Goal: Information Seeking & Learning: Understand process/instructions

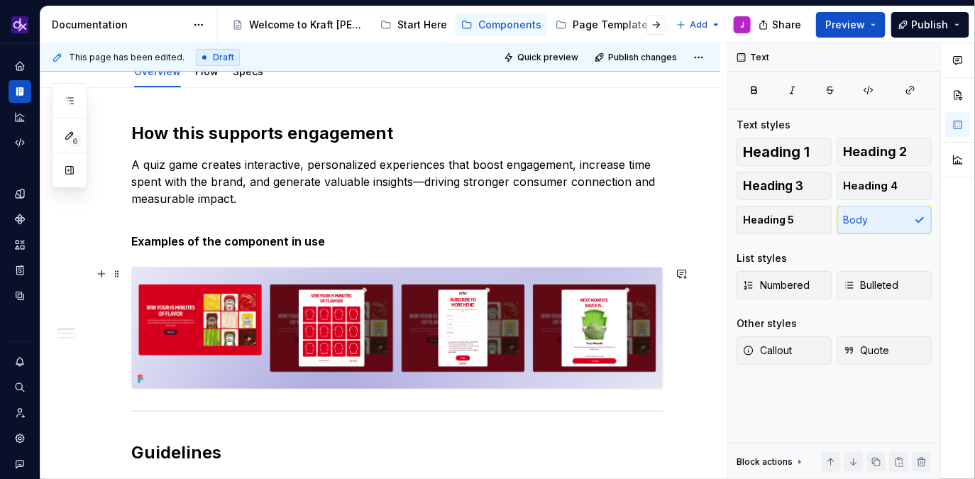
scroll to position [177, 0]
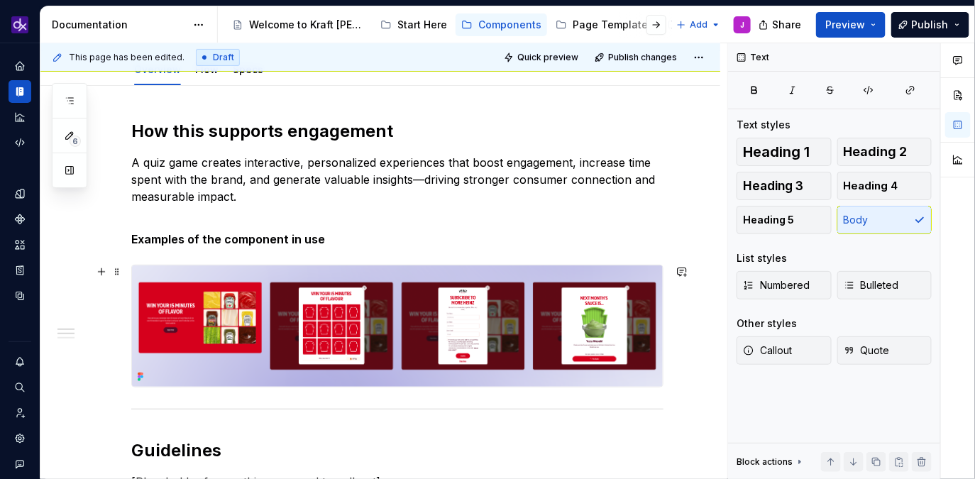
click at [248, 347] on img at bounding box center [397, 326] width 531 height 121
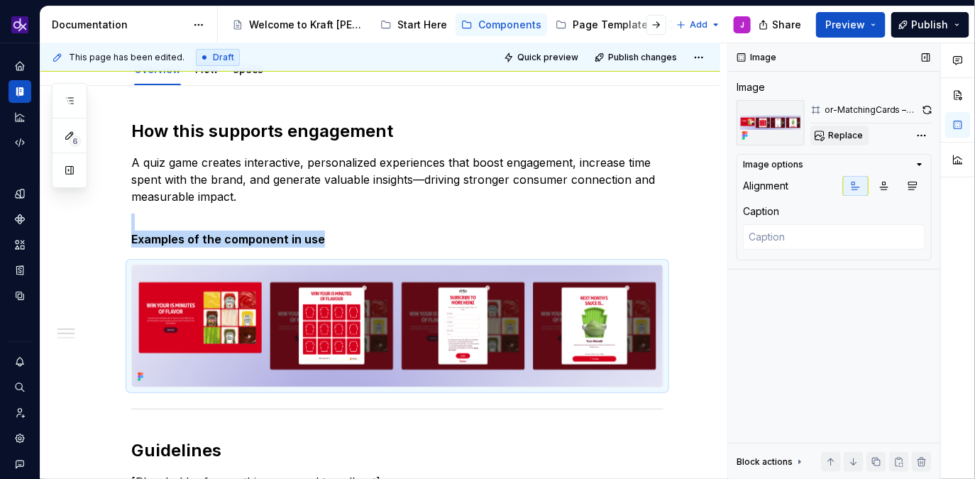
click at [841, 138] on span "Replace" at bounding box center [845, 135] width 35 height 11
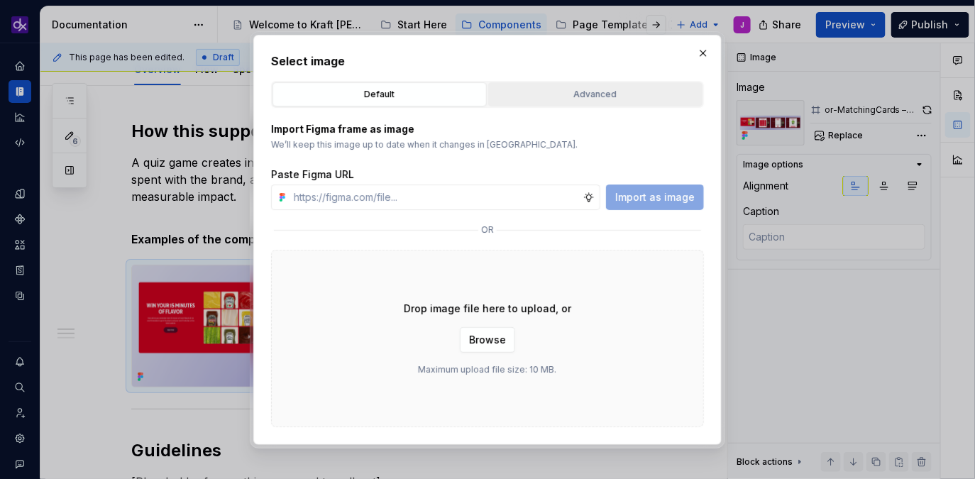
click at [606, 90] on div "Advanced" at bounding box center [595, 94] width 204 height 14
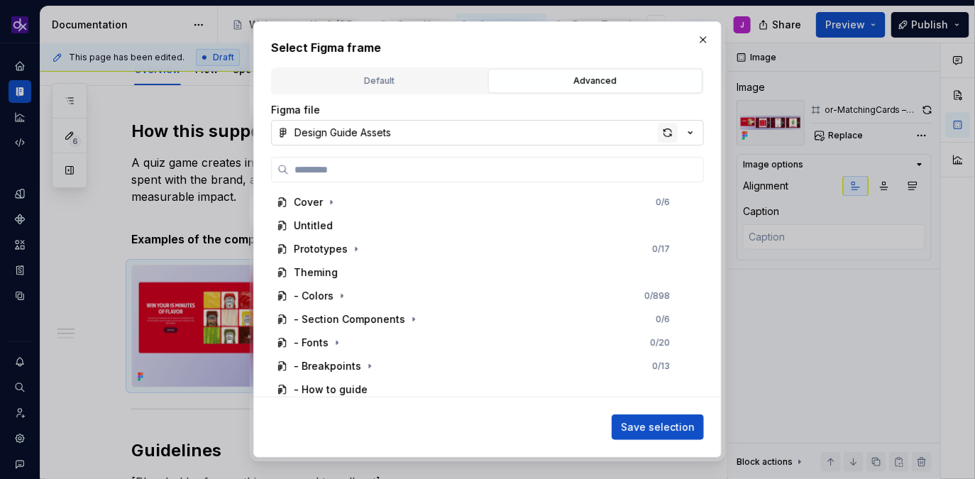
click at [669, 131] on div "button" at bounding box center [668, 133] width 20 height 20
type textarea "*"
type input "**********"
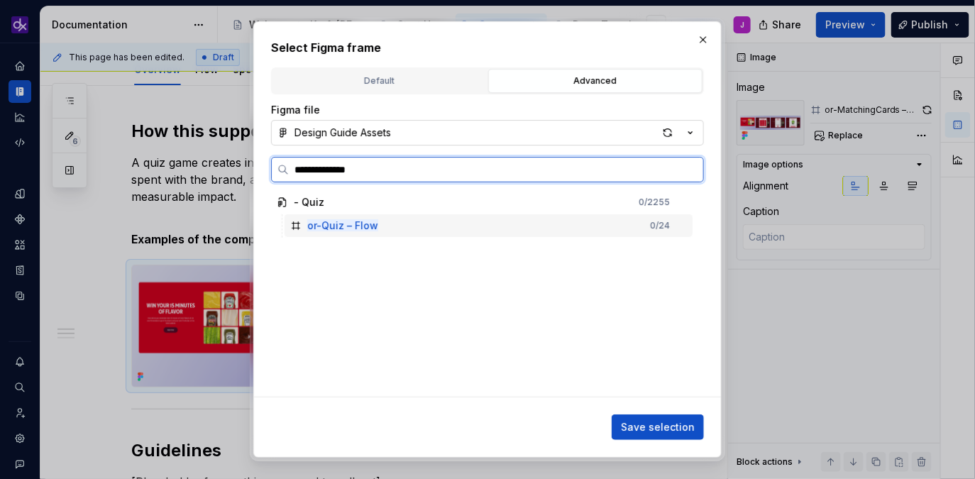
click at [567, 220] on div "or-Quiz – Flow 0 / 24" at bounding box center [489, 225] width 408 height 23
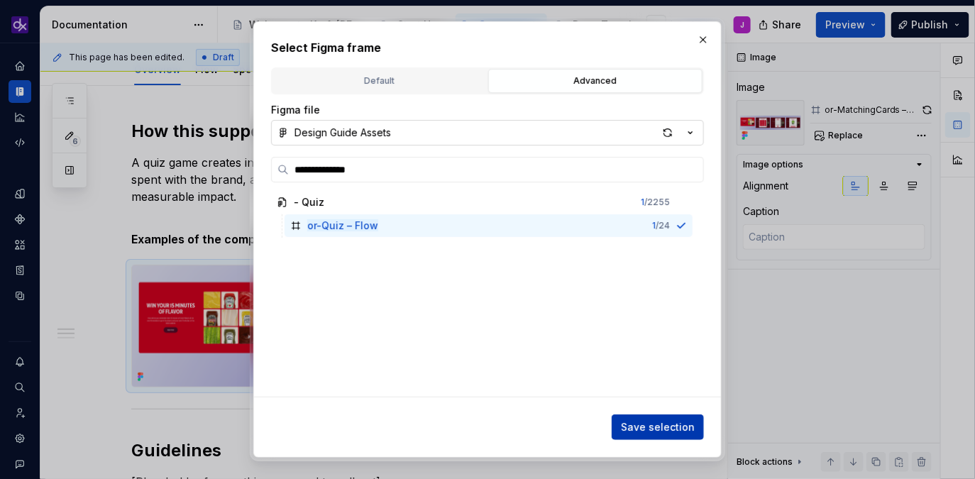
click at [675, 431] on span "Save selection" at bounding box center [658, 427] width 74 height 14
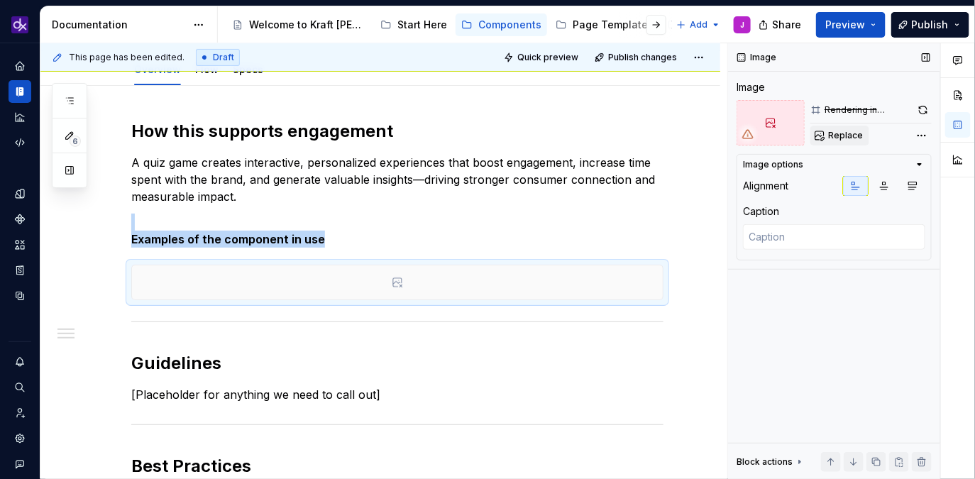
click at [853, 137] on span "Replace" at bounding box center [845, 135] width 35 height 11
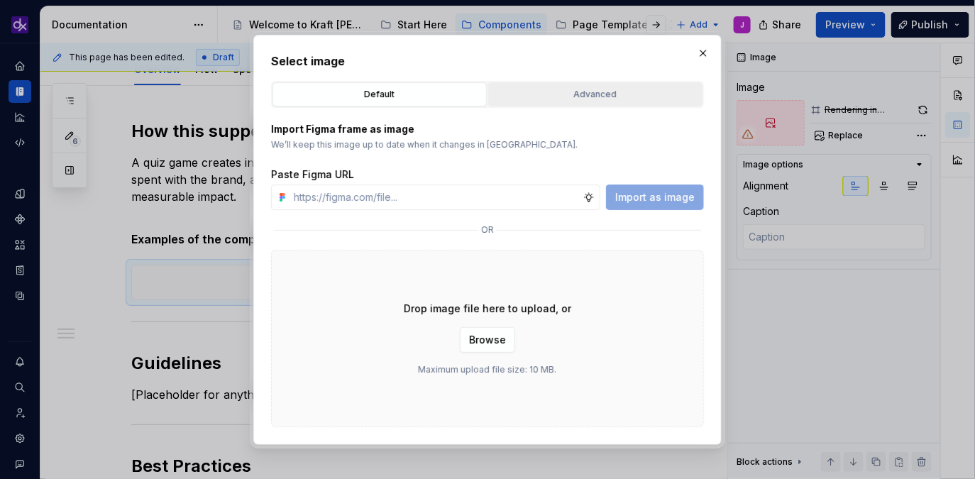
click at [635, 96] on div "Advanced" at bounding box center [595, 94] width 204 height 14
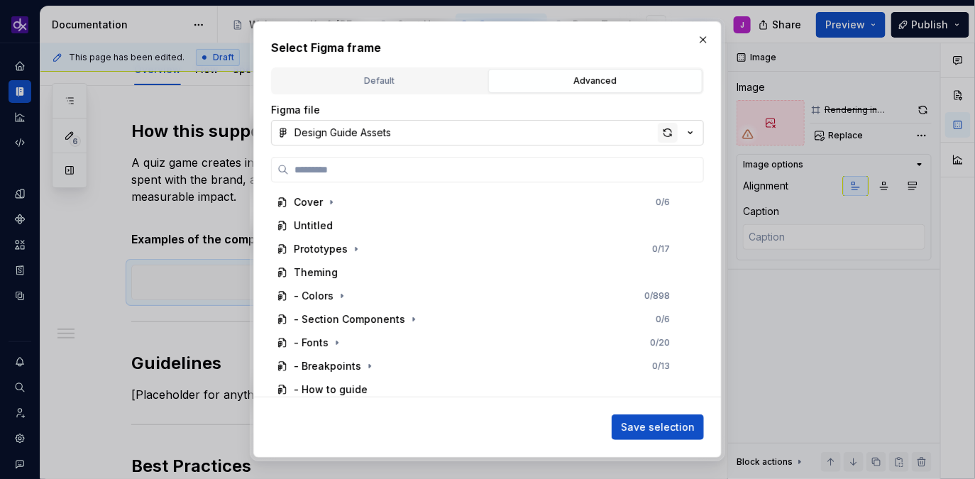
click at [671, 139] on div "button" at bounding box center [668, 133] width 20 height 20
type textarea "*"
paste input "**********"
type input "**********"
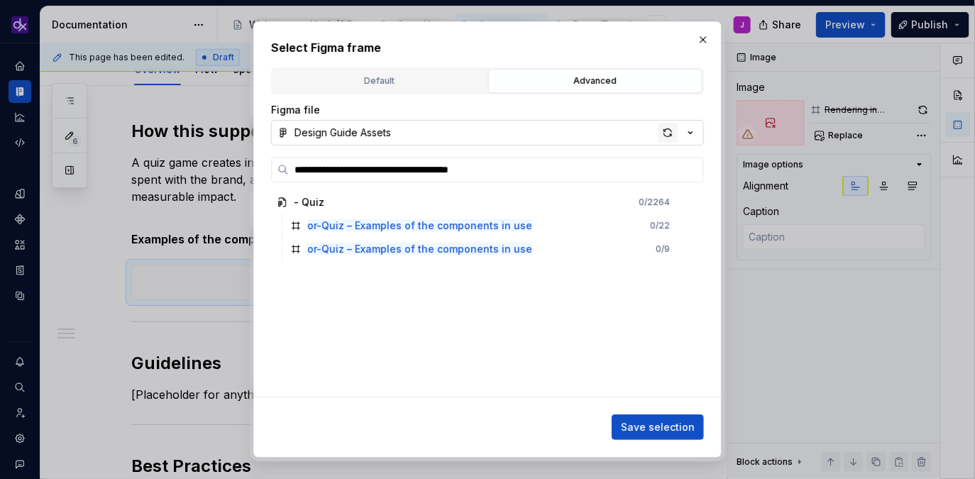
click at [672, 135] on div "button" at bounding box center [668, 133] width 20 height 20
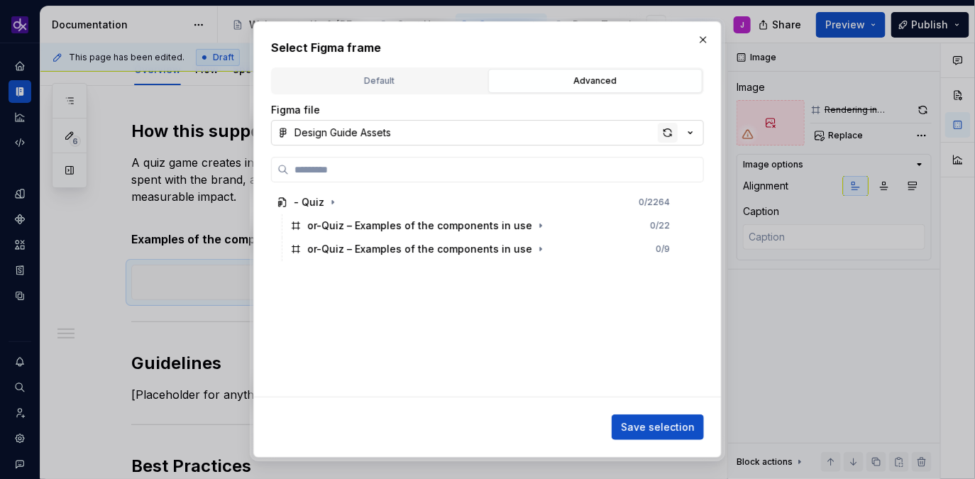
click at [665, 131] on div "button" at bounding box center [668, 133] width 20 height 20
type textarea "*"
click at [407, 172] on input "search" at bounding box center [496, 170] width 415 height 14
paste input "**********"
type input "**********"
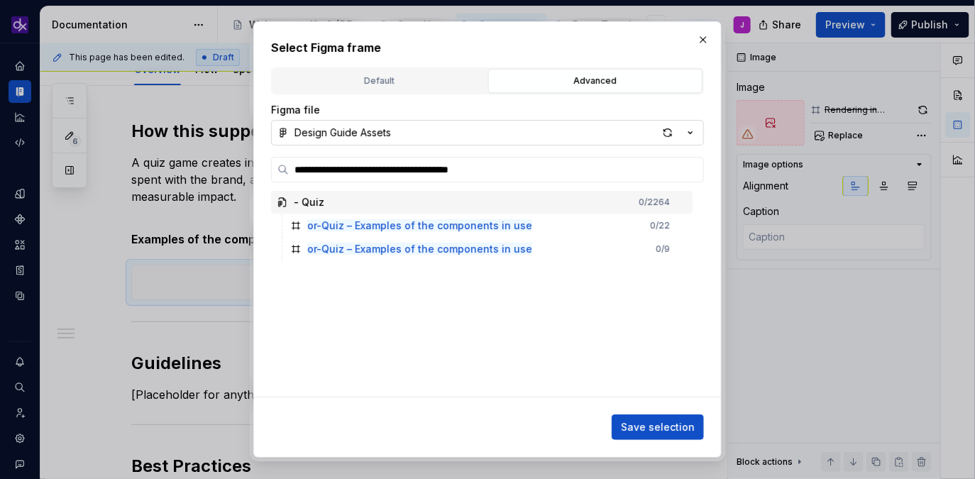
click at [566, 130] on button "Design Guide Assets" at bounding box center [487, 133] width 433 height 26
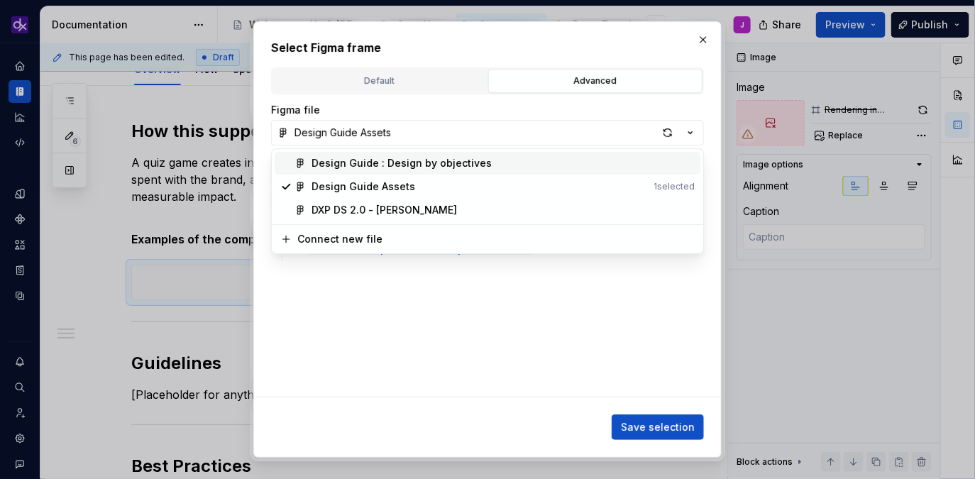
click at [532, 106] on div "**********" at bounding box center [487, 239] width 975 height 479
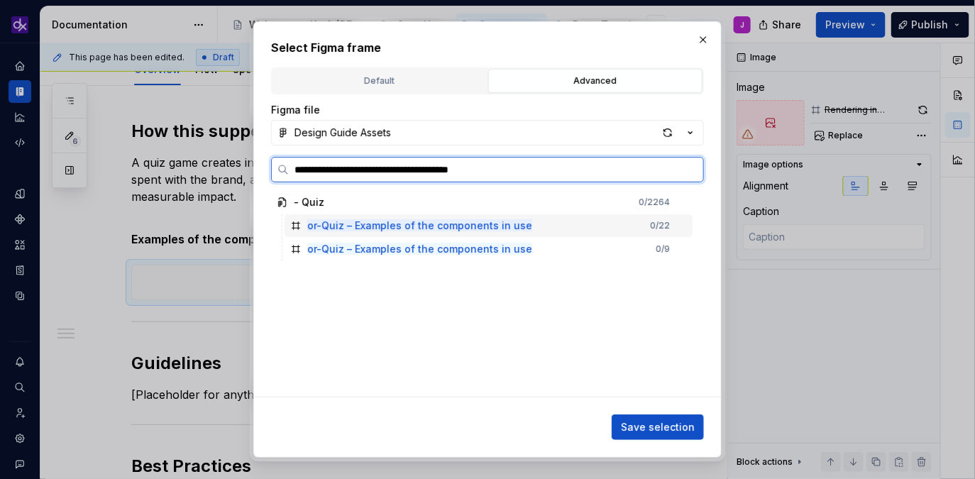
click at [613, 223] on div "or-Quiz – Examples of the components in use 0 / 22" at bounding box center [489, 225] width 408 height 23
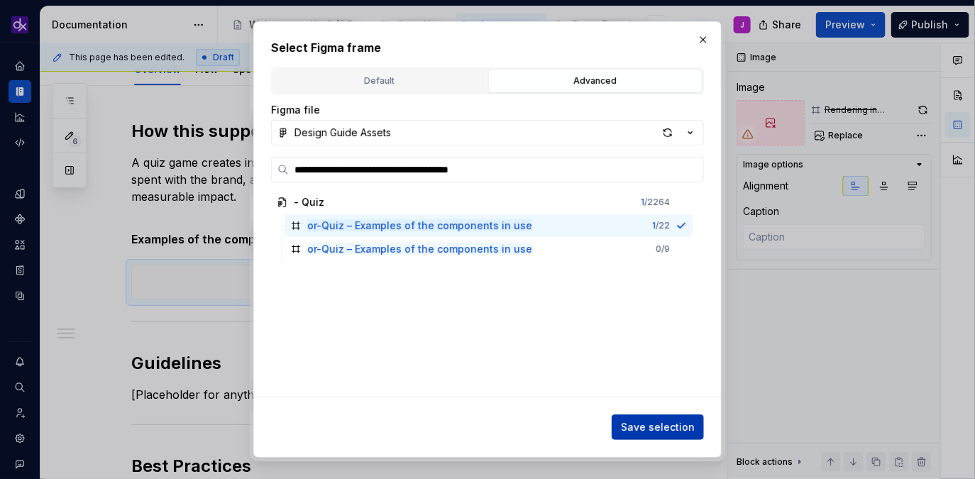
click at [677, 420] on button "Save selection" at bounding box center [658, 428] width 92 height 26
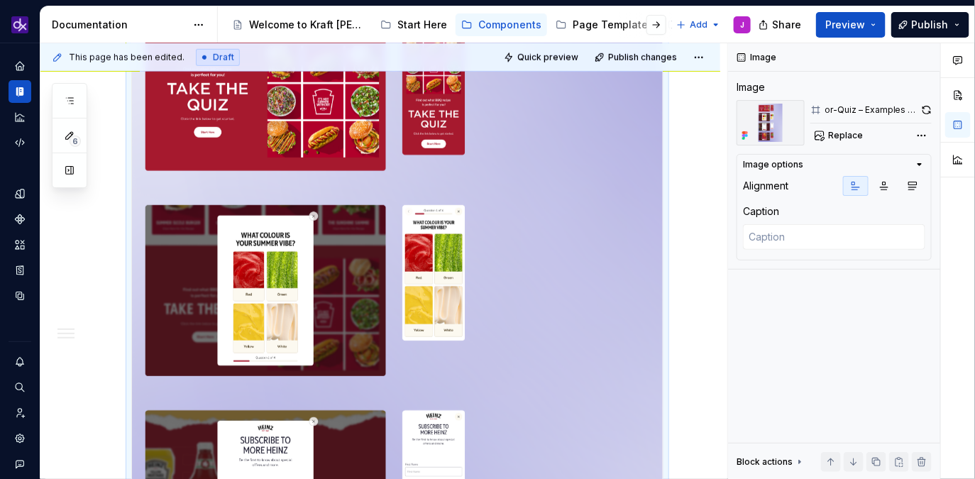
scroll to position [443, 0]
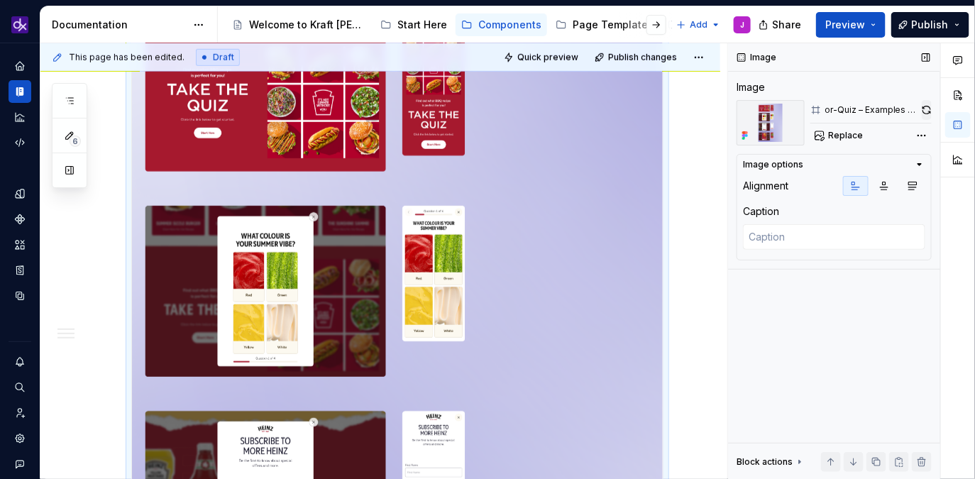
click at [926, 108] on button "button" at bounding box center [927, 110] width 10 height 20
click at [852, 135] on span "Replace" at bounding box center [845, 135] width 35 height 11
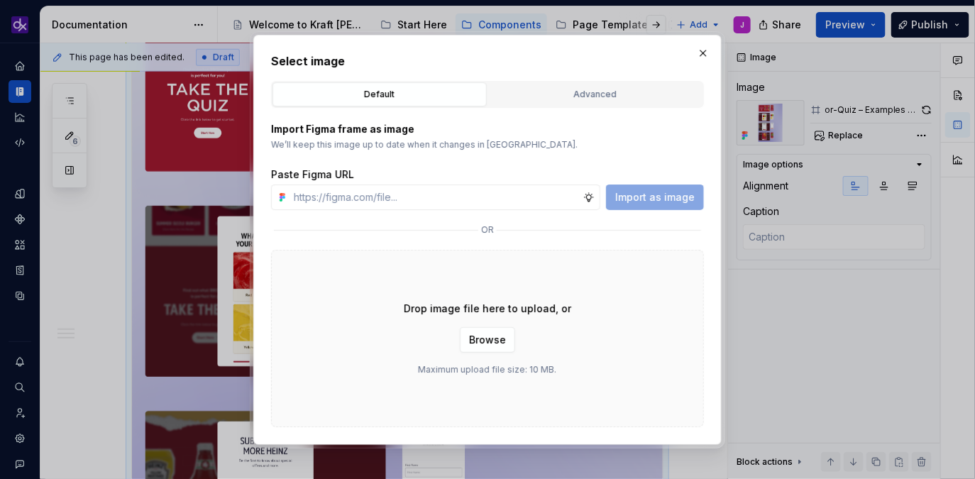
type textarea "*"
click at [594, 90] on div "Advanced" at bounding box center [595, 94] width 204 height 14
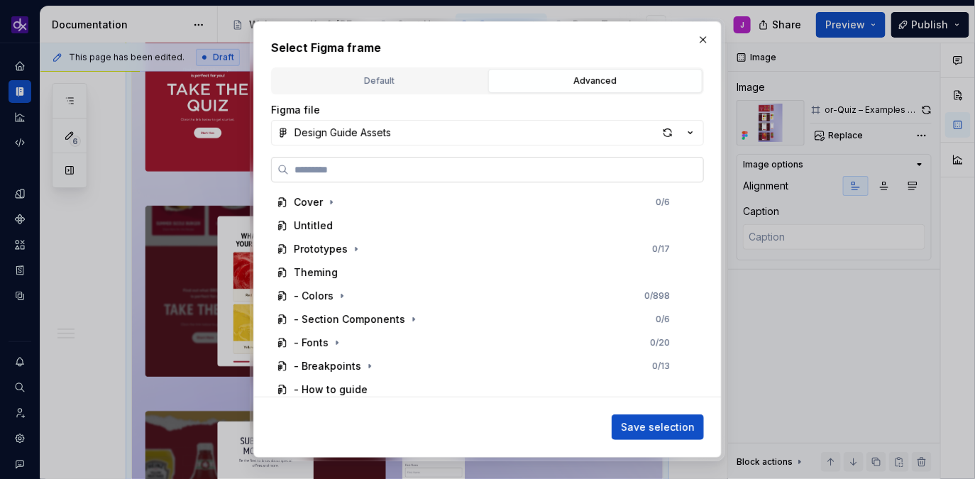
click at [505, 168] on input "search" at bounding box center [496, 170] width 415 height 14
paste input "**********"
type input "**********"
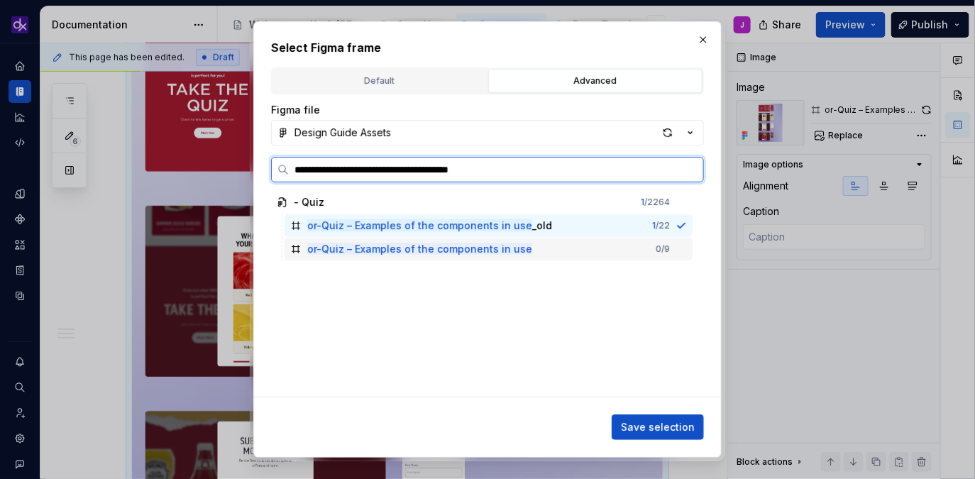
click at [551, 251] on div "or-Quiz – Examples of the components in use 0 / 9" at bounding box center [489, 249] width 408 height 23
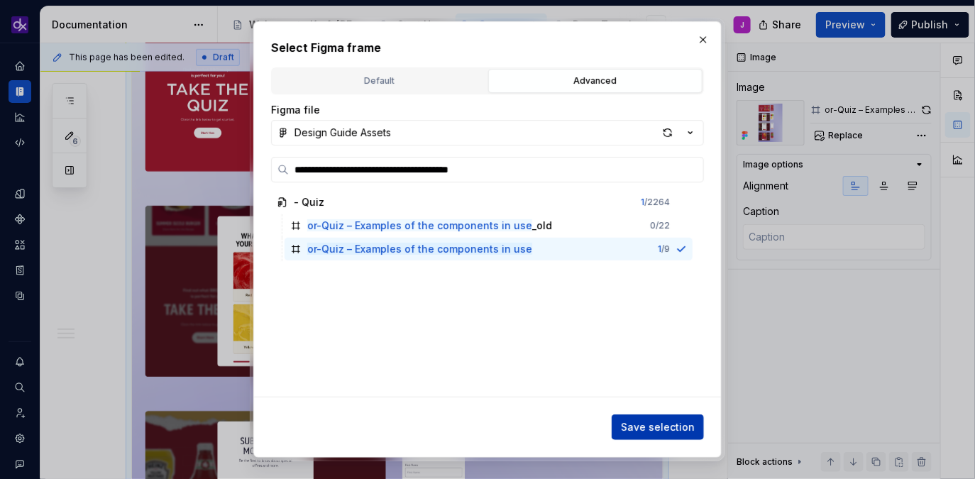
click at [669, 425] on span "Save selection" at bounding box center [658, 427] width 74 height 14
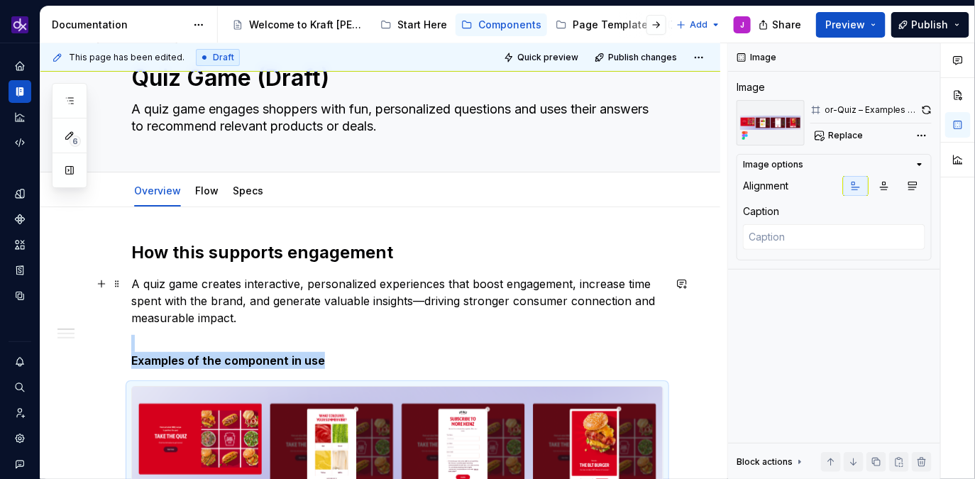
scroll to position [44, 0]
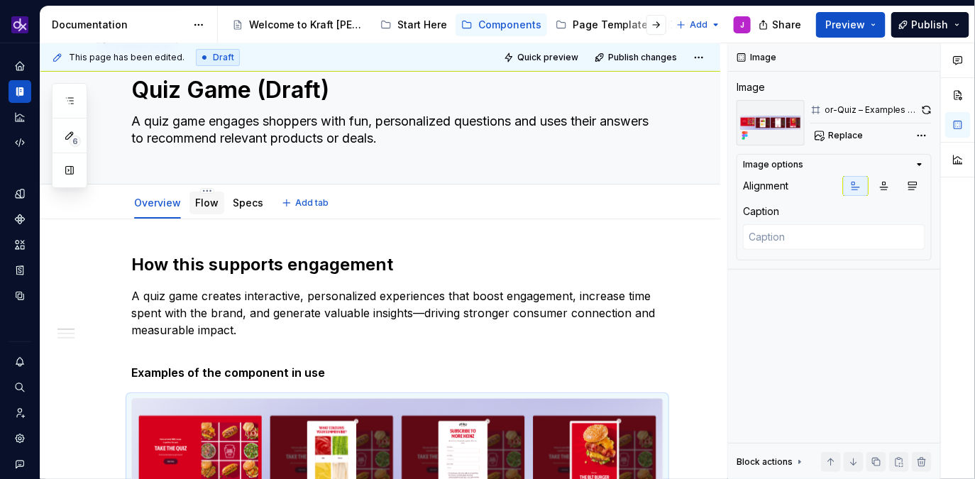
click at [210, 209] on div "Flow" at bounding box center [206, 203] width 23 height 14
type textarea "*"
click at [207, 206] on link "Flow" at bounding box center [206, 203] width 23 height 12
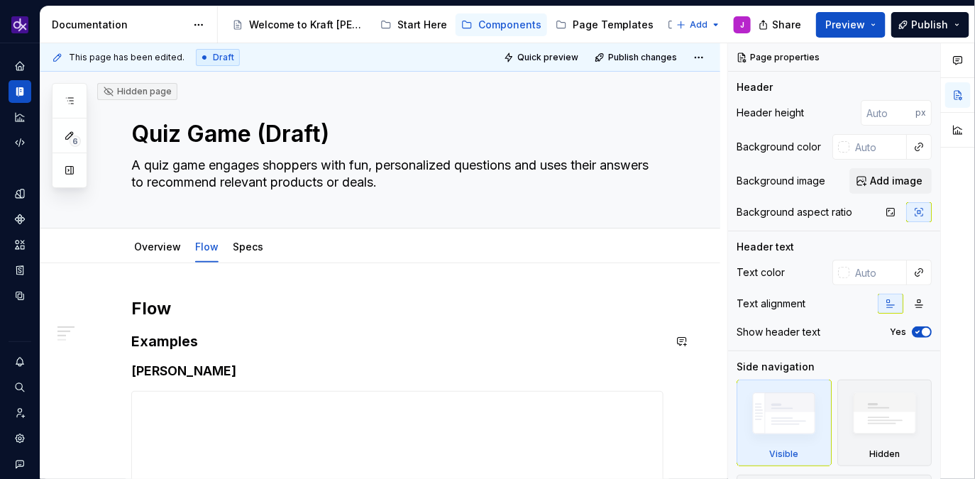
type textarea "*"
click at [302, 306] on h2 "Flow" at bounding box center [397, 308] width 532 height 23
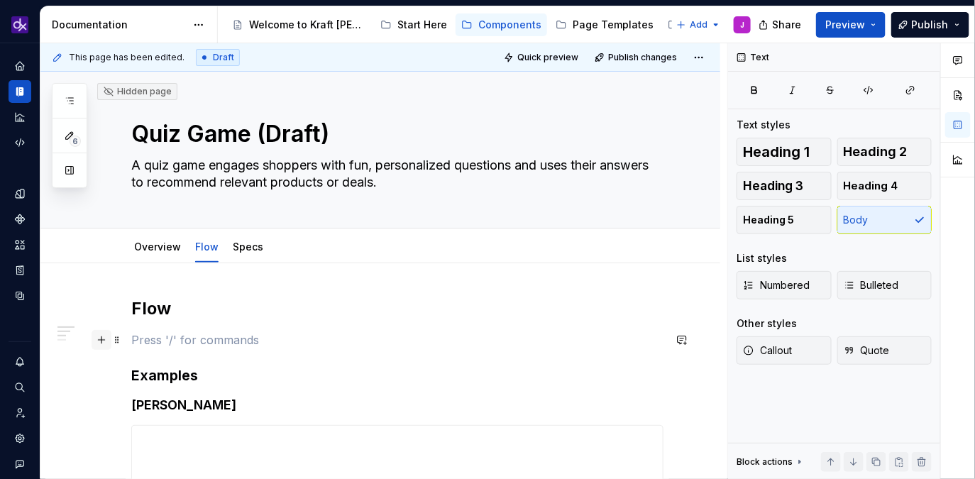
click at [106, 339] on button "button" at bounding box center [102, 340] width 20 height 20
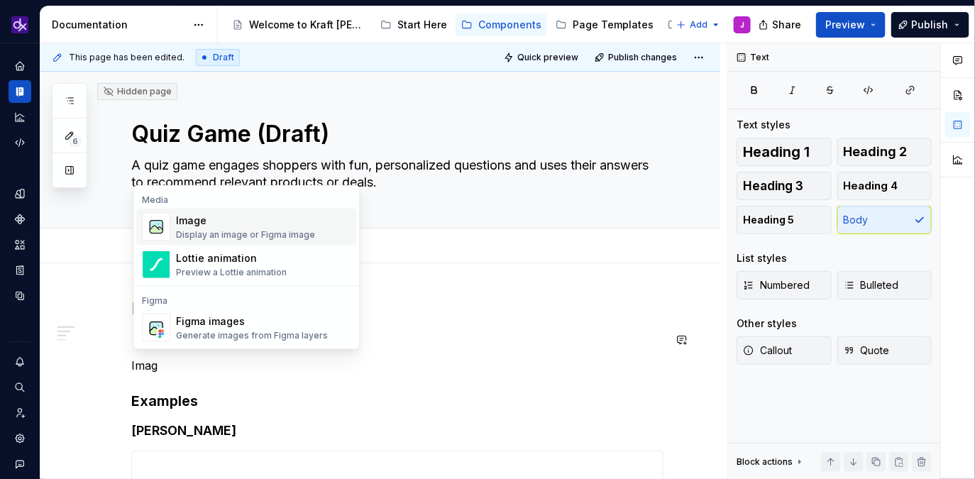
type textarea "*"
click at [272, 329] on div "Figma images Generate images from Figma layers" at bounding box center [252, 327] width 152 height 27
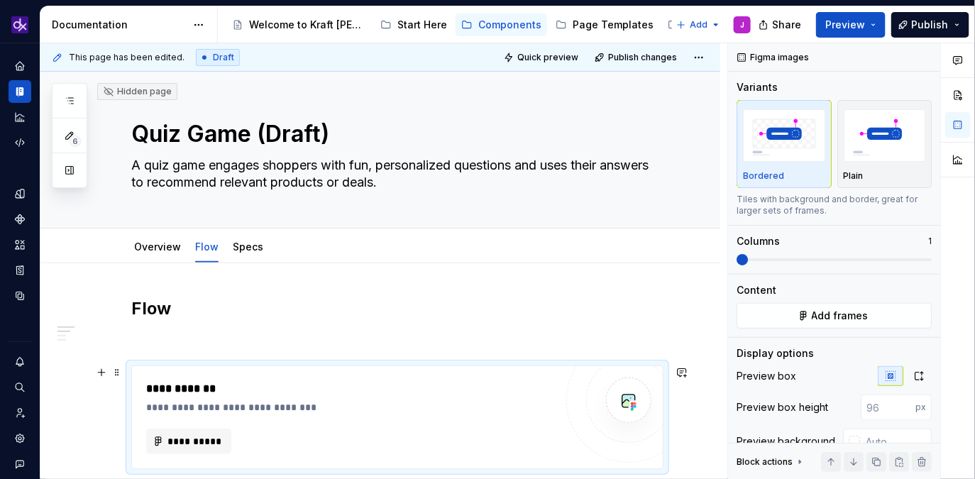
scroll to position [106, 0]
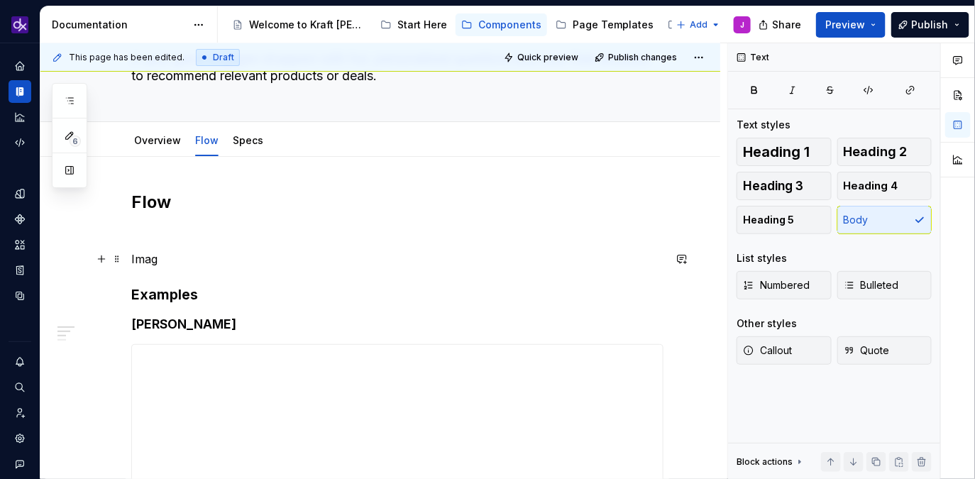
click at [171, 261] on p "Imag" at bounding box center [397, 259] width 532 height 17
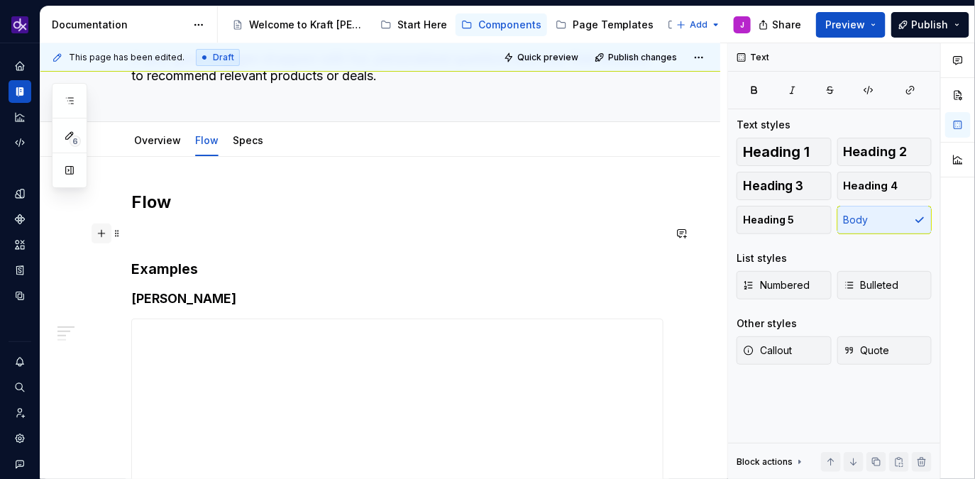
click at [102, 234] on button "button" at bounding box center [102, 234] width 20 height 20
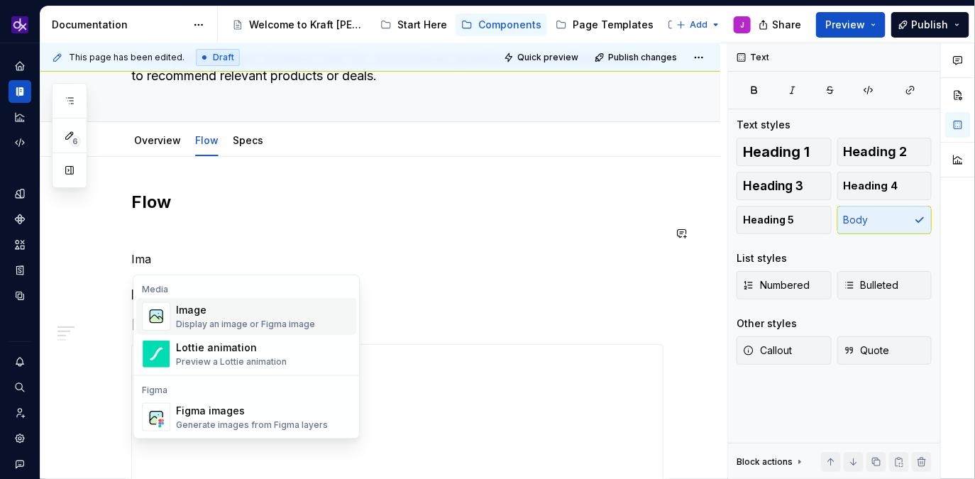
click at [234, 326] on div "Display an image or Figma image" at bounding box center [245, 324] width 139 height 11
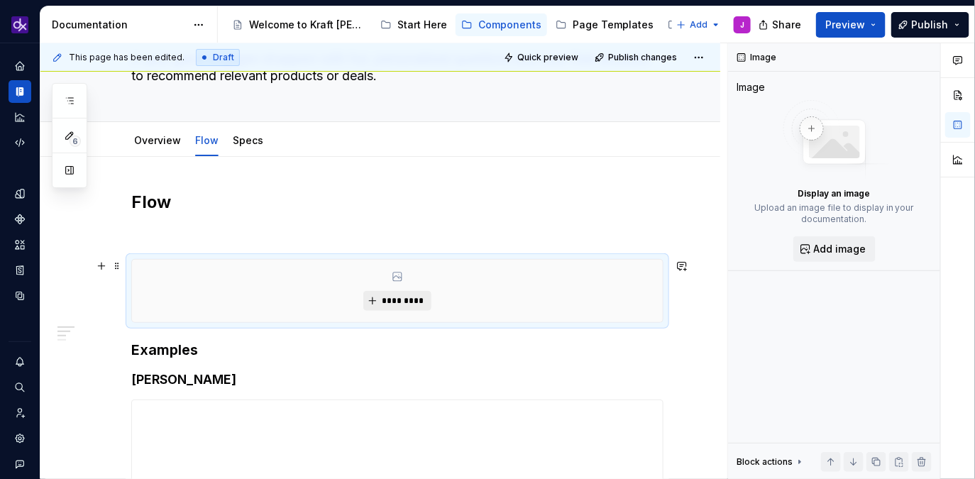
click at [392, 291] on button "*********" at bounding box center [396, 301] width 67 height 20
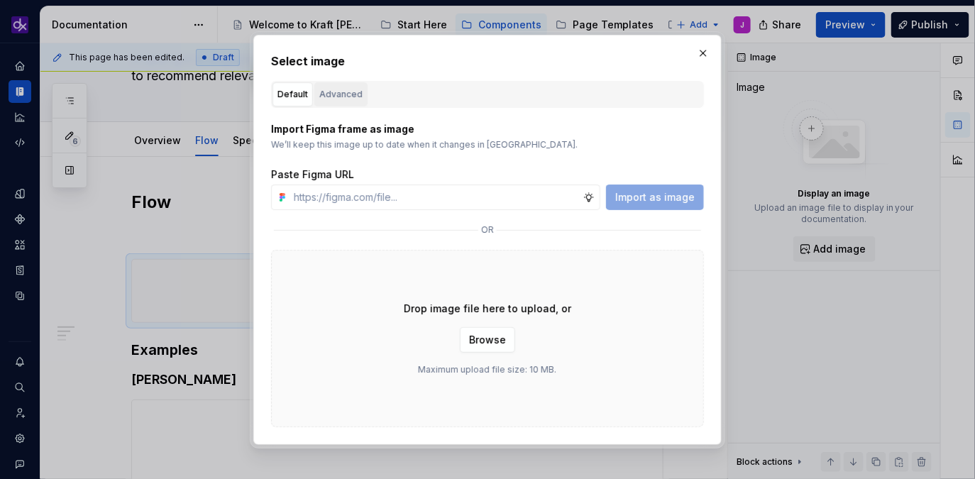
click at [348, 97] on div "Advanced" at bounding box center [340, 94] width 43 height 14
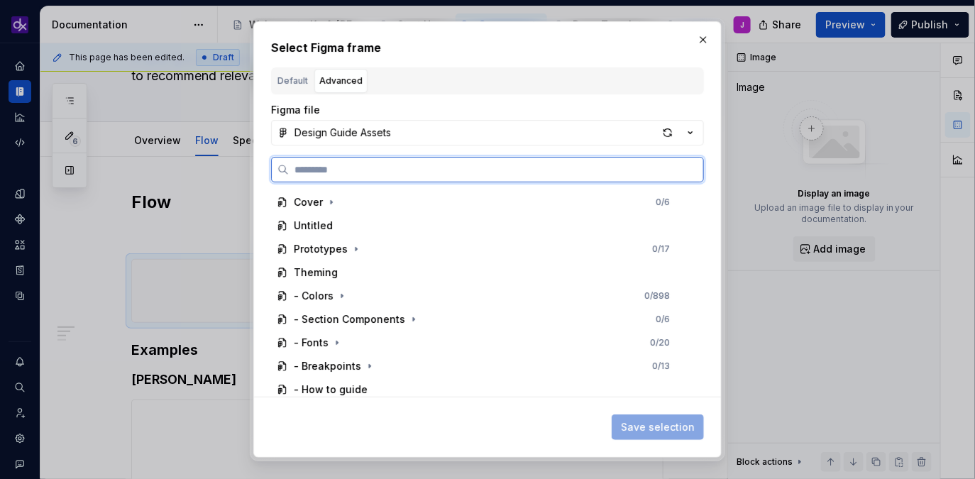
click at [405, 165] on input "search" at bounding box center [496, 170] width 415 height 14
paste input "**********"
type input "**********"
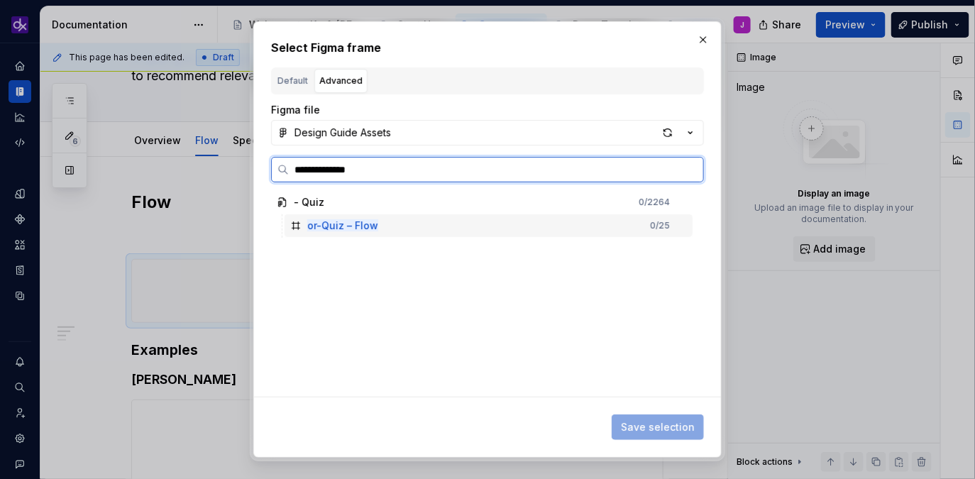
click at [563, 227] on div "or-Quiz – Flow 0 / 25" at bounding box center [489, 225] width 408 height 23
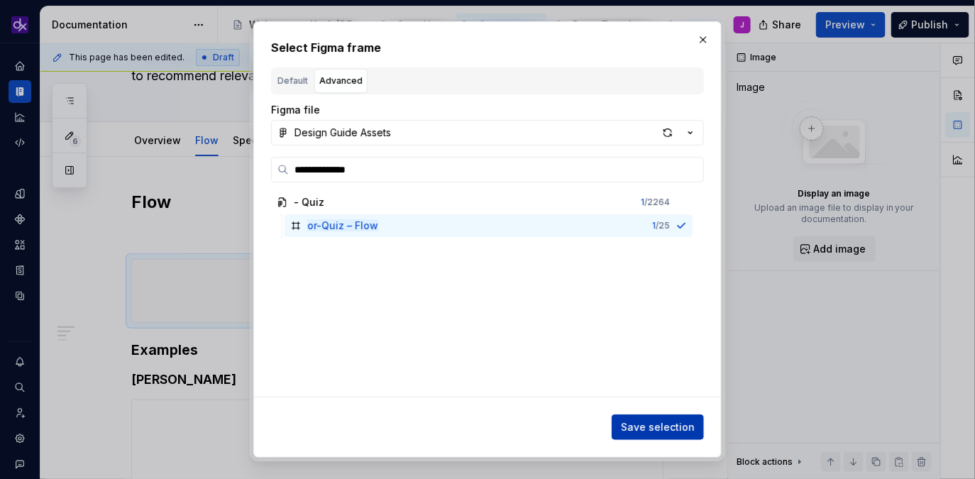
click at [694, 422] on span "Save selection" at bounding box center [658, 427] width 74 height 14
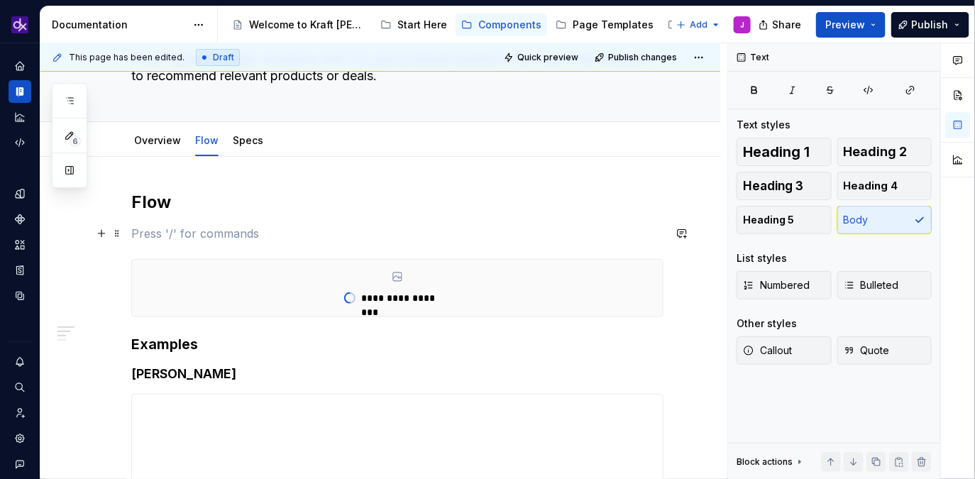
click at [241, 233] on p at bounding box center [397, 233] width 532 height 17
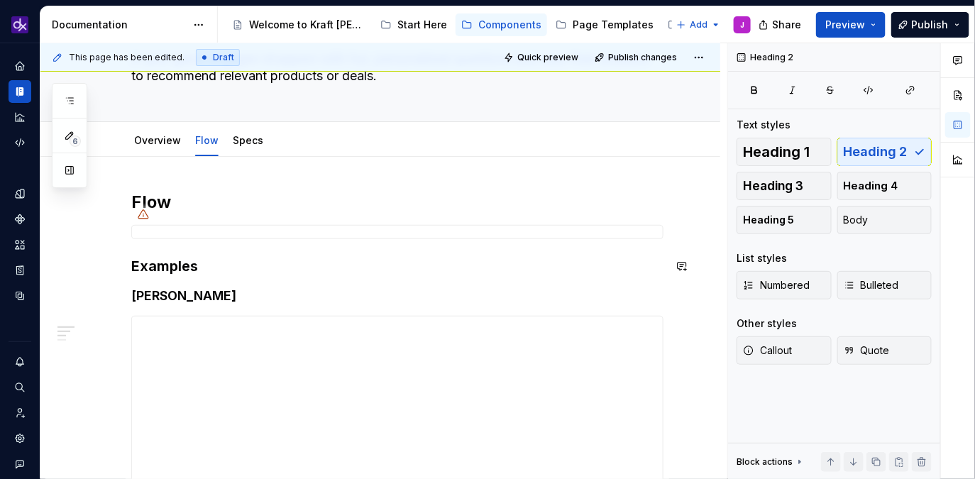
click at [278, 236] on div at bounding box center [397, 232] width 532 height 14
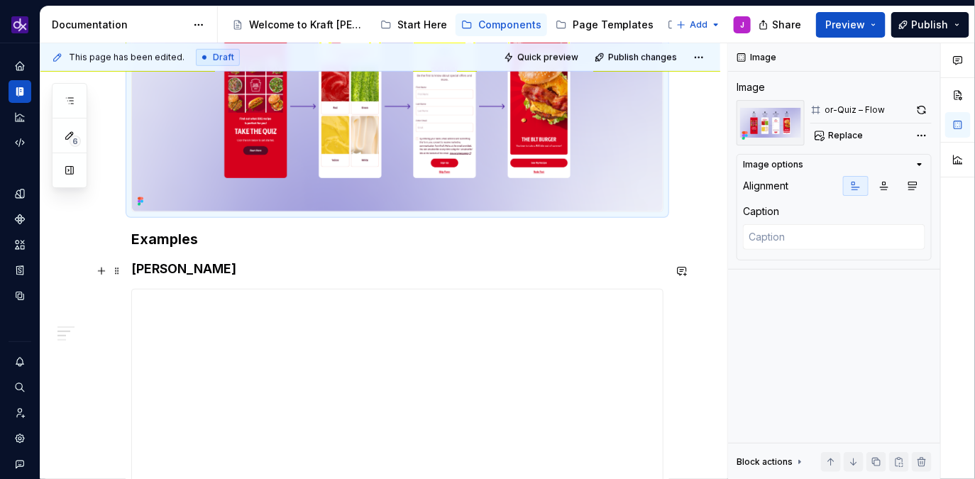
scroll to position [356, 0]
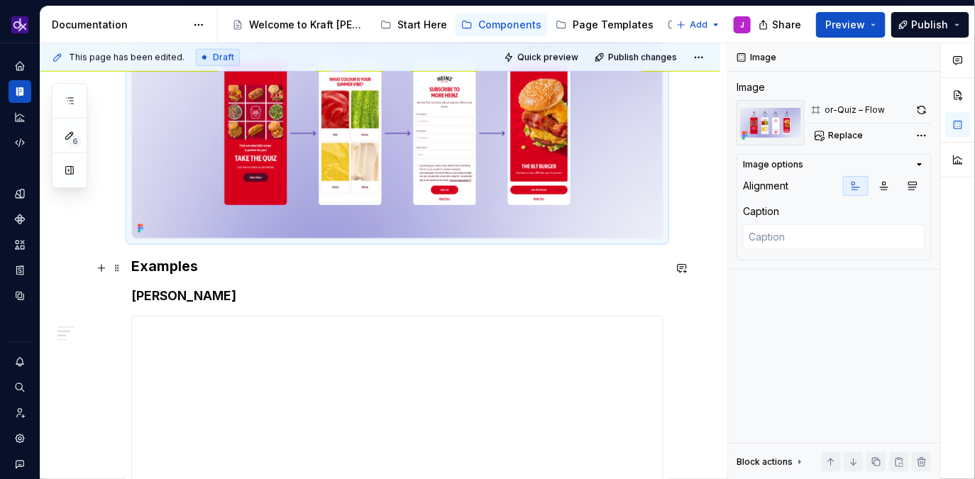
click at [249, 270] on h3 "Examples" at bounding box center [397, 266] width 532 height 20
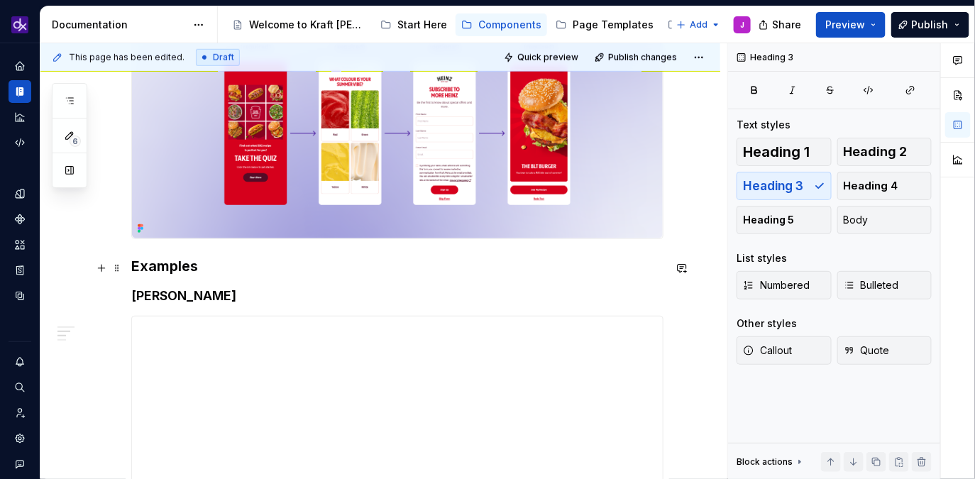
click at [249, 270] on h3 "Examples" at bounding box center [397, 266] width 532 height 20
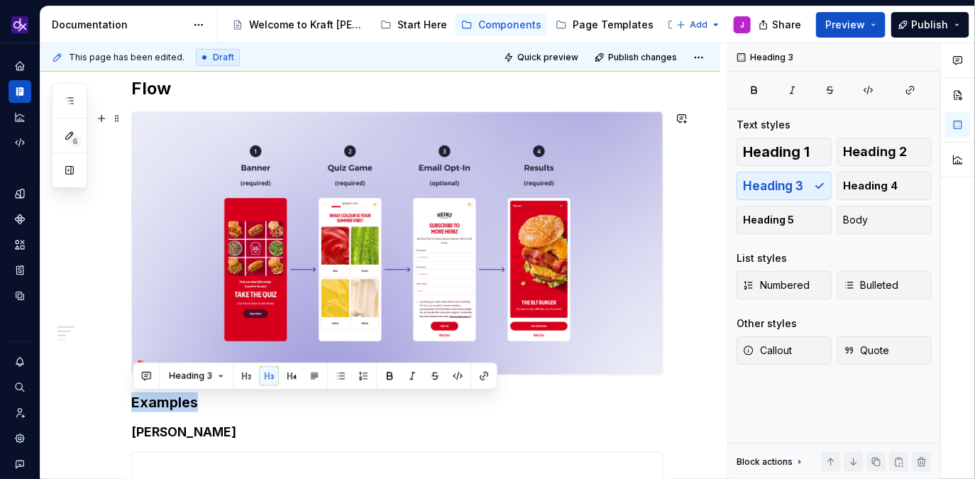
scroll to position [278, 0]
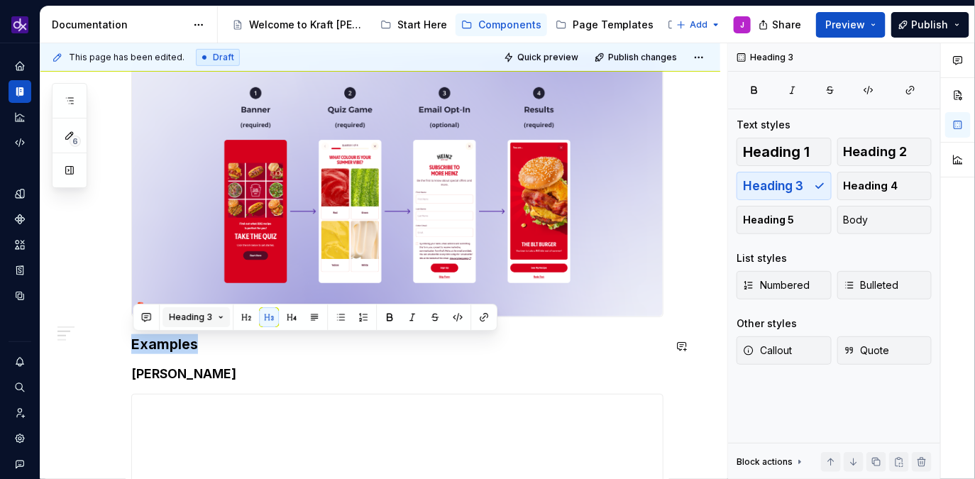
click at [205, 326] on button "Heading 3" at bounding box center [196, 317] width 67 height 20
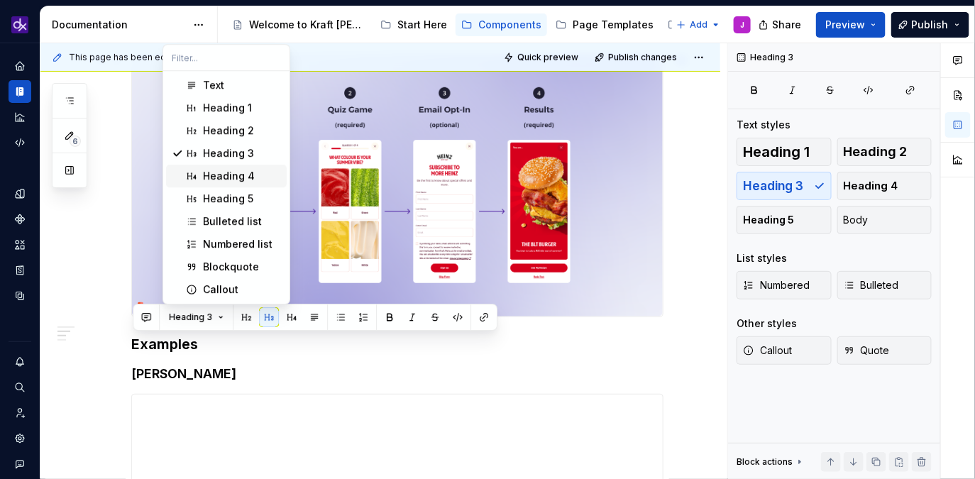
click at [250, 178] on div "Heading 4" at bounding box center [229, 176] width 52 height 14
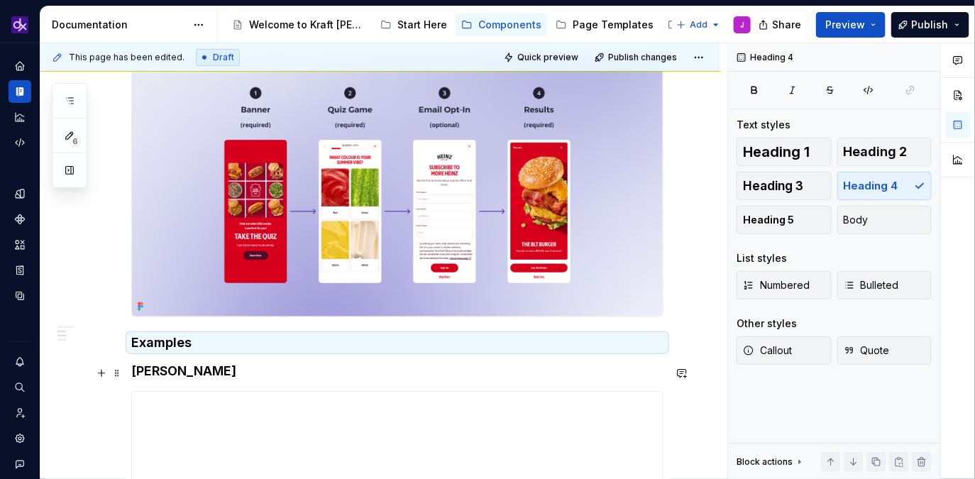
click at [163, 374] on h4 "Heinz" at bounding box center [397, 371] width 532 height 17
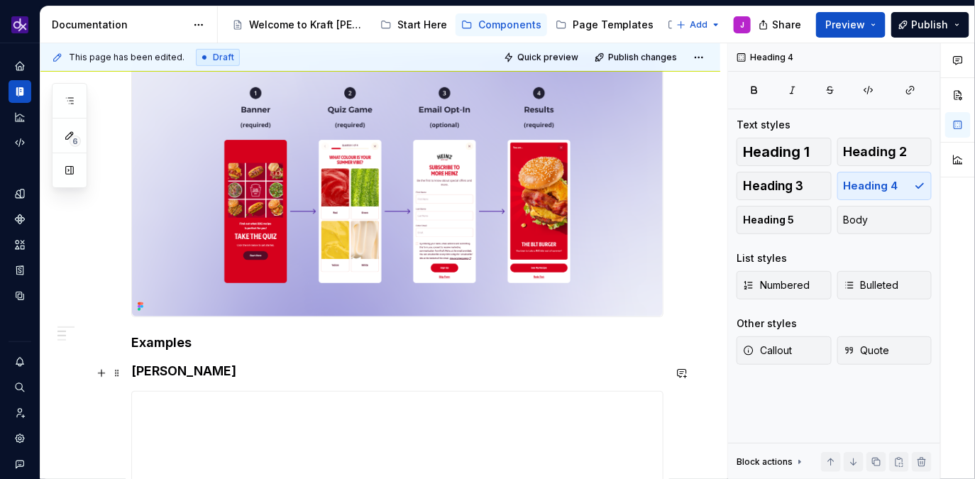
click at [163, 374] on h4 "Heinz" at bounding box center [397, 371] width 532 height 17
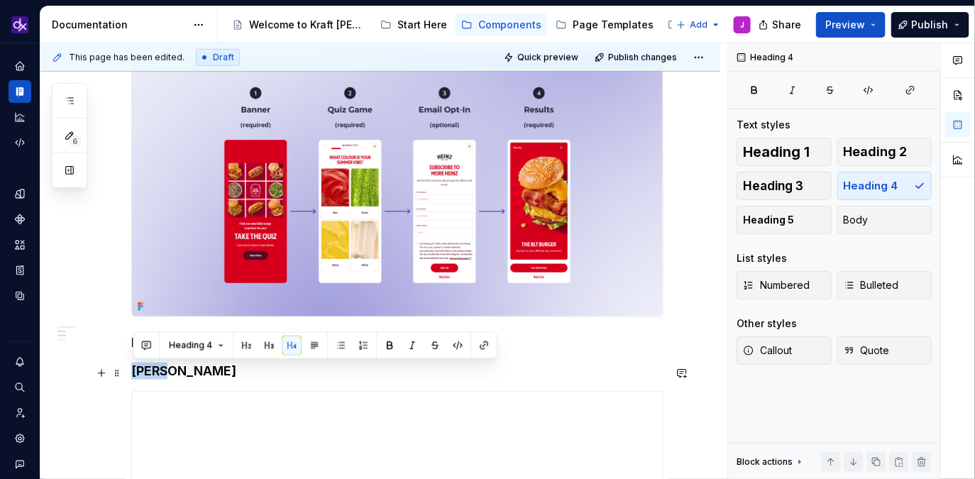
click at [163, 374] on h4 "Heinz" at bounding box center [397, 371] width 532 height 17
click at [223, 346] on button "Heading 4" at bounding box center [196, 346] width 67 height 20
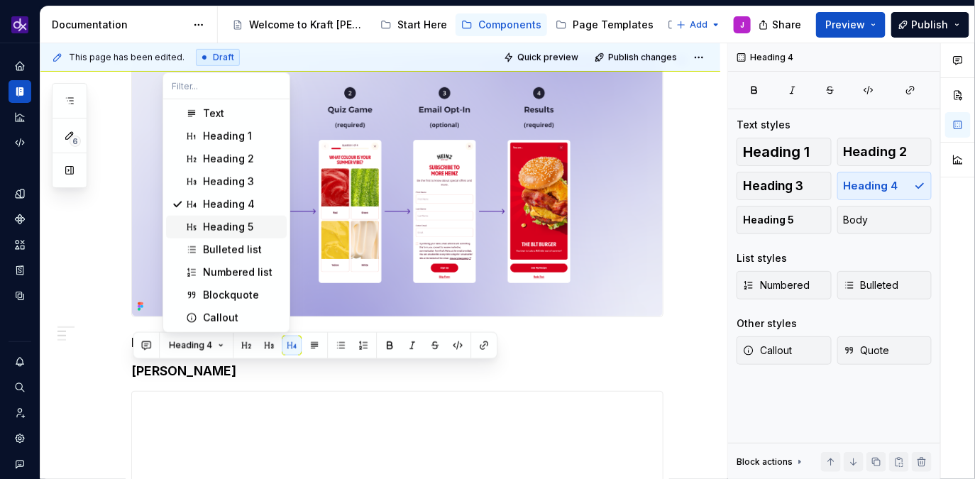
click at [217, 230] on div "Heading 5" at bounding box center [228, 227] width 50 height 14
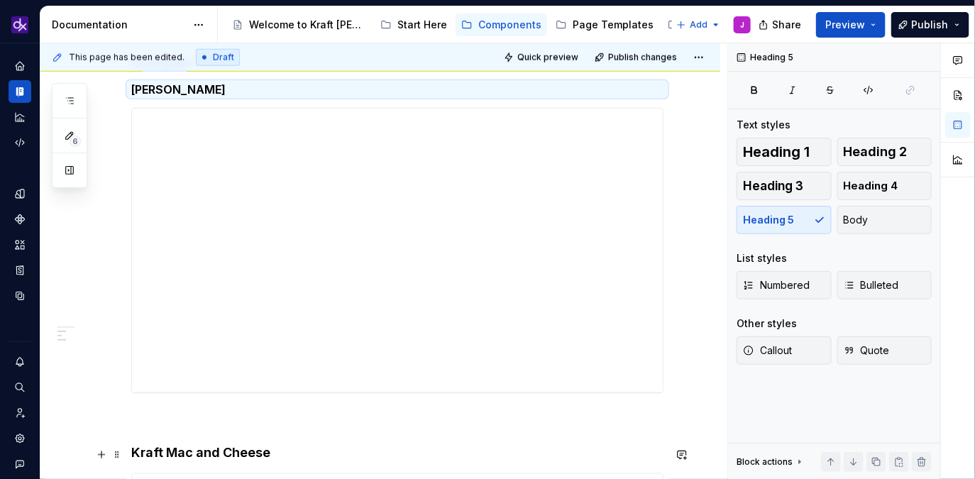
scroll to position [590, 0]
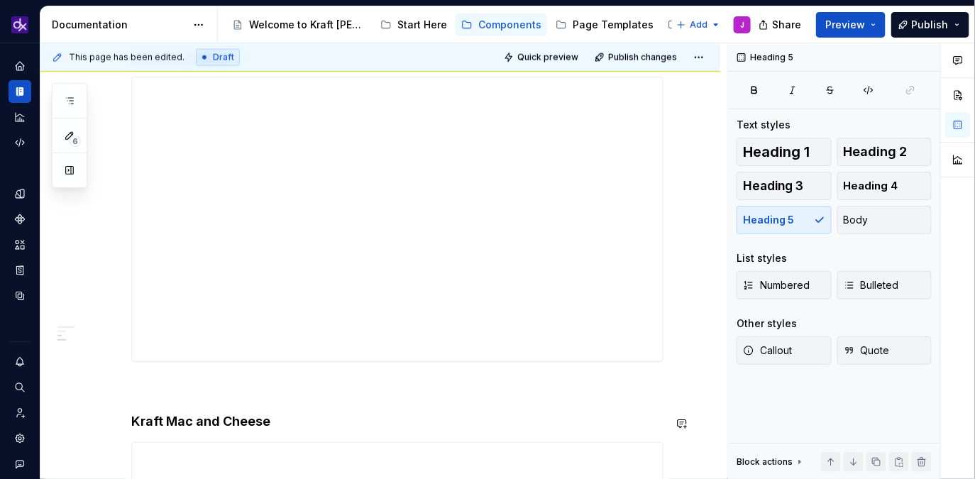
click at [234, 414] on div "**********" at bounding box center [397, 235] width 532 height 1055
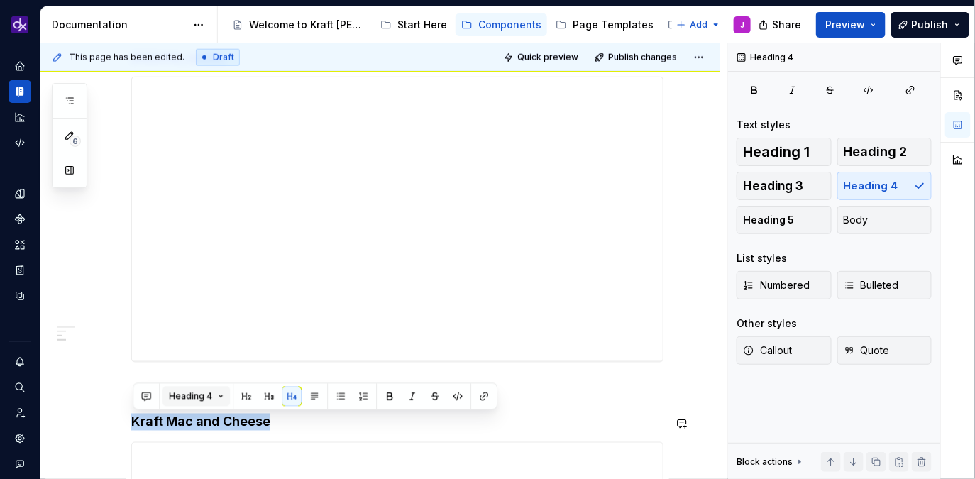
click at [212, 397] on button "Heading 4" at bounding box center [196, 397] width 67 height 20
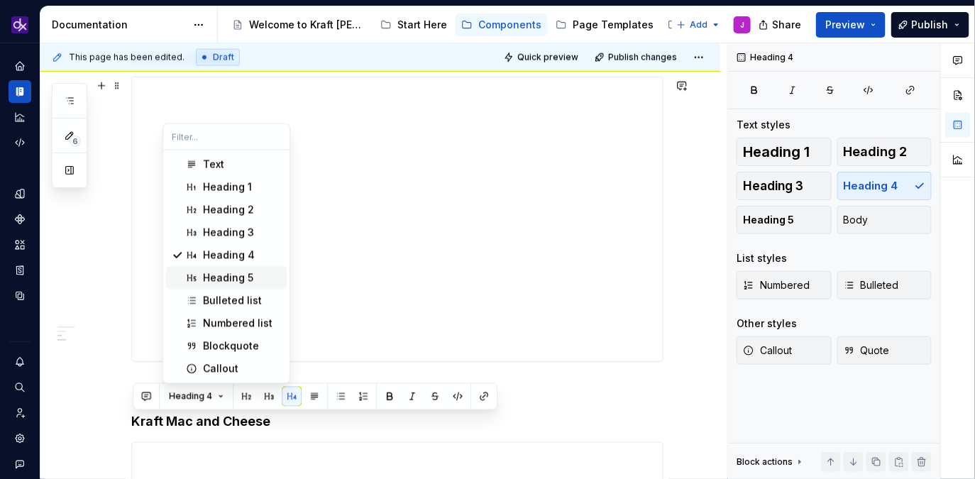
click at [240, 275] on div "Heading 5" at bounding box center [228, 278] width 50 height 14
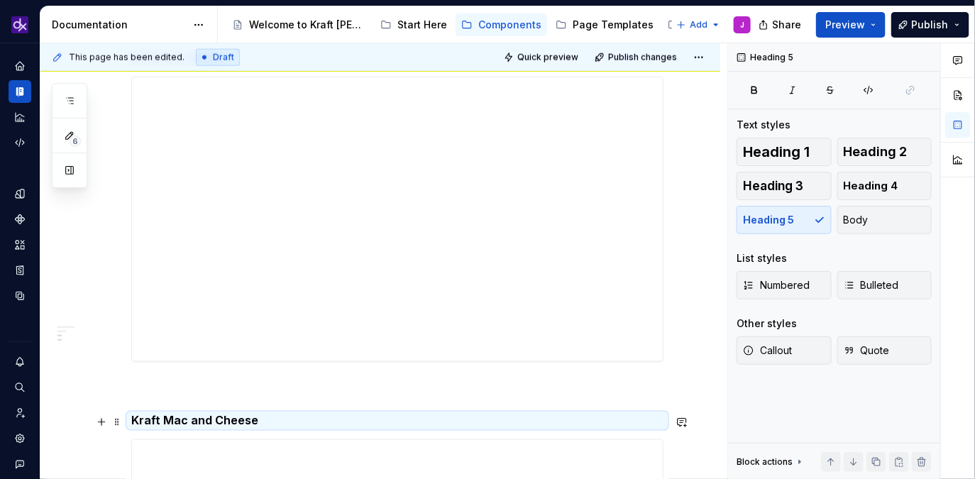
click at [256, 393] on p at bounding box center [397, 388] width 532 height 17
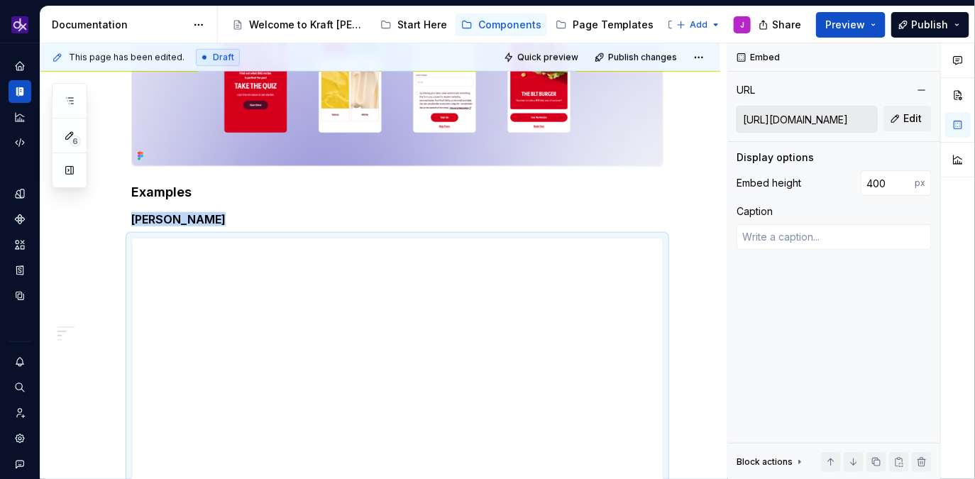
scroll to position [425, 0]
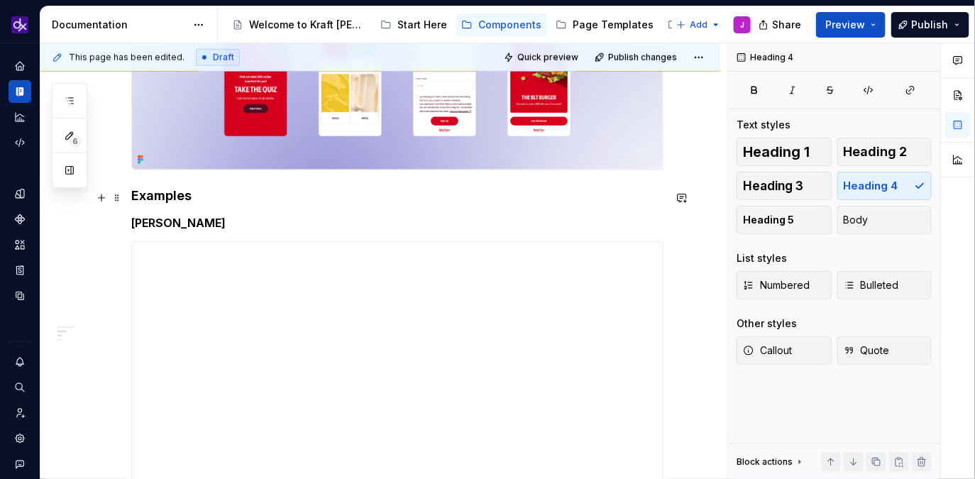
click at [133, 197] on h4 "Examples" at bounding box center [397, 195] width 532 height 17
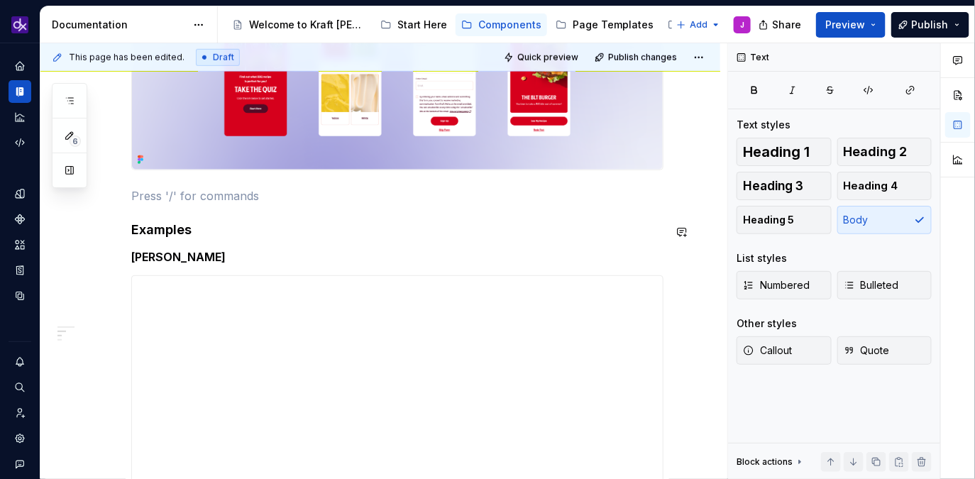
click at [282, 244] on div "**********" at bounding box center [397, 398] width 532 height 1052
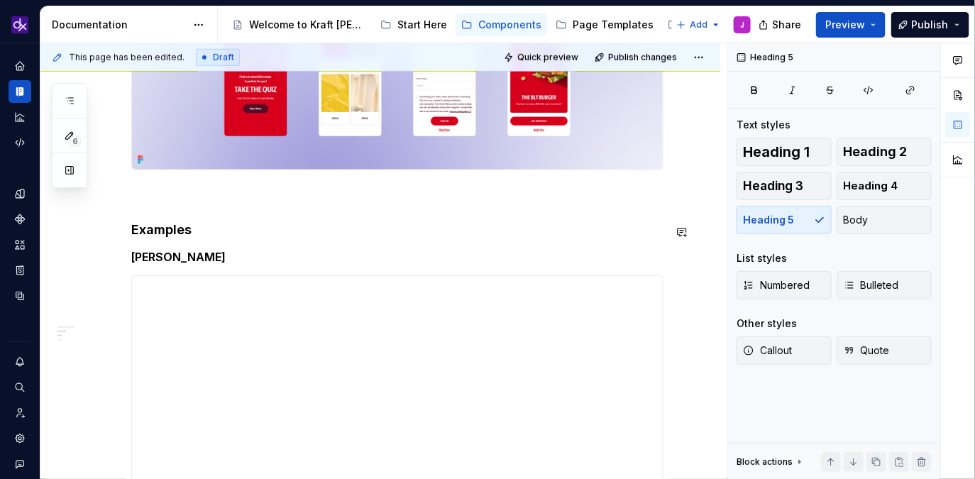
click at [256, 214] on div "**********" at bounding box center [397, 398] width 532 height 1052
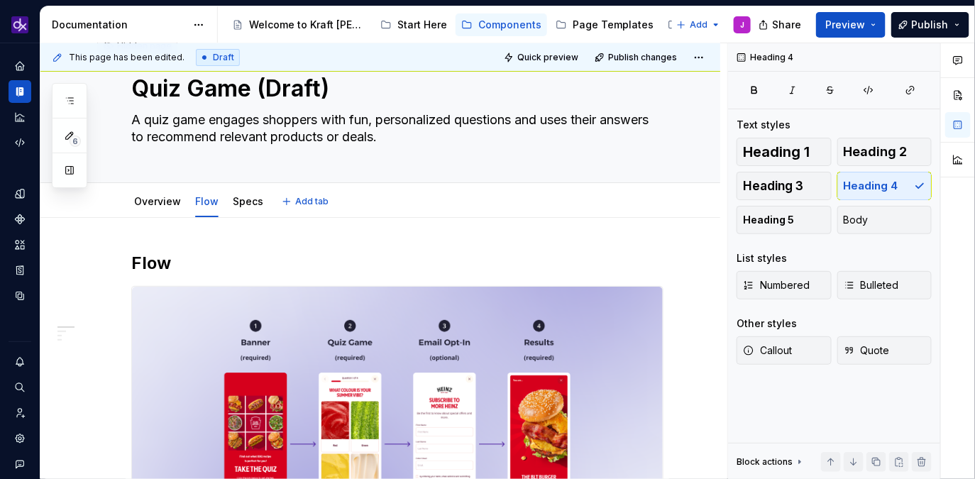
scroll to position [0, 0]
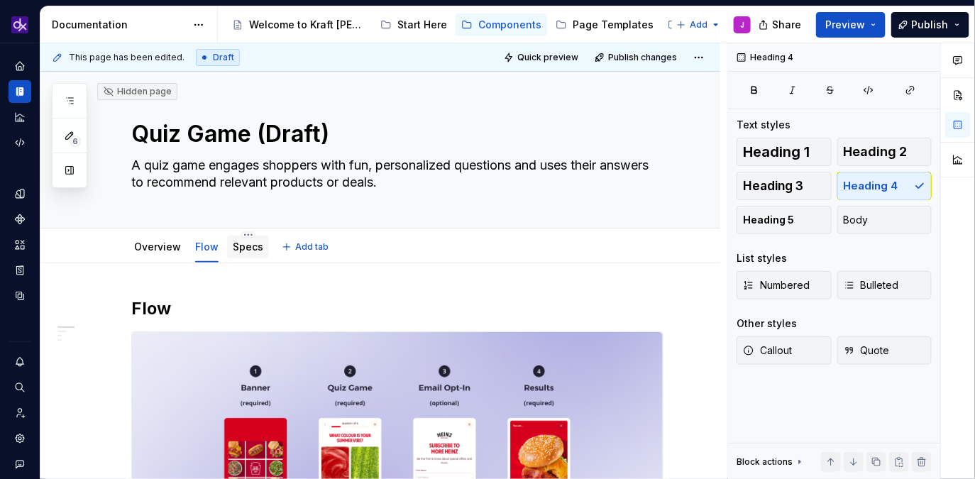
click at [243, 248] on link "Specs" at bounding box center [248, 247] width 31 height 12
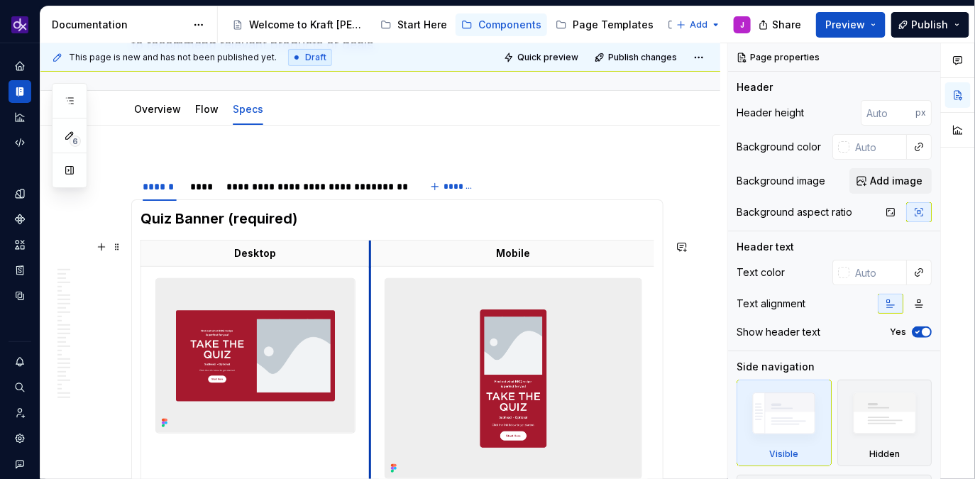
scroll to position [138, 0]
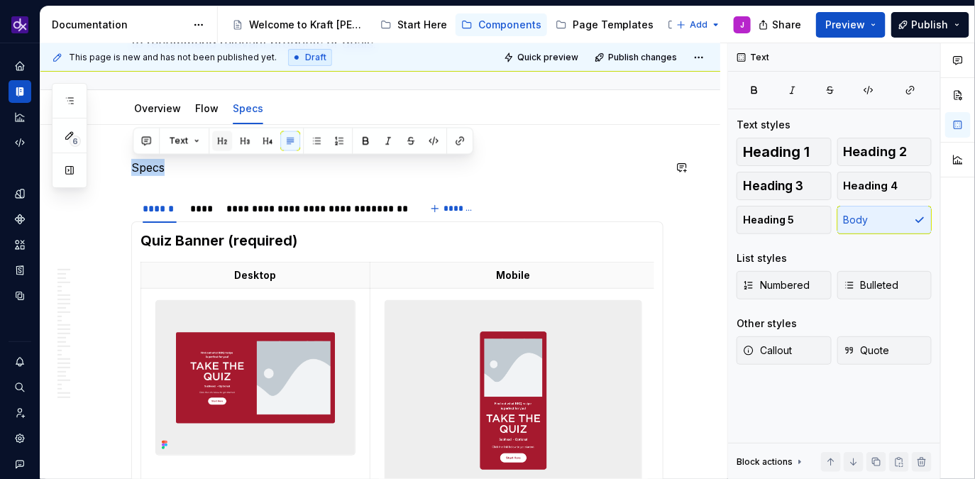
click at [223, 143] on button "button" at bounding box center [222, 141] width 20 height 20
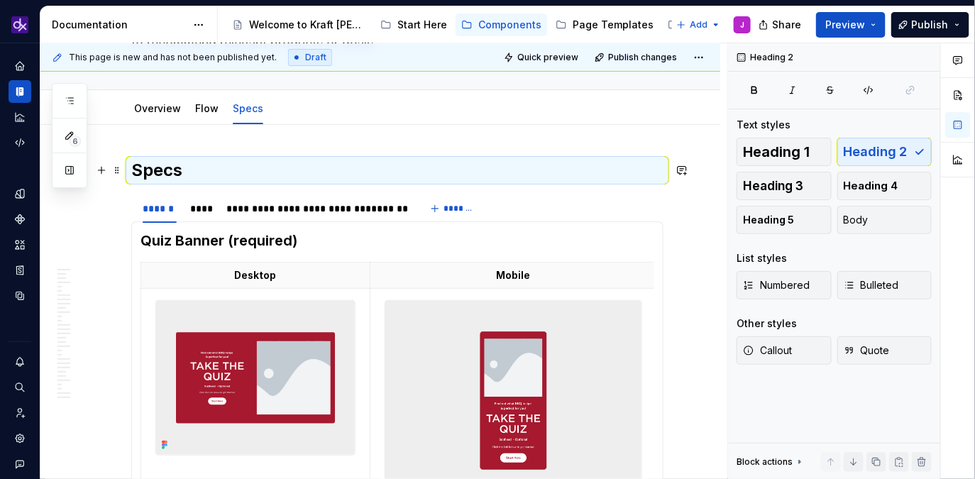
click at [193, 179] on h2 "Specs" at bounding box center [397, 170] width 532 height 23
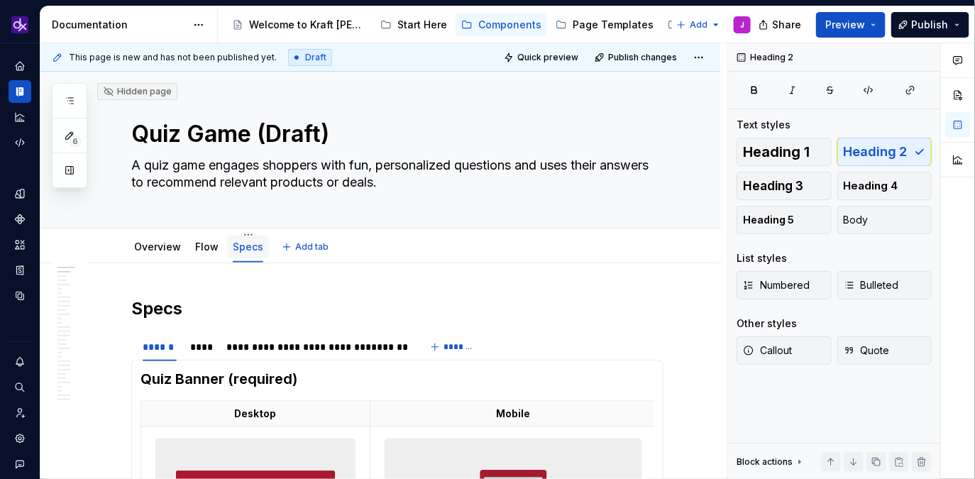
scroll to position [98, 0]
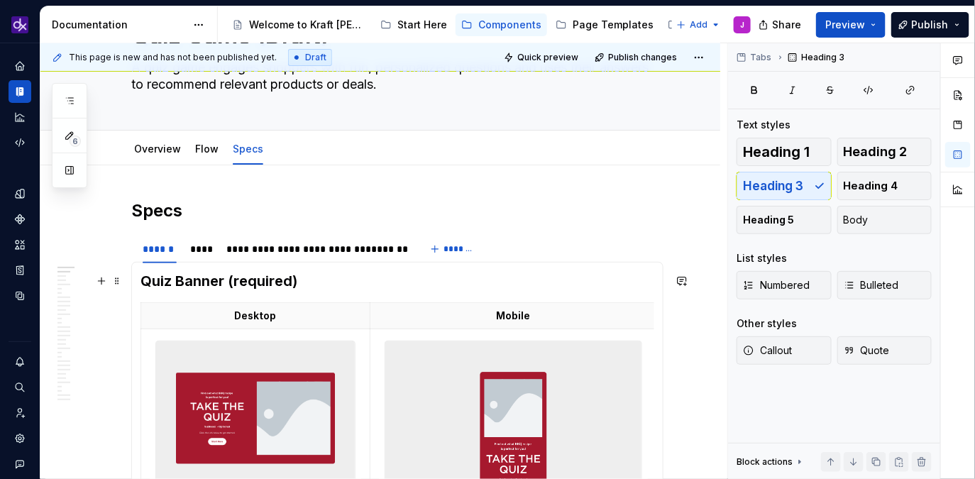
click at [144, 279] on h3 "Quiz Banner (required)" at bounding box center [398, 281] width 514 height 20
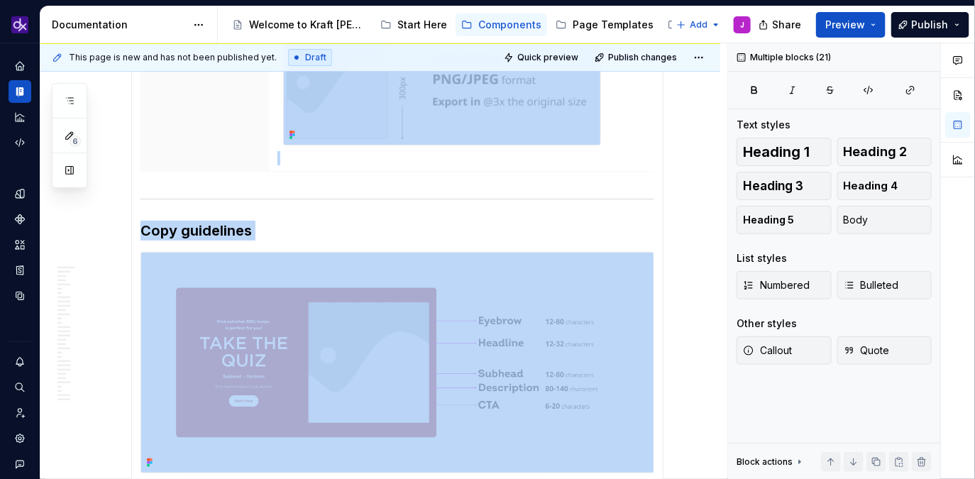
scroll to position [3875, 0]
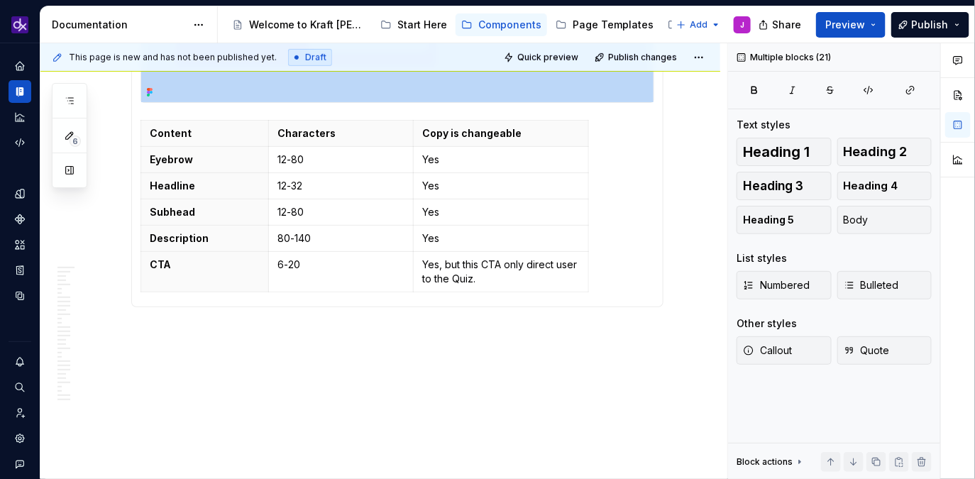
drag, startPoint x: 144, startPoint y: 279, endPoint x: 500, endPoint y: 527, distance: 434.4
click at [500, 478] on html "KH DXP J Design system data Documentation Accessibility guide for tree Page tre…" at bounding box center [487, 239] width 975 height 479
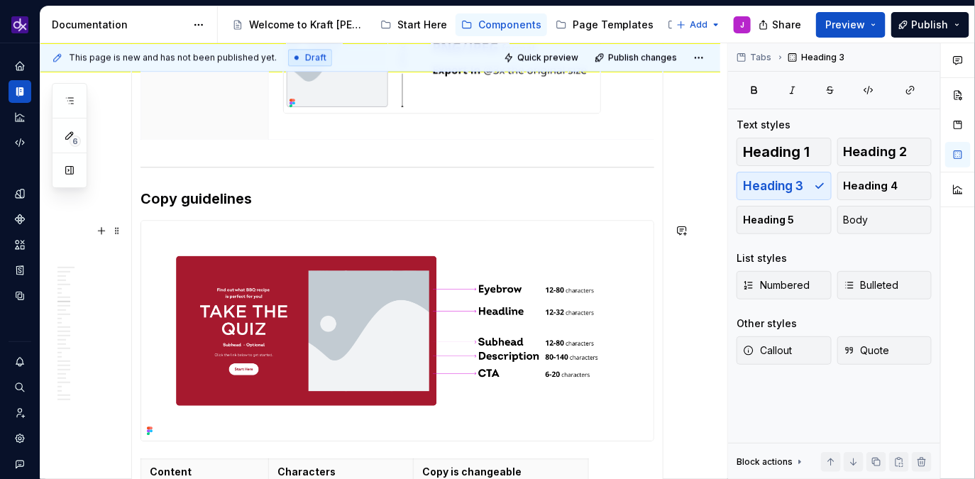
scroll to position [2962, 0]
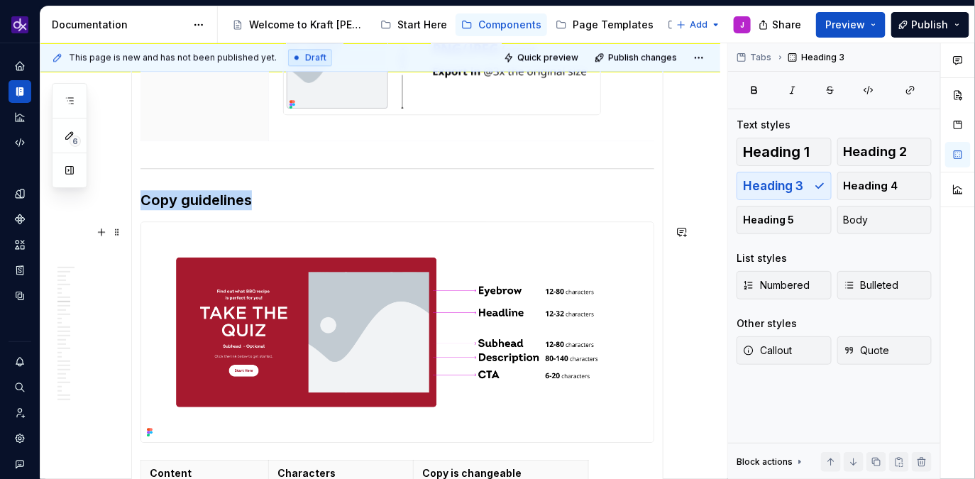
click at [280, 276] on img at bounding box center [397, 332] width 513 height 220
click at [298, 202] on h3 "Copy guidelines" at bounding box center [398, 200] width 514 height 20
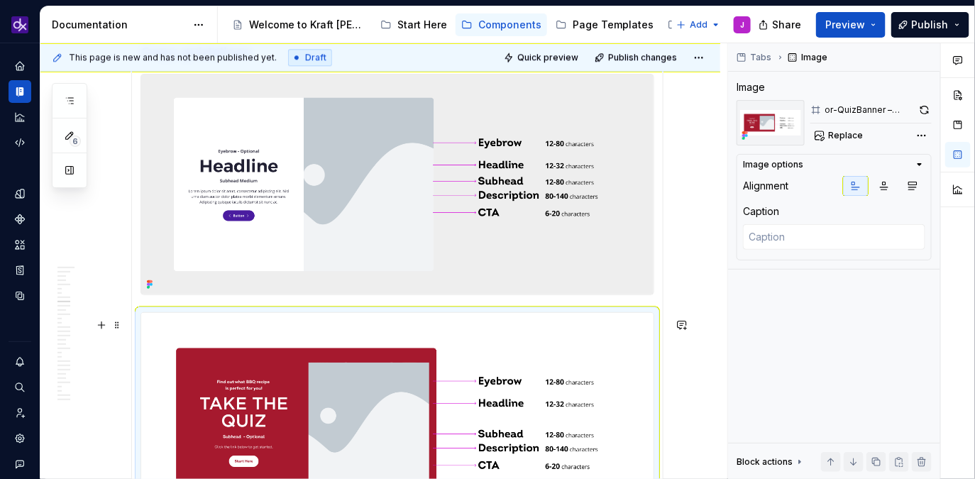
scroll to position [3114, 0]
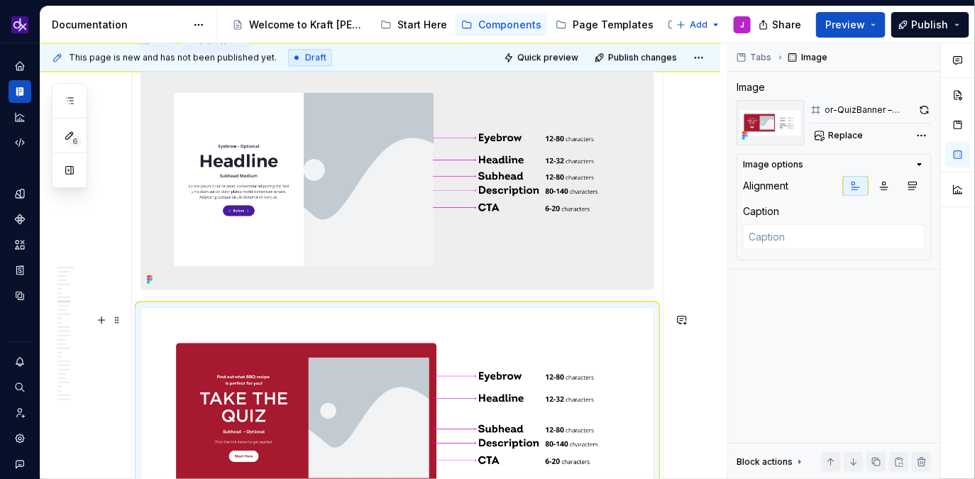
click at [278, 376] on img at bounding box center [397, 418] width 513 height 220
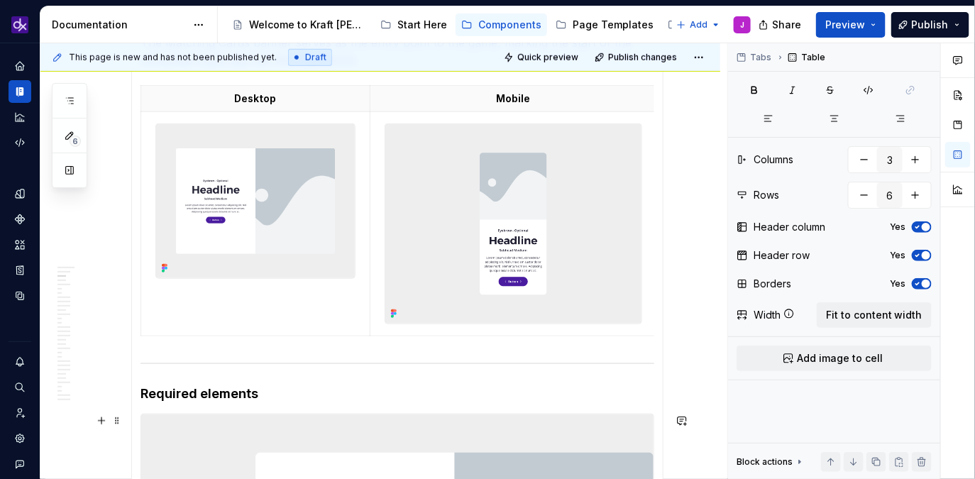
scroll to position [0, 0]
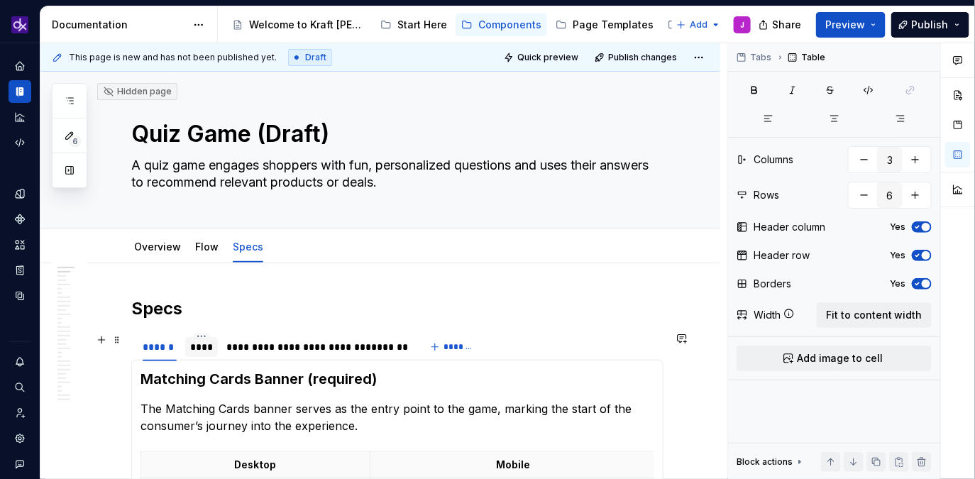
click at [213, 346] on div "****" at bounding box center [202, 347] width 22 height 14
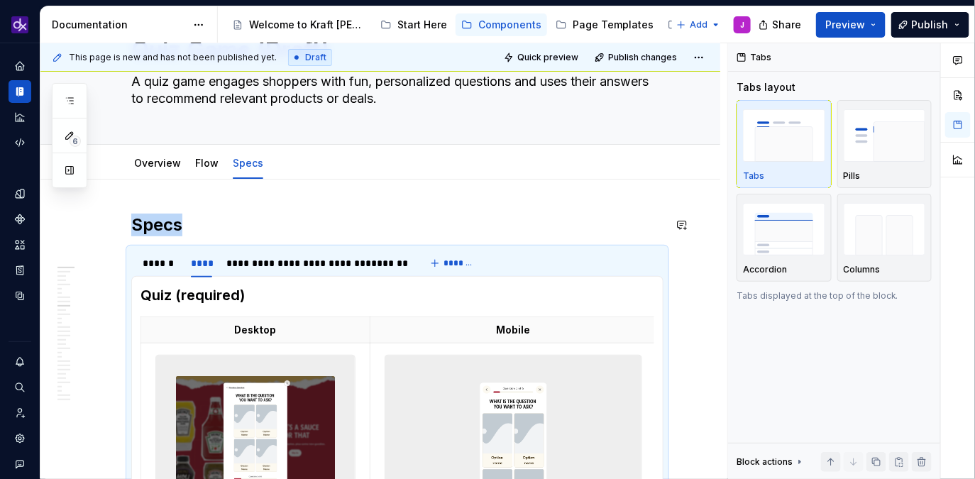
scroll to position [63, 0]
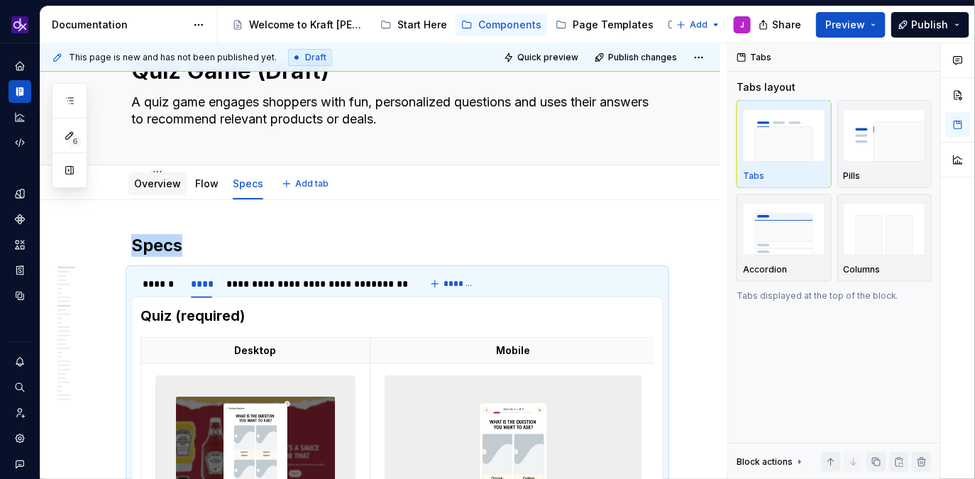
click at [163, 188] on link "Overview" at bounding box center [157, 183] width 47 height 12
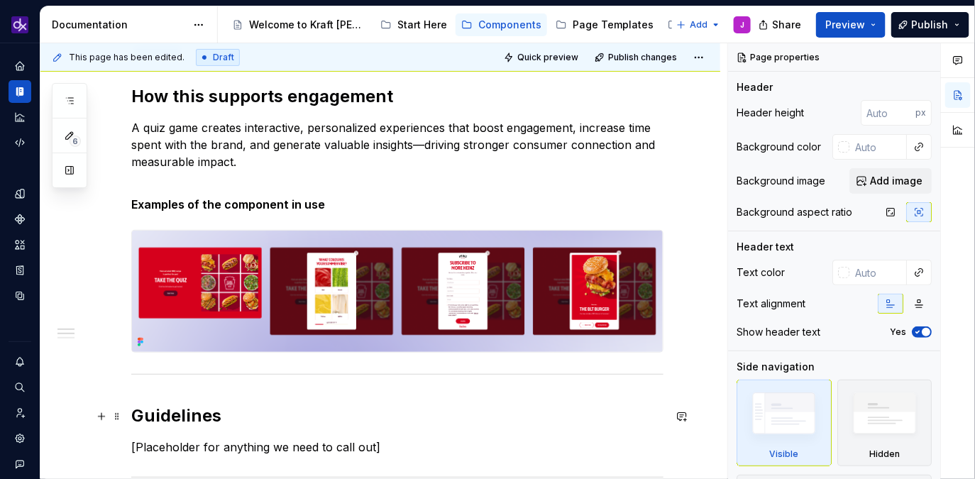
scroll to position [220, 0]
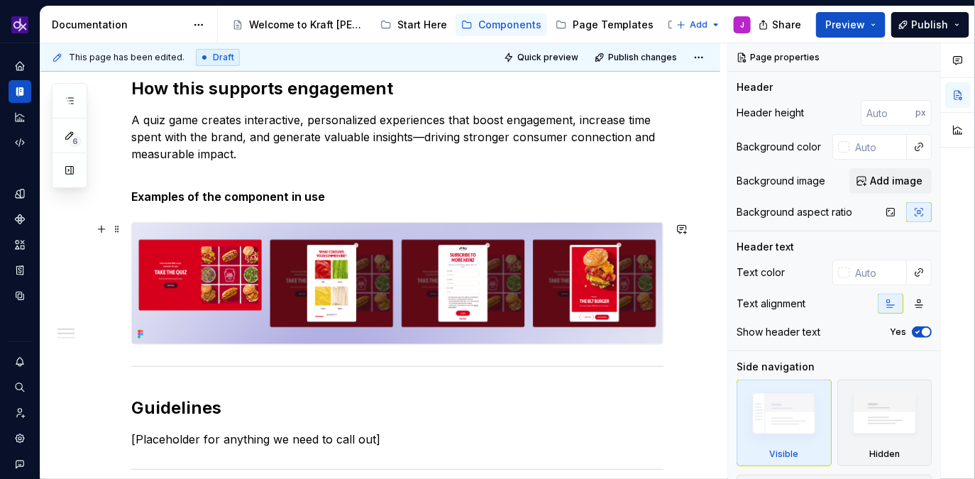
click at [613, 270] on img at bounding box center [397, 283] width 531 height 121
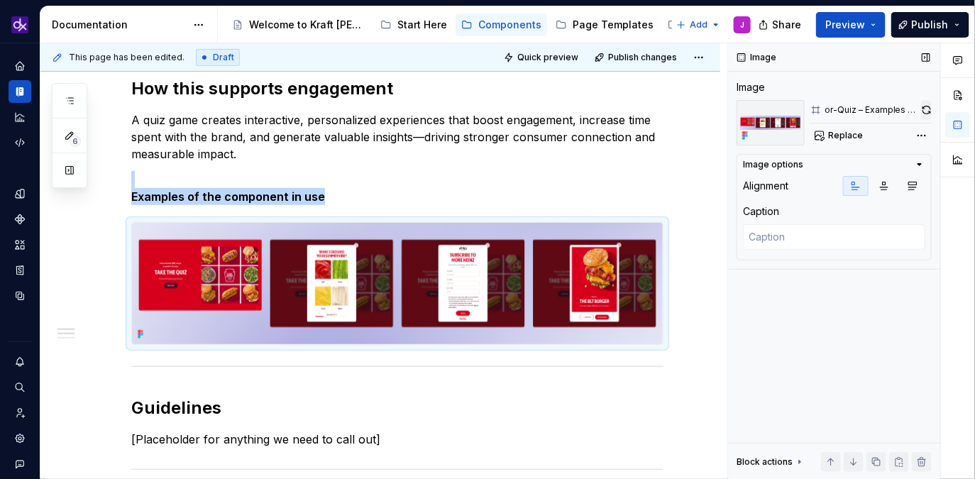
click at [925, 108] on button "button" at bounding box center [926, 110] width 11 height 20
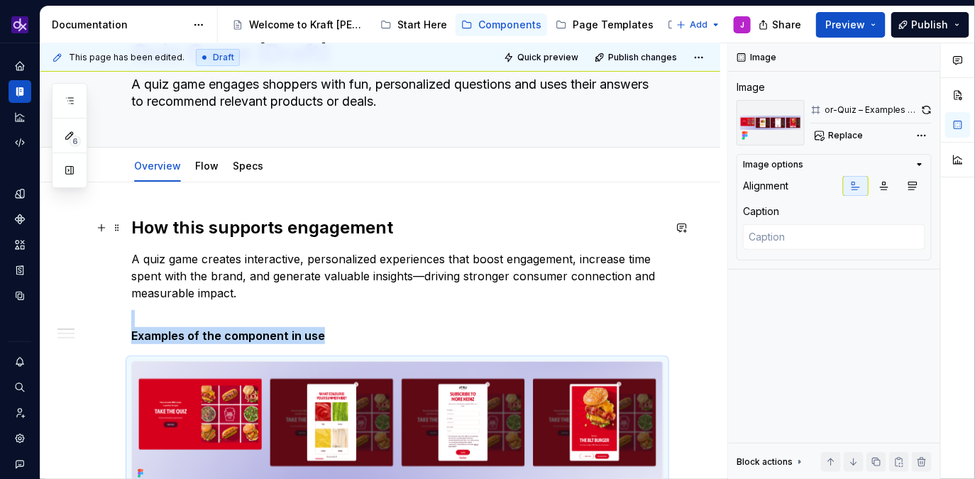
scroll to position [0, 0]
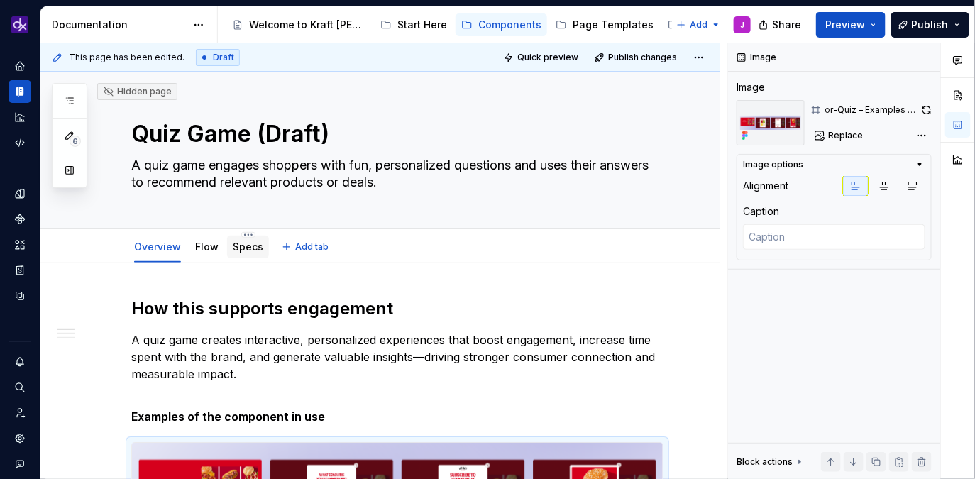
click at [243, 253] on div "Specs" at bounding box center [248, 247] width 31 height 14
click at [248, 250] on link "Specs" at bounding box center [248, 247] width 31 height 12
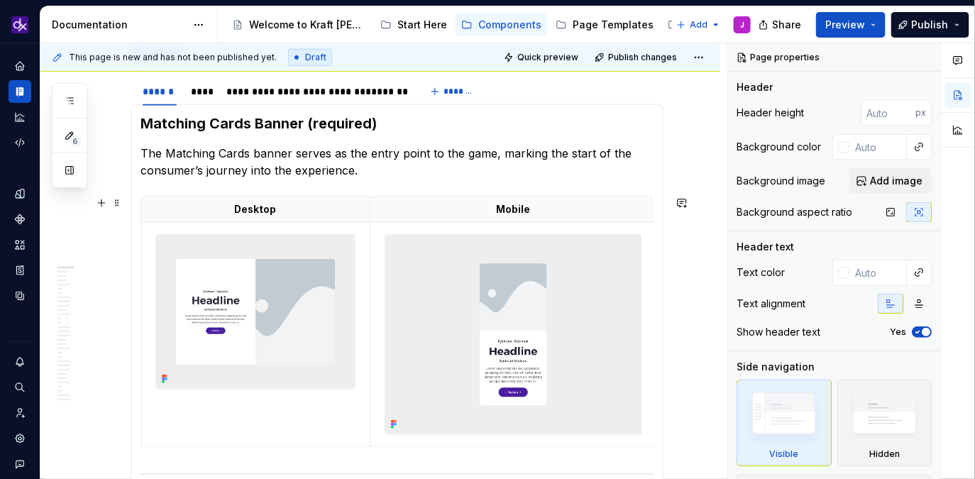
scroll to position [246, 0]
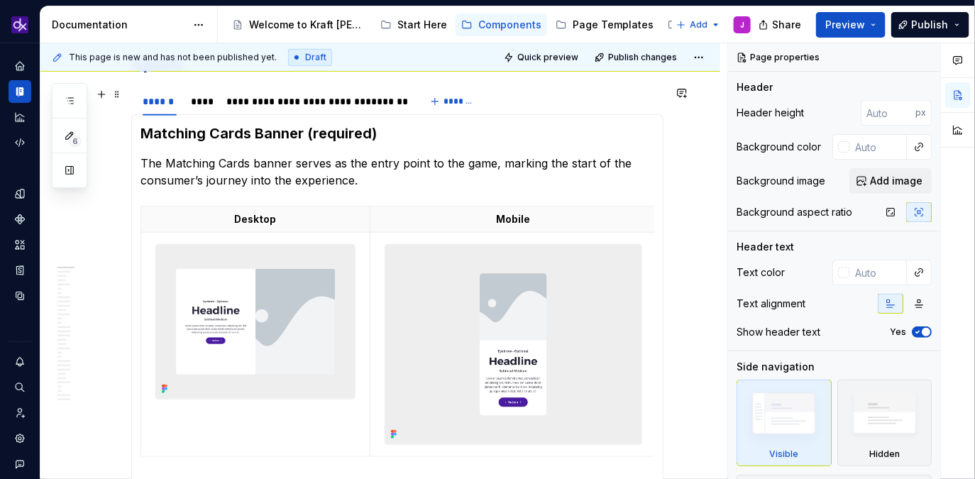
click at [210, 114] on div "**********" at bounding box center [274, 104] width 286 height 35
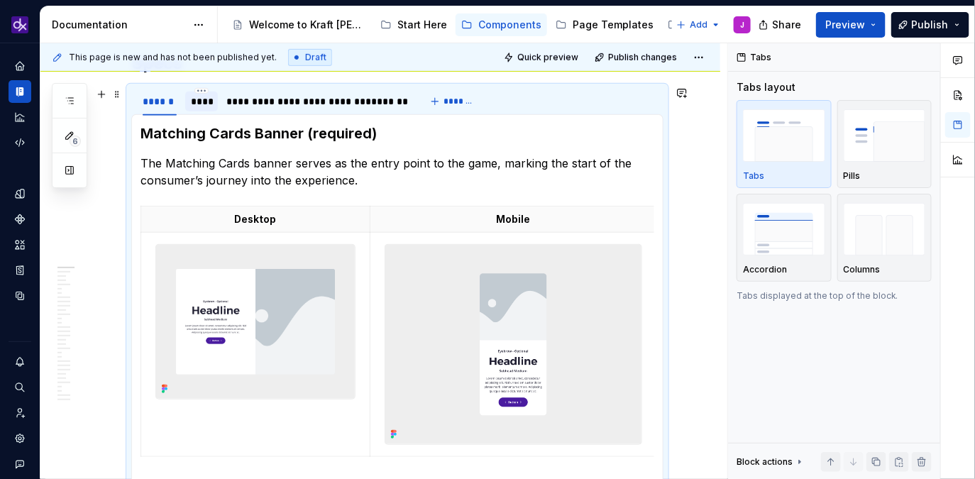
click at [208, 99] on div "****" at bounding box center [202, 101] width 22 height 14
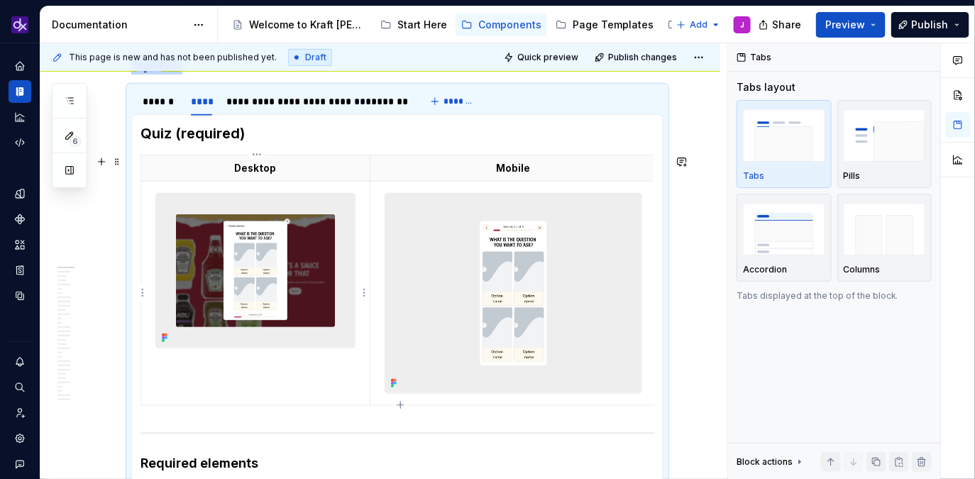
click at [288, 288] on img at bounding box center [255, 271] width 199 height 154
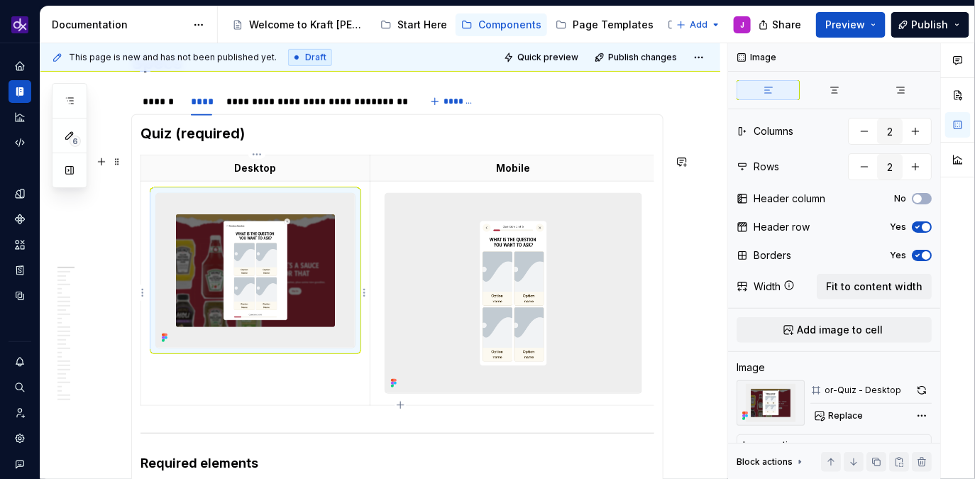
click at [262, 290] on img at bounding box center [255, 271] width 199 height 154
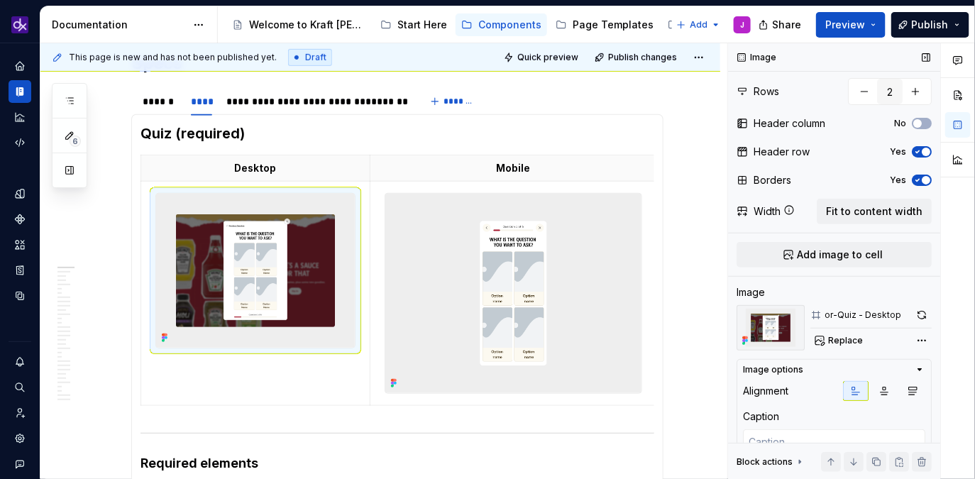
scroll to position [114, 0]
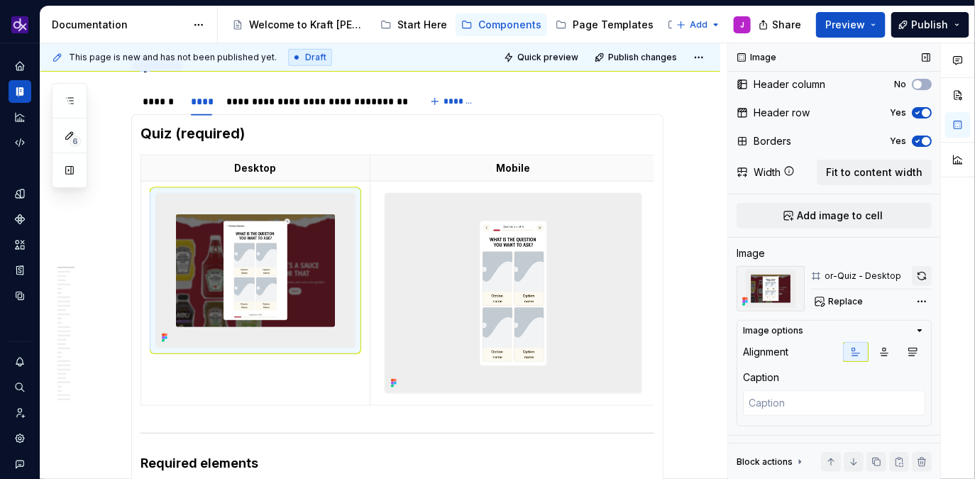
click at [924, 274] on button "button" at bounding box center [922, 276] width 20 height 20
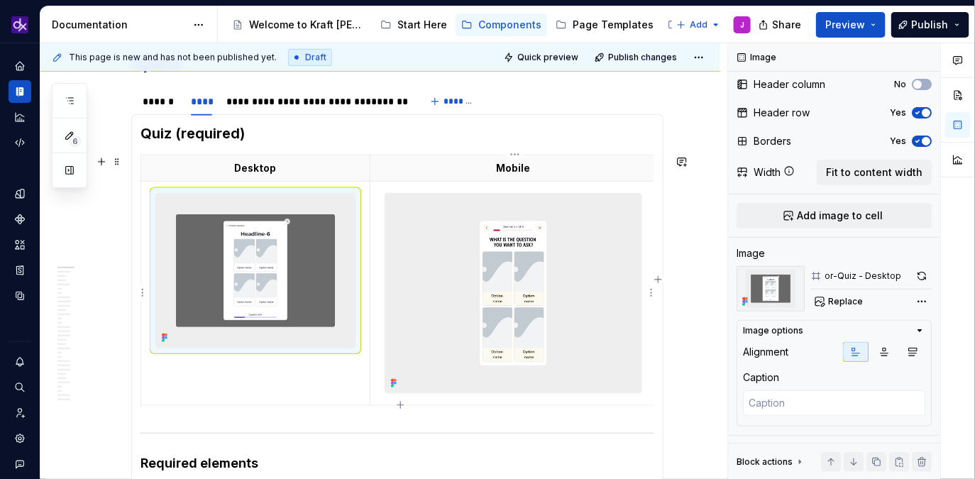
click at [549, 270] on img at bounding box center [513, 293] width 256 height 199
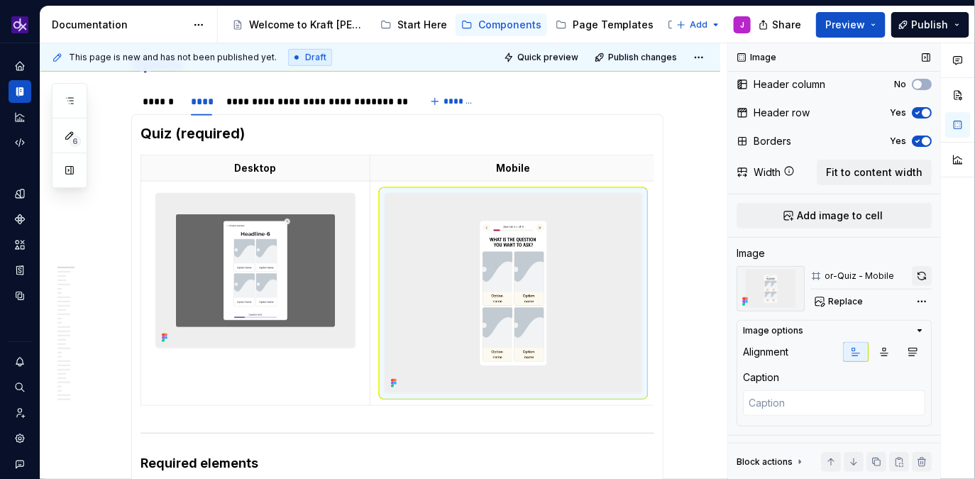
click at [924, 280] on button "button" at bounding box center [922, 276] width 20 height 20
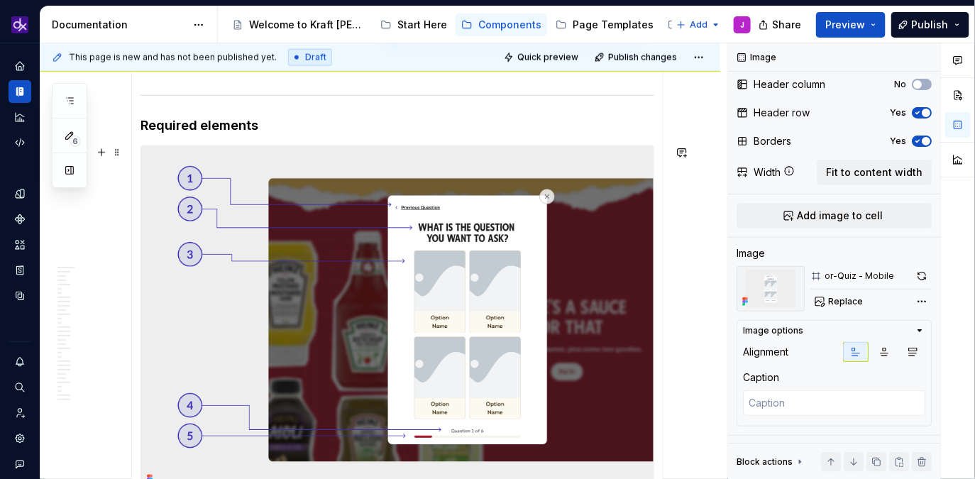
scroll to position [584, 0]
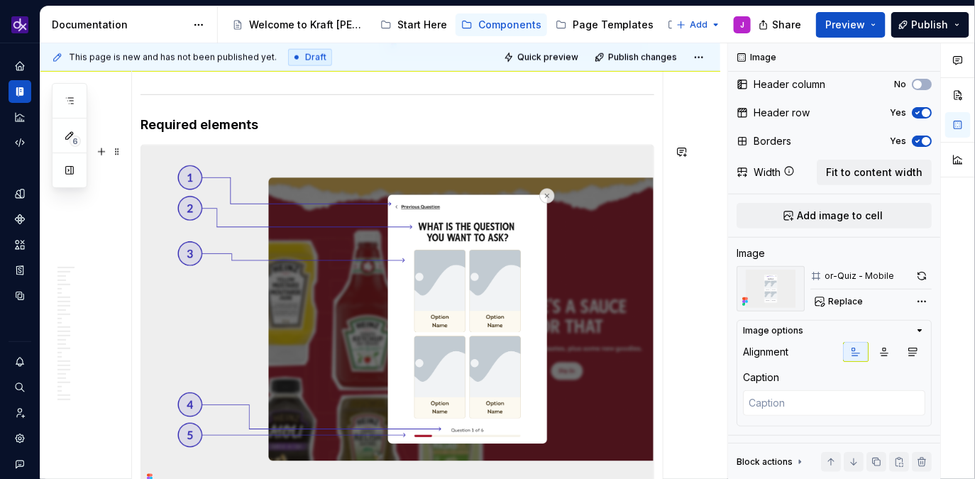
click at [532, 326] on img at bounding box center [397, 317] width 513 height 343
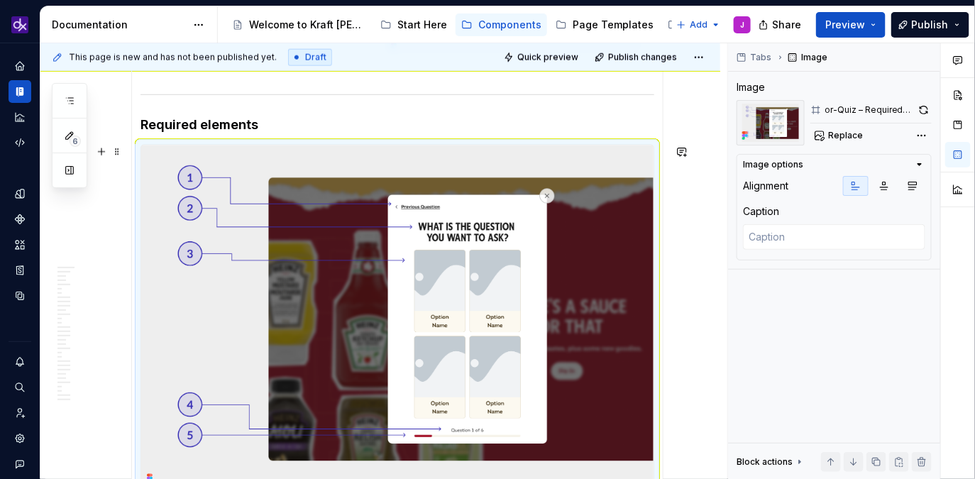
scroll to position [0, 0]
click at [925, 115] on button "button" at bounding box center [924, 110] width 16 height 20
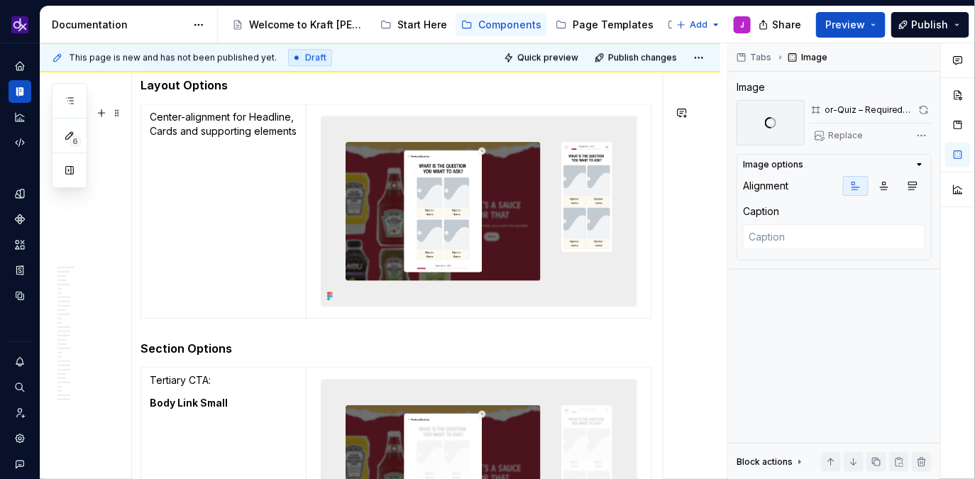
scroll to position [1200, 0]
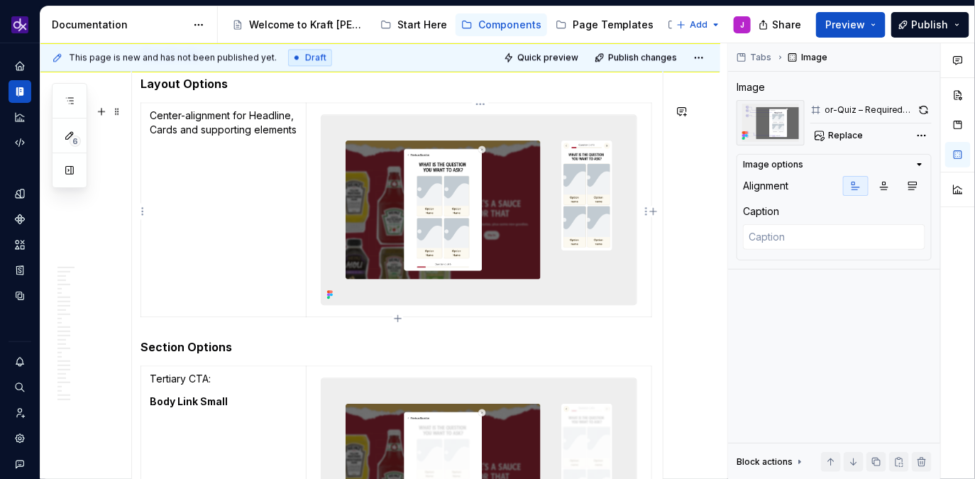
click at [520, 234] on img at bounding box center [479, 210] width 315 height 190
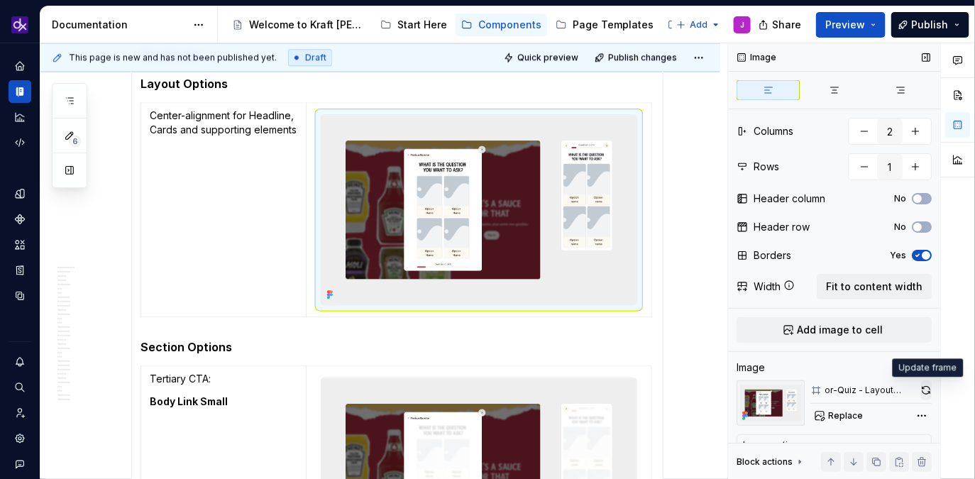
click at [931, 387] on button "button" at bounding box center [926, 391] width 11 height 20
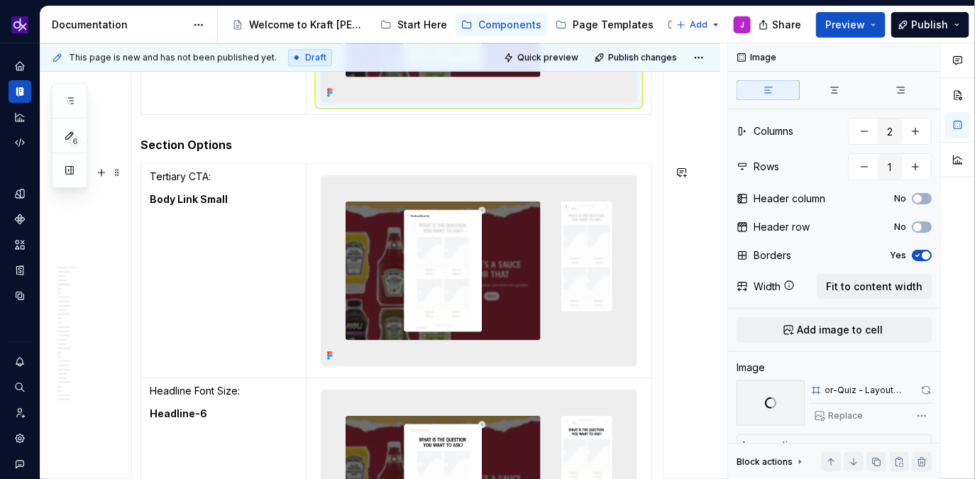
scroll to position [1405, 0]
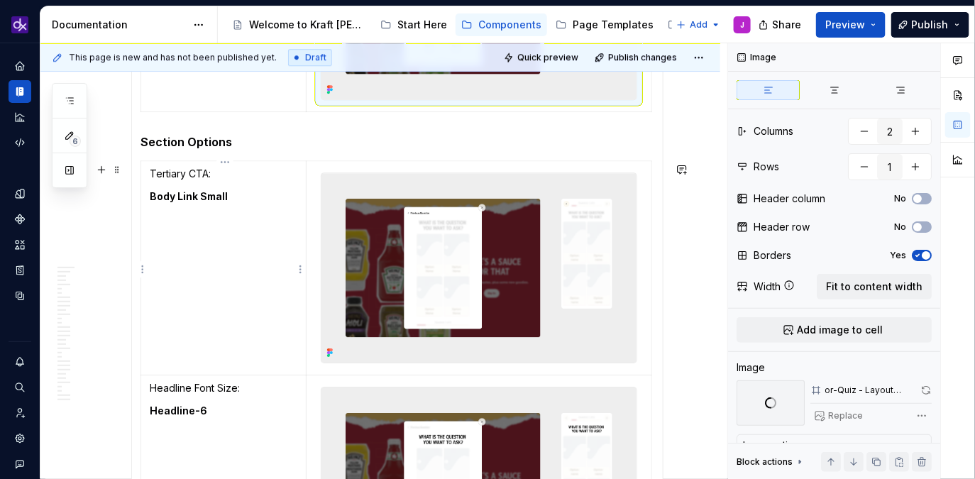
type textarea "*"
click at [170, 253] on td "Tertiary CTA: Body Link Small" at bounding box center [223, 267] width 165 height 214
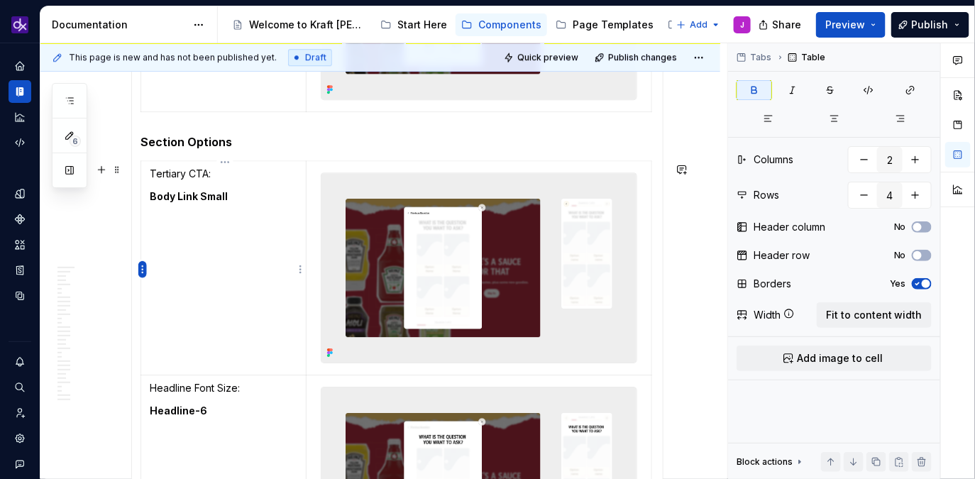
click at [143, 271] on html "KH DXP J Design system data Documentation Accessibility guide for tree Page tre…" at bounding box center [487, 239] width 975 height 479
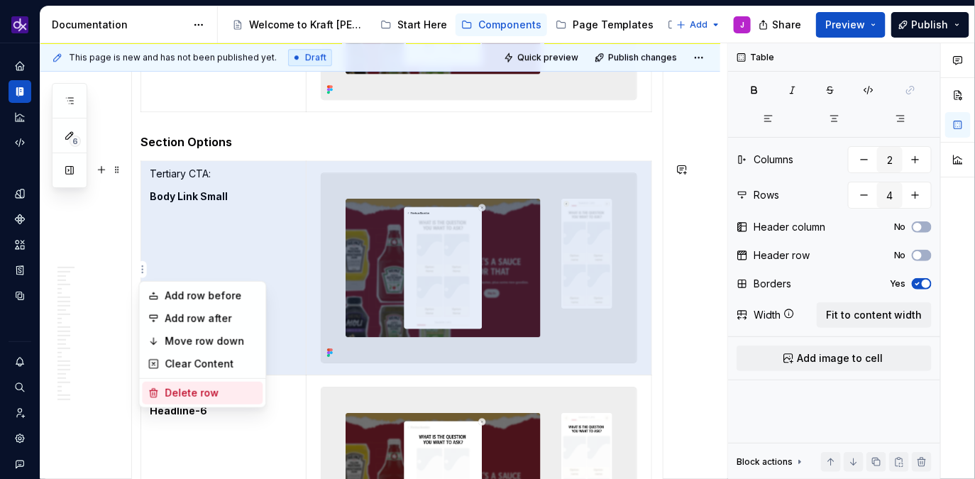
click at [195, 393] on div "Delete row" at bounding box center [211, 393] width 92 height 14
type input "3"
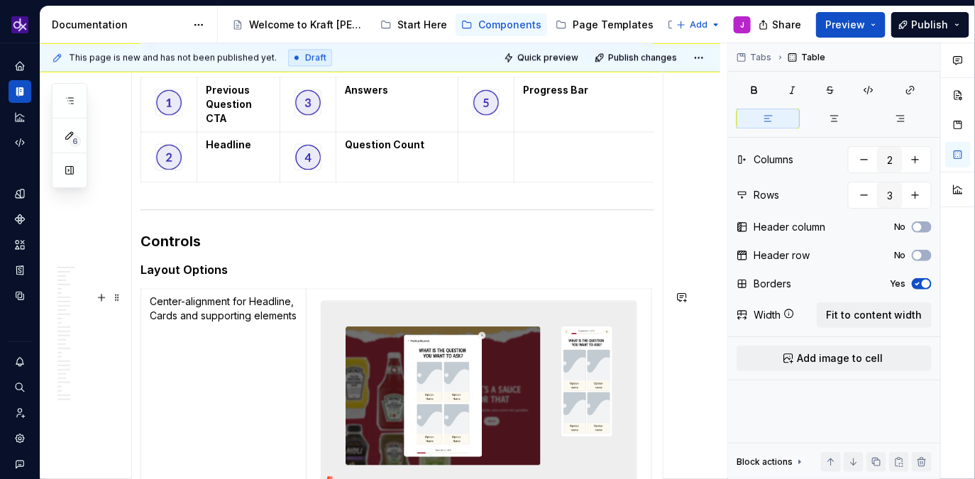
scroll to position [887, 0]
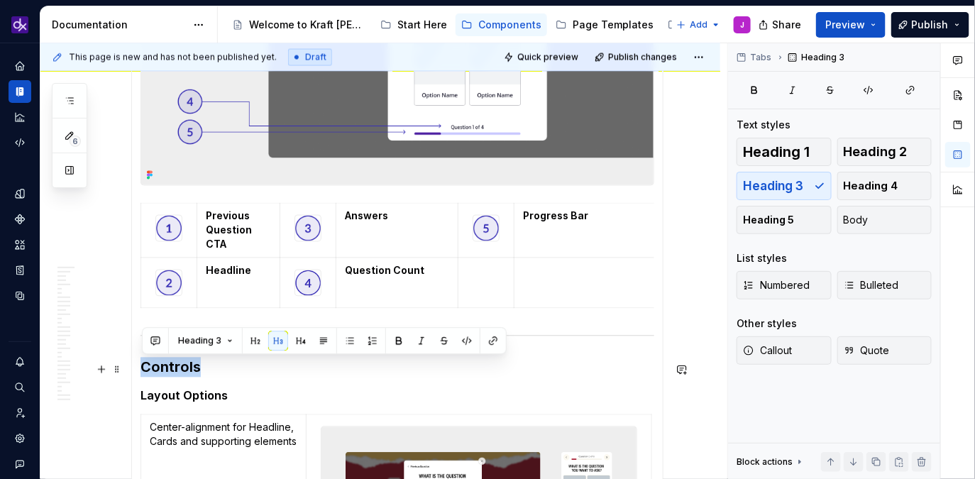
drag, startPoint x: 204, startPoint y: 368, endPoint x: 141, endPoint y: 368, distance: 63.2
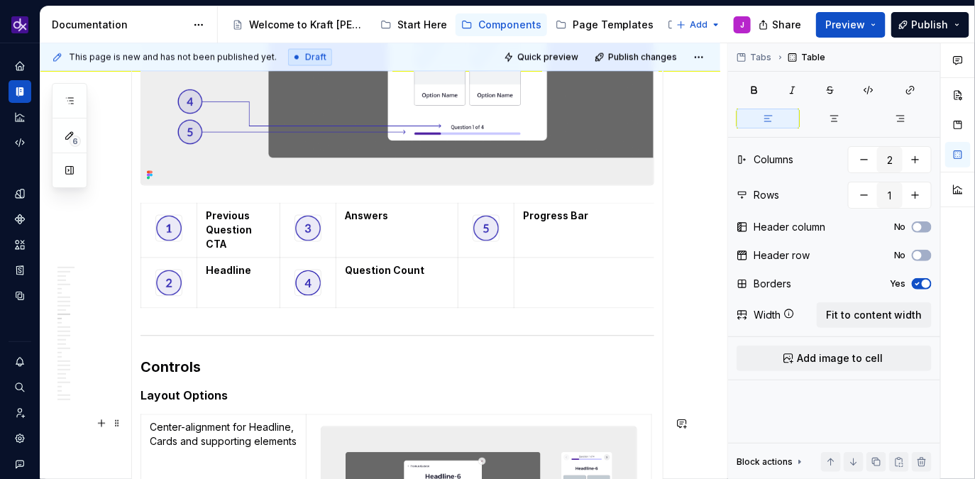
click at [188, 371] on h3 "Controls" at bounding box center [398, 368] width 514 height 20
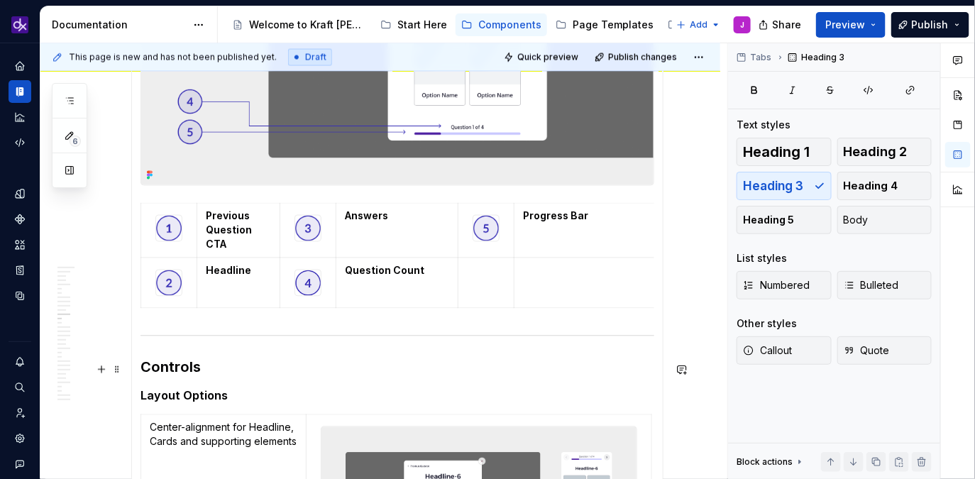
click at [188, 371] on h3 "Controls" at bounding box center [398, 368] width 514 height 20
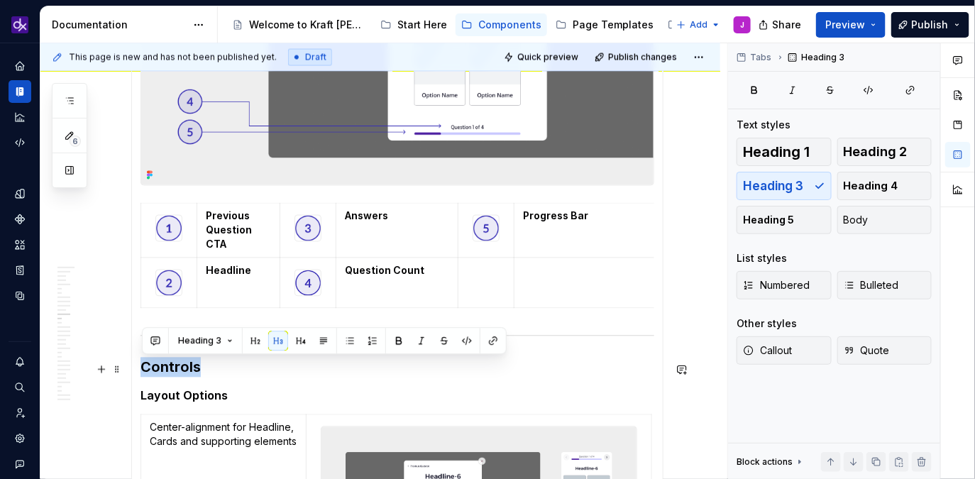
click at [188, 371] on h3 "Controls" at bounding box center [398, 368] width 514 height 20
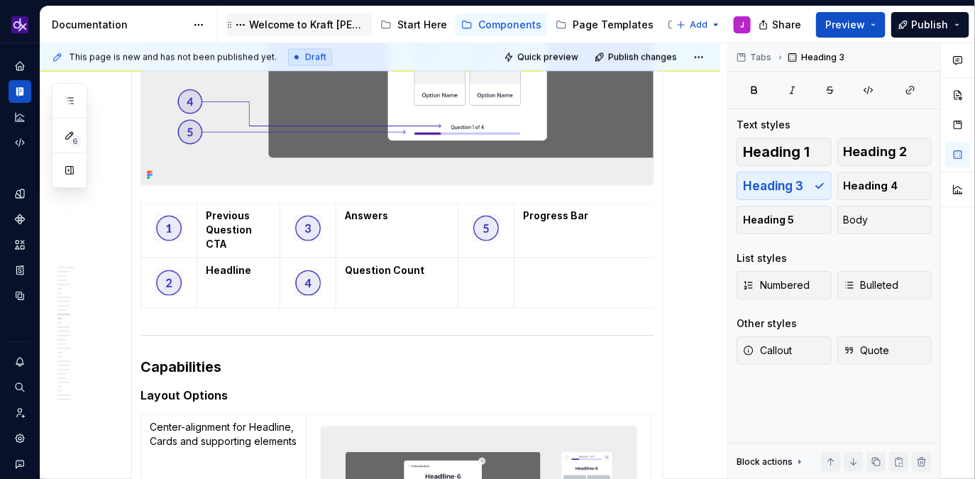
type textarea "*"
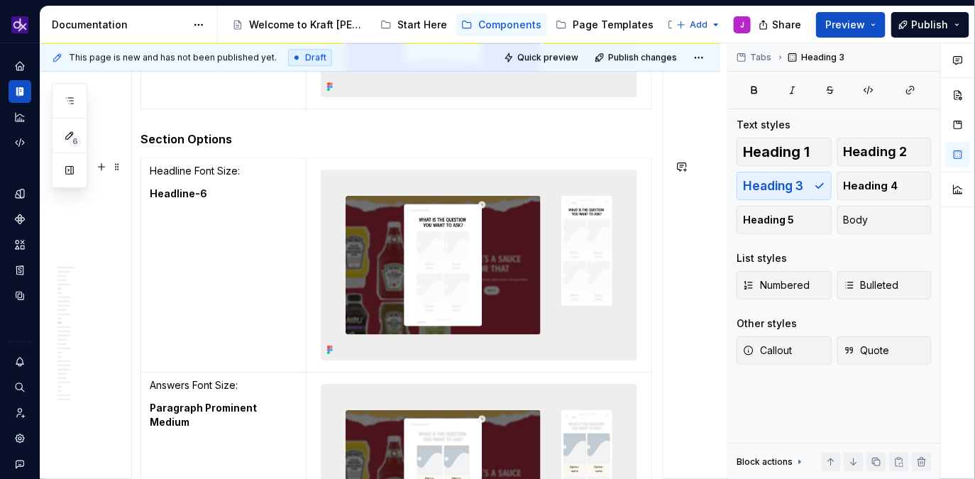
scroll to position [1411, 0]
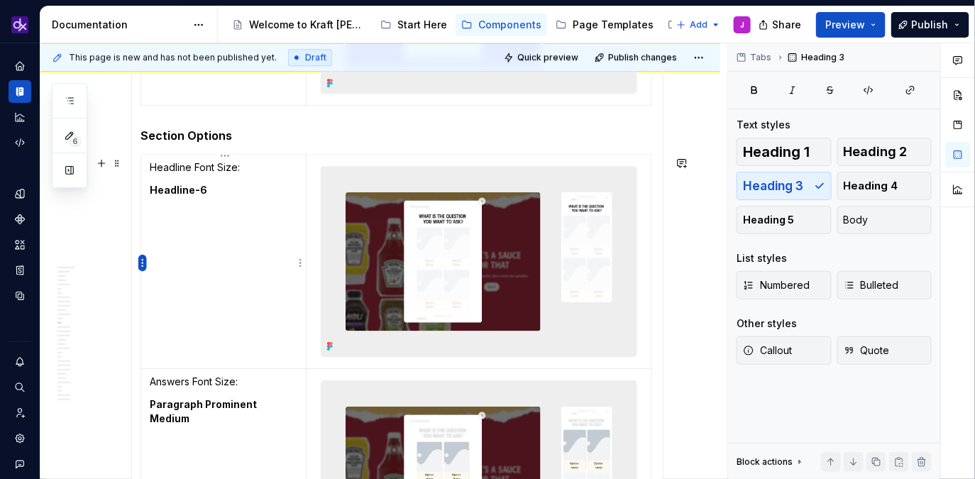
click at [143, 268] on html "KH DXP J Design system data Documentation Accessibility guide for tree Page tre…" at bounding box center [487, 239] width 975 height 479
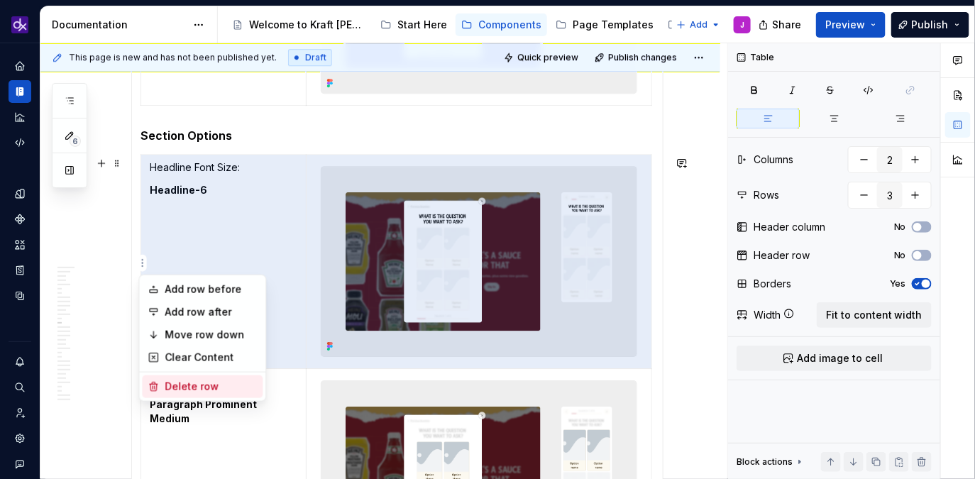
click at [191, 385] on div "Delete row" at bounding box center [211, 387] width 92 height 14
type input "2"
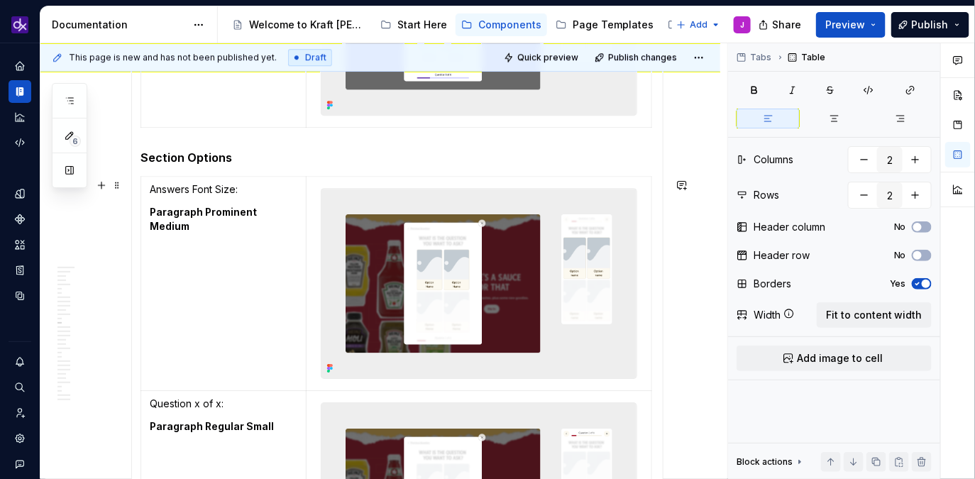
scroll to position [1358, 0]
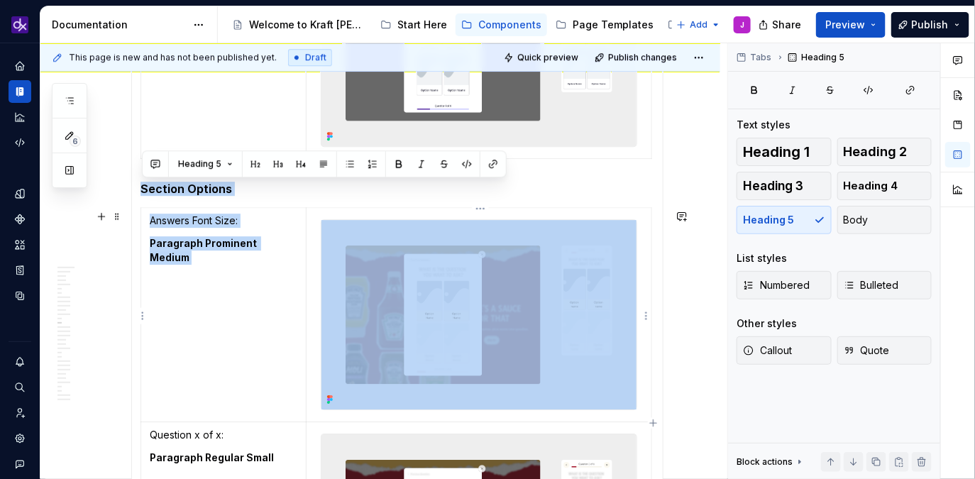
drag, startPoint x: 144, startPoint y: 189, endPoint x: 650, endPoint y: 300, distance: 517.4
click at [650, 300] on section-item-column "Quiz (required) Desktop Mobile Required elements Previous Question CTA Answers …" at bounding box center [398, 345] width 514 height 2669
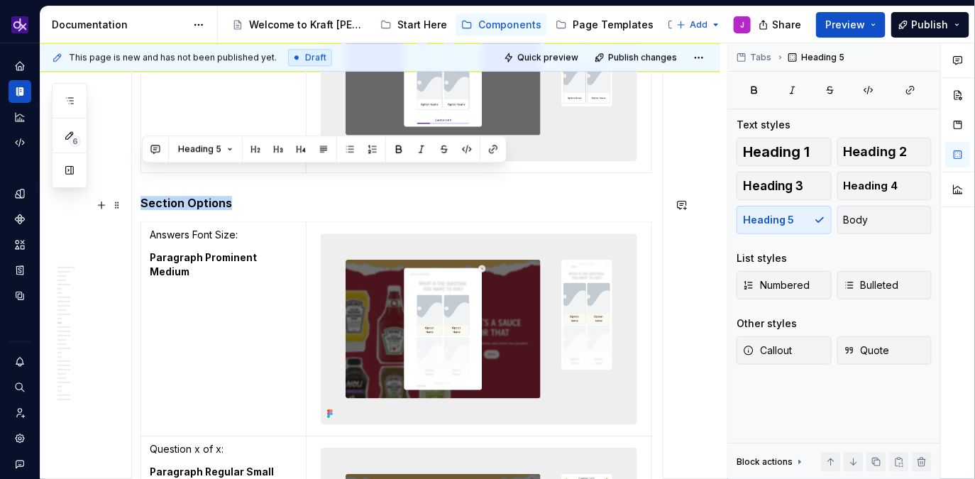
scroll to position [1332, 0]
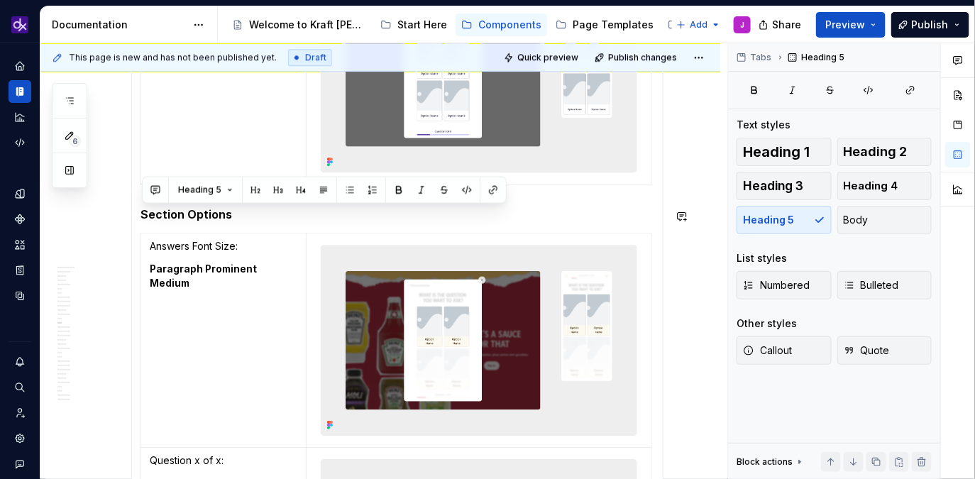
click at [363, 224] on section-item-column "Quiz (required) Desktop Mobile Required elements Previous Question CTA Answers …" at bounding box center [398, 371] width 514 height 2669
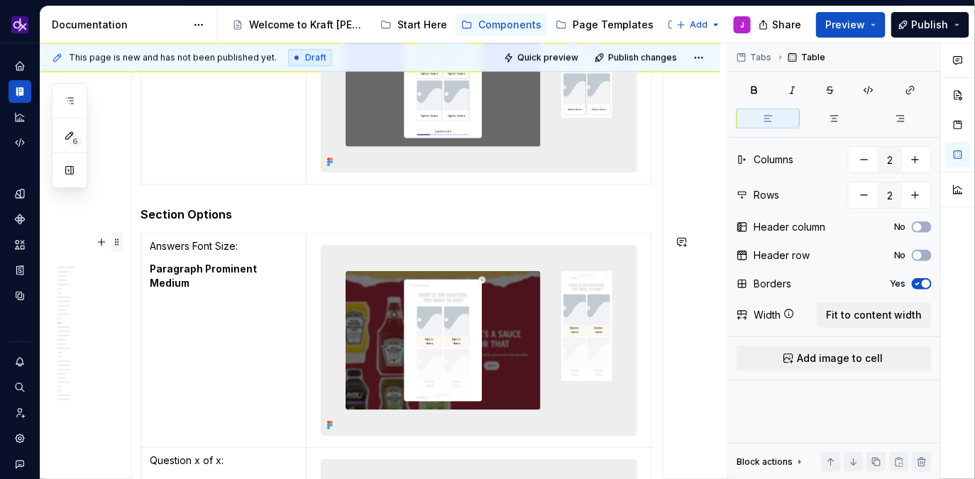
click at [119, 244] on span at bounding box center [116, 242] width 11 height 20
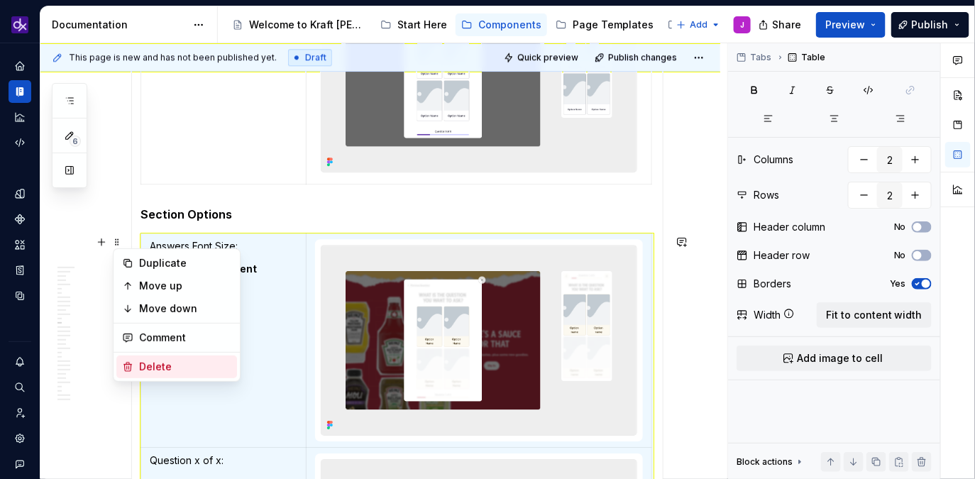
click at [162, 373] on div "Delete" at bounding box center [185, 367] width 92 height 14
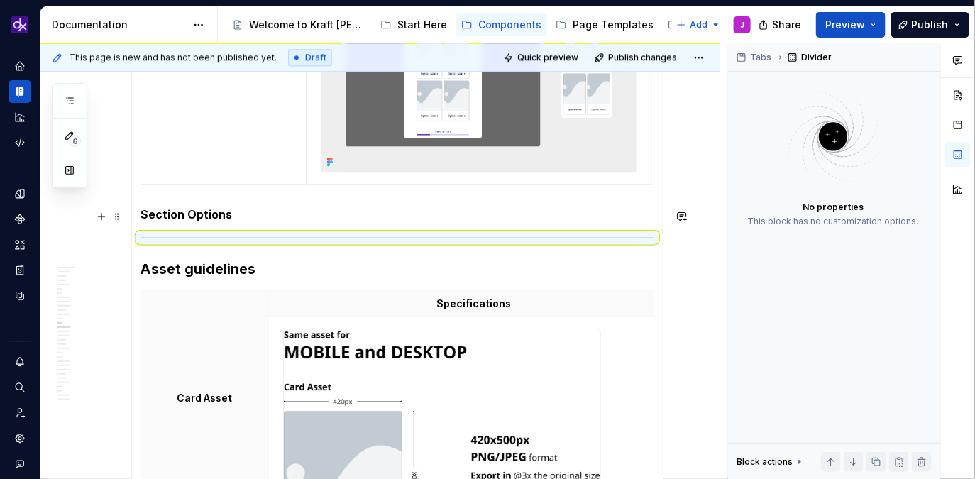
click at [264, 221] on h5 "Section Options" at bounding box center [398, 214] width 514 height 14
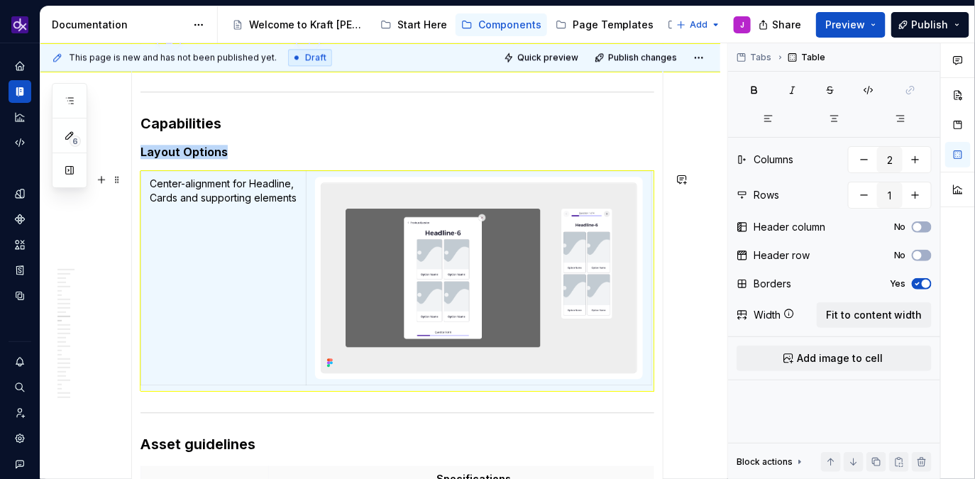
scroll to position [1050, 0]
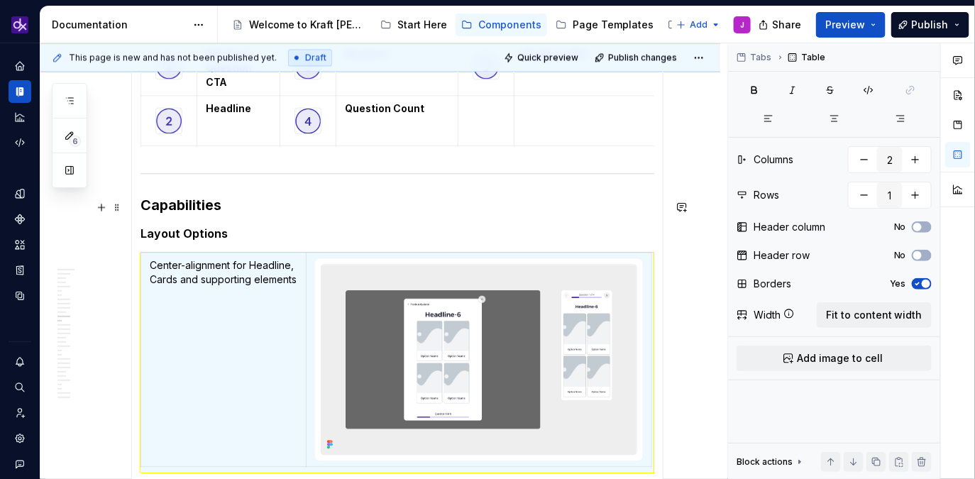
click at [405, 212] on h3 "Capabilities" at bounding box center [398, 205] width 514 height 20
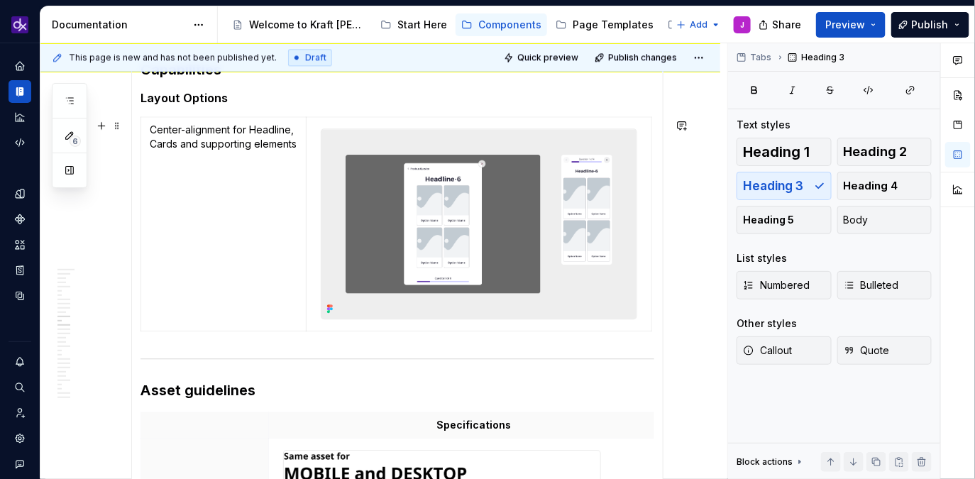
scroll to position [1184, 0]
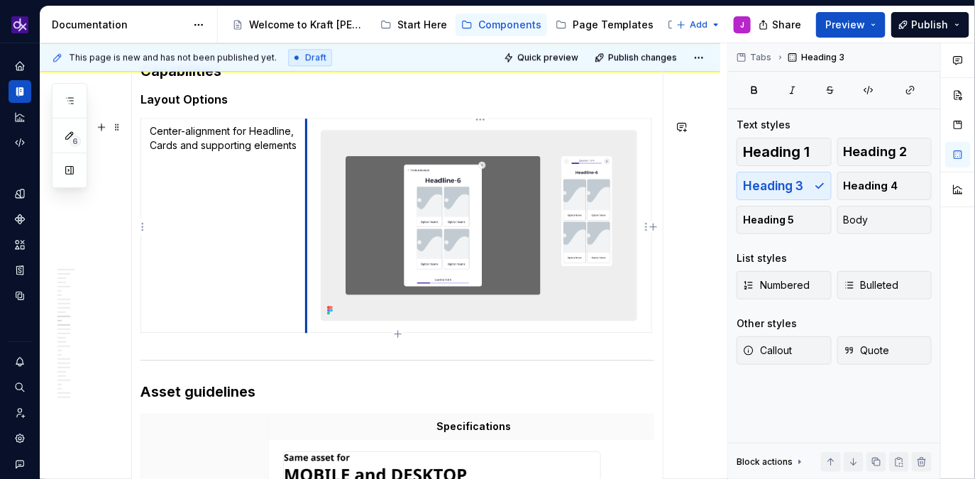
click at [310, 250] on td at bounding box center [479, 225] width 346 height 214
click at [144, 231] on html "KH DXP J Design system data Documentation Accessibility guide for tree Page tre…" at bounding box center [487, 239] width 975 height 479
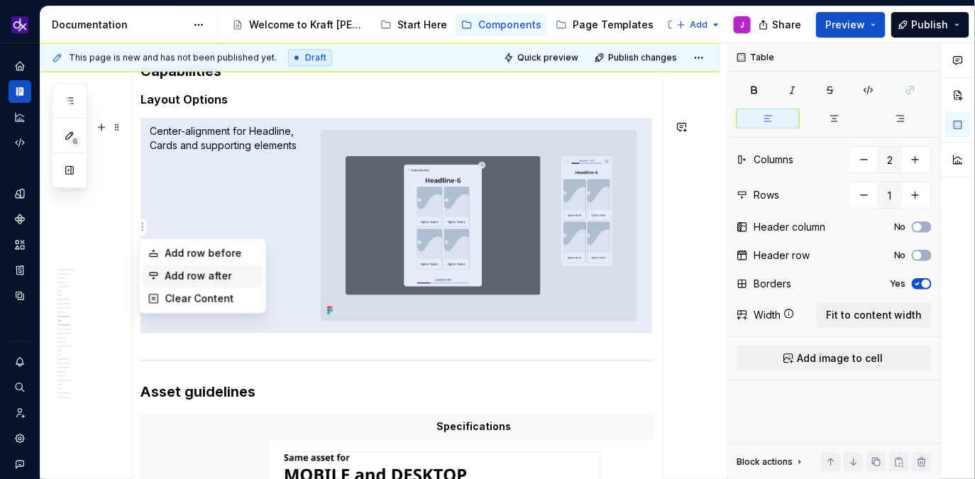
click at [195, 278] on div "Add row after" at bounding box center [211, 276] width 92 height 14
type input "2"
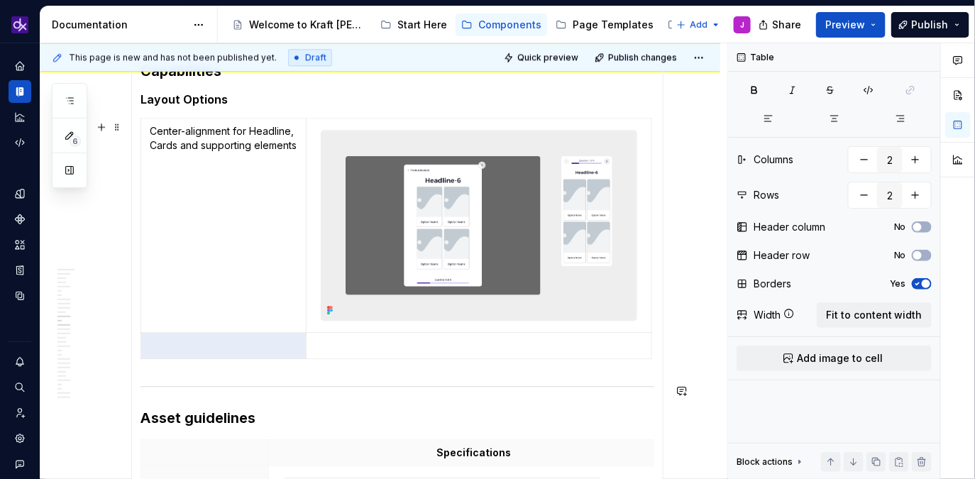
click at [225, 356] on td at bounding box center [223, 345] width 165 height 26
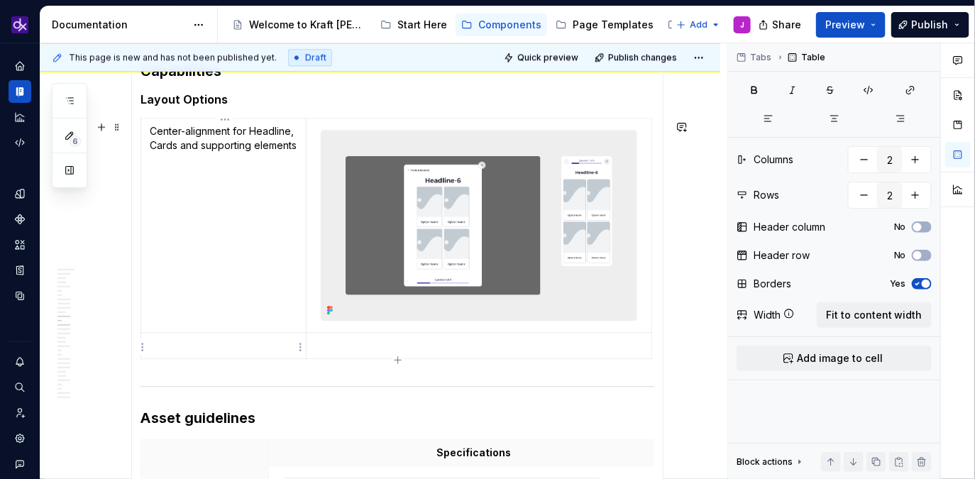
click at [239, 345] on p at bounding box center [224, 346] width 148 height 14
click at [234, 135] on p "Center-alignment for Headline, Cards and supporting elements" at bounding box center [224, 138] width 148 height 28
click at [185, 351] on p "Ca" at bounding box center [224, 346] width 148 height 14
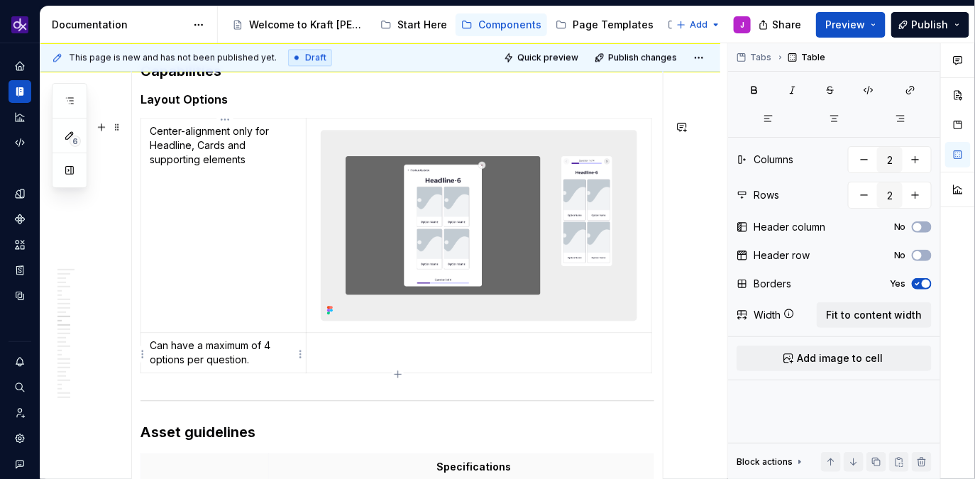
click at [194, 358] on p "Can have a maximum of 4 options per question." at bounding box center [224, 353] width 148 height 28
click at [148, 348] on td "Can have a maximum of 4 options per question." at bounding box center [223, 352] width 165 height 40
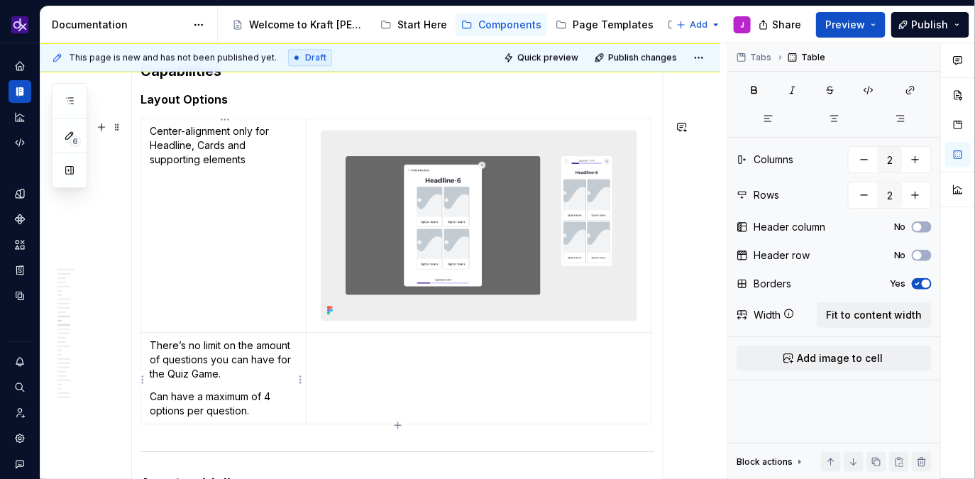
click at [231, 379] on p "There’s no limit on the amount of questions you can have for the Quiz Game." at bounding box center [224, 360] width 148 height 43
click at [158, 398] on p "Can have a maximum of 4 options per question." at bounding box center [224, 404] width 148 height 28
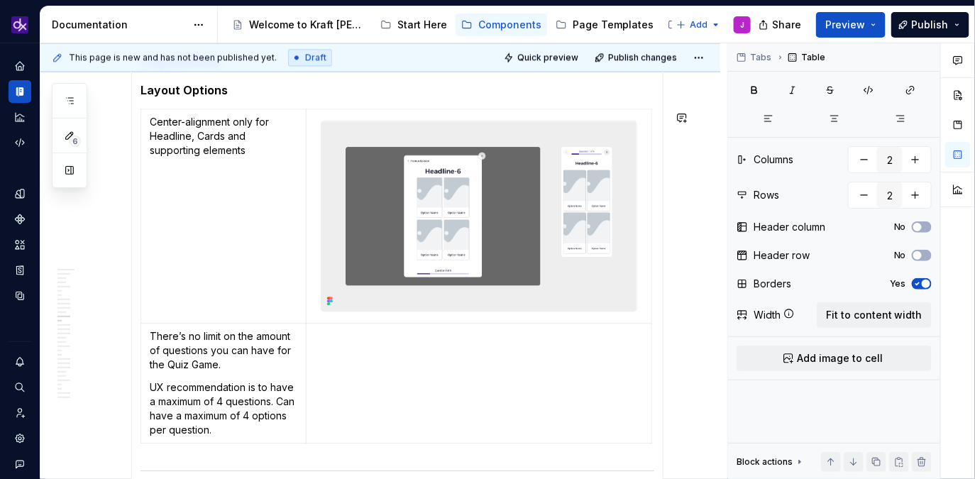
scroll to position [1208, 0]
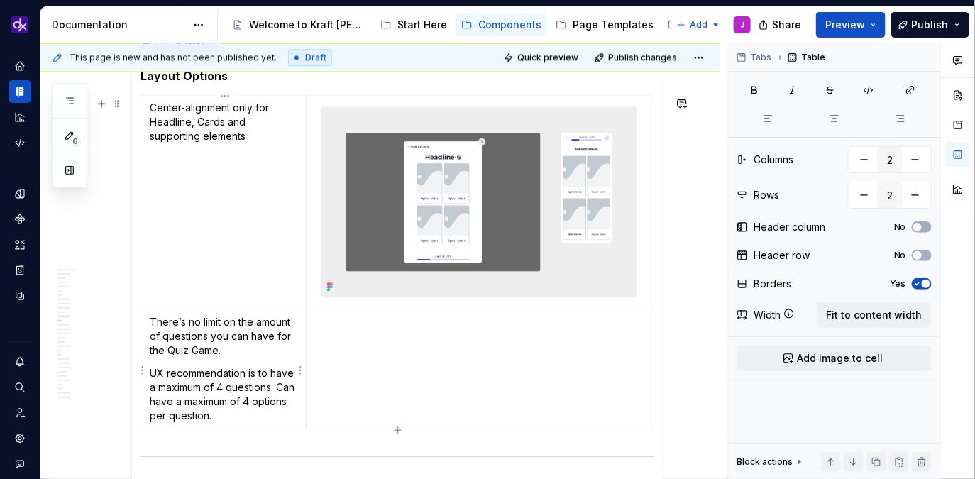
click at [190, 375] on p "UX recommendation is to have a maximum of 4 questions. Can have a maximum of 4 …" at bounding box center [224, 394] width 148 height 57
click at [267, 391] on p "UX recommendation is to have a maximum of 4 questions. Can have a maximum of 4 …" at bounding box center [224, 394] width 148 height 57
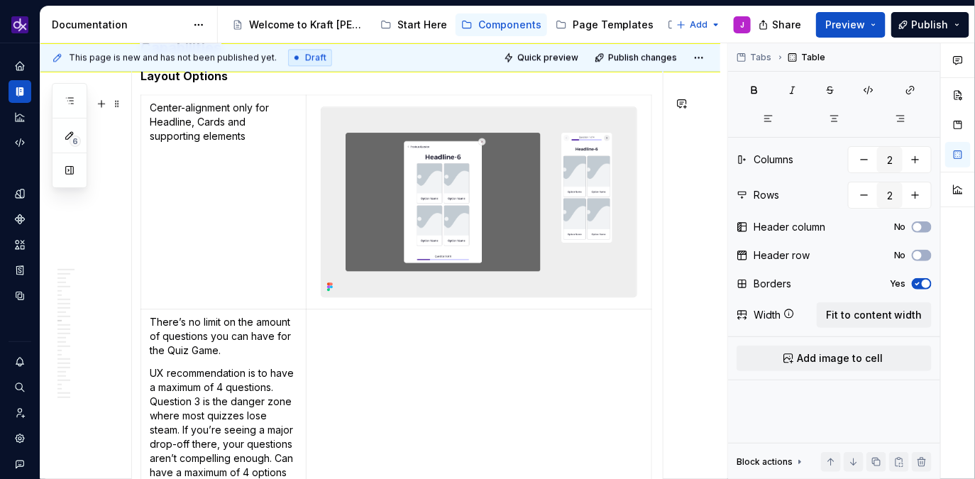
scroll to position [1274, 0]
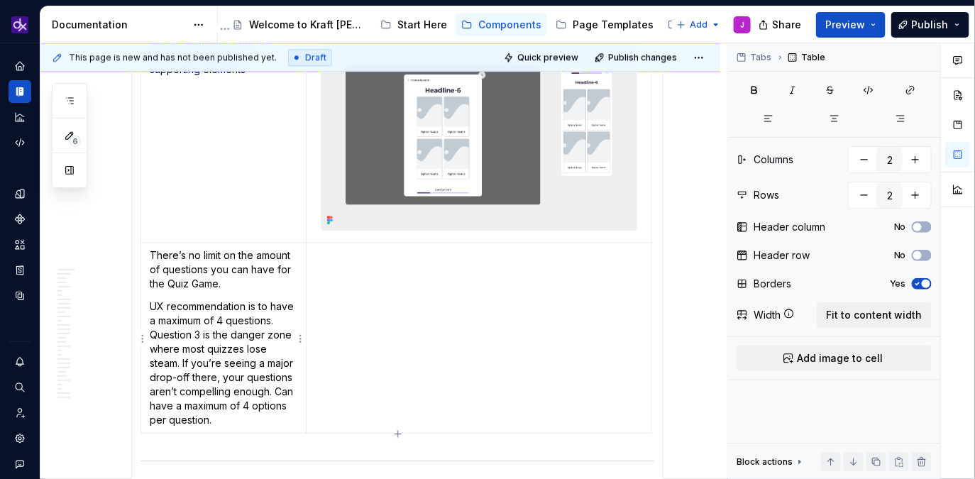
click at [202, 348] on p "UX recommendation is to have a maximum of 4 questions. Question 3 is the danger…" at bounding box center [224, 364] width 148 height 128
click at [222, 352] on p "UX recommendation is to have a maximum of 4 questions. Question 3 is the danger…" at bounding box center [224, 364] width 148 height 128
click at [194, 355] on p "UX recommendation is to have a maximum of 4 questions. Question 3 is the danger…" at bounding box center [224, 364] width 148 height 128
click at [239, 427] on p "UX recommendation is to have a maximum of 4 questions. Question 3 is the danger…" at bounding box center [224, 364] width 148 height 128
click at [275, 397] on p "UX recommendation is to have a maximum of 4 questions. Question 3 is the danger…" at bounding box center [224, 364] width 148 height 128
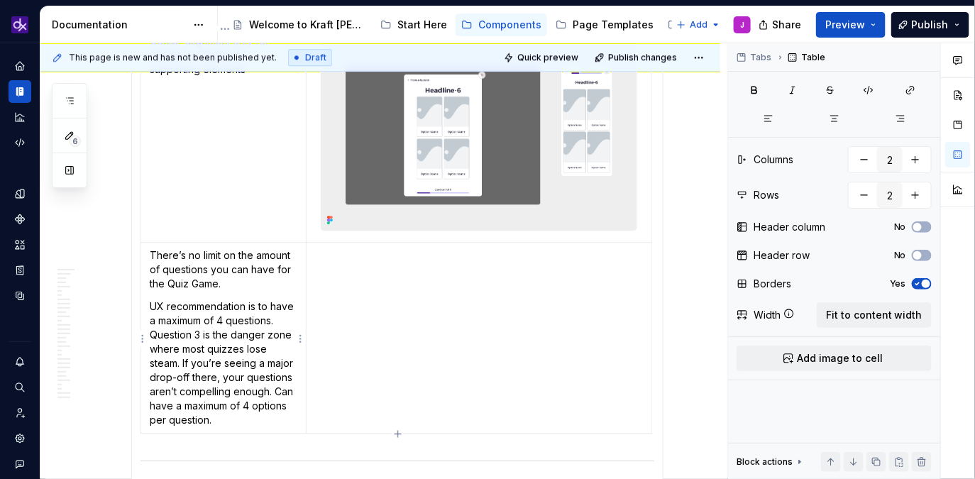
click at [275, 397] on p "UX recommendation is to have a maximum of 4 questions. Question 3 is the danger…" at bounding box center [224, 364] width 148 height 128
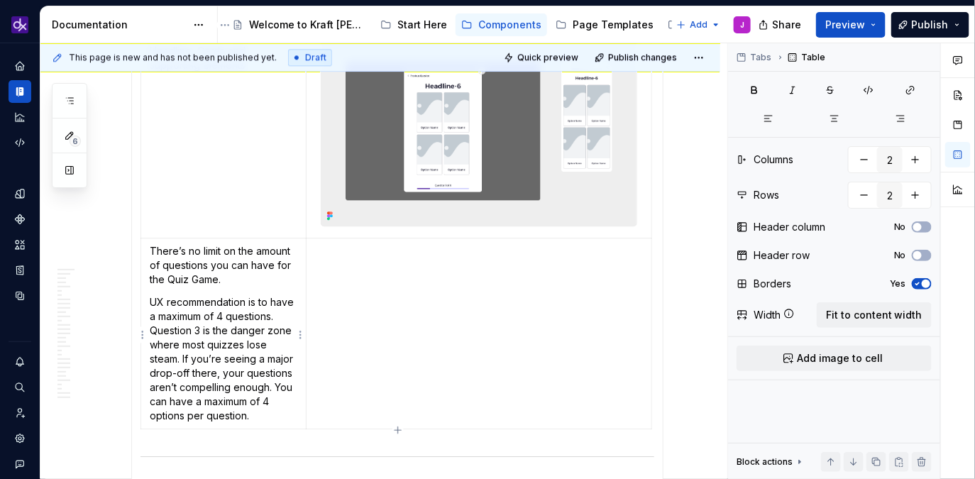
click at [253, 403] on p "UX recommendation is to have a maximum of 4 questions. Question 3 is the danger…" at bounding box center [224, 359] width 148 height 128
click at [261, 423] on p "UX recommendation is to have a maximum of 4 questions. Question 3 is the danger…" at bounding box center [224, 359] width 148 height 128
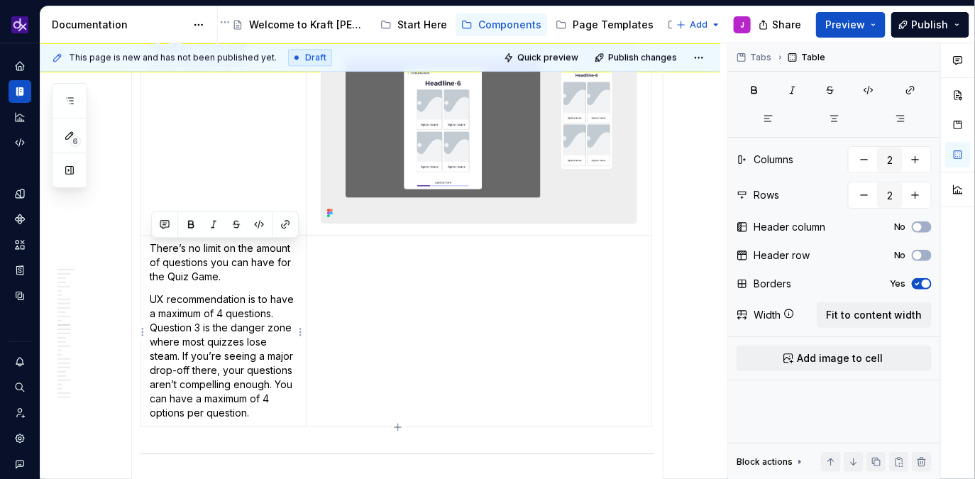
drag, startPoint x: 268, startPoint y: 421, endPoint x: 148, endPoint y: 246, distance: 212.9
click at [148, 246] on td "There’s no limit on the amount of questions you can have for the Quiz Game. UX …" at bounding box center [223, 330] width 165 height 191
copy td "There’s no limit on the amount of questions you can have for the Quiz Game. UX …"
click at [212, 322] on p "UX recommendation is to have a maximum of 4 questions. Question 3 is the danger…" at bounding box center [224, 356] width 148 height 128
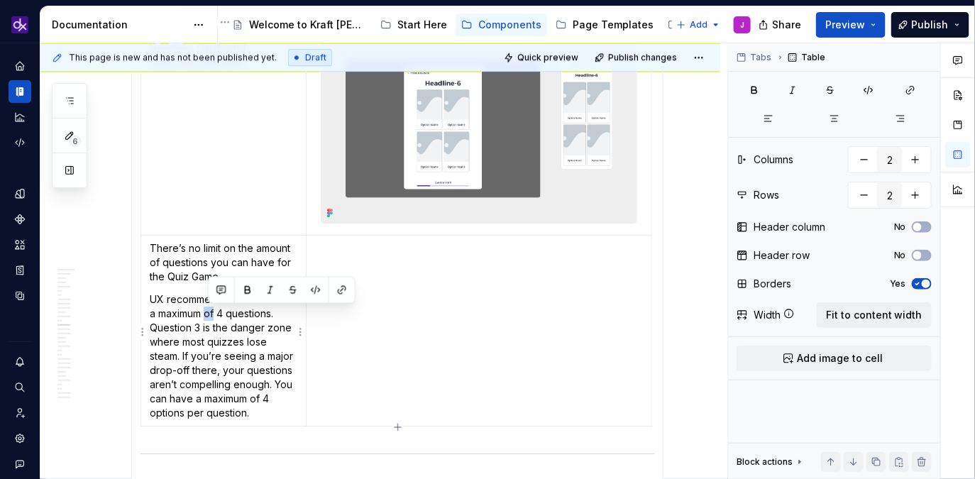
click at [212, 322] on p "UX recommendation is to have a maximum of 4 questions. Question 3 is the danger…" at bounding box center [224, 356] width 148 height 128
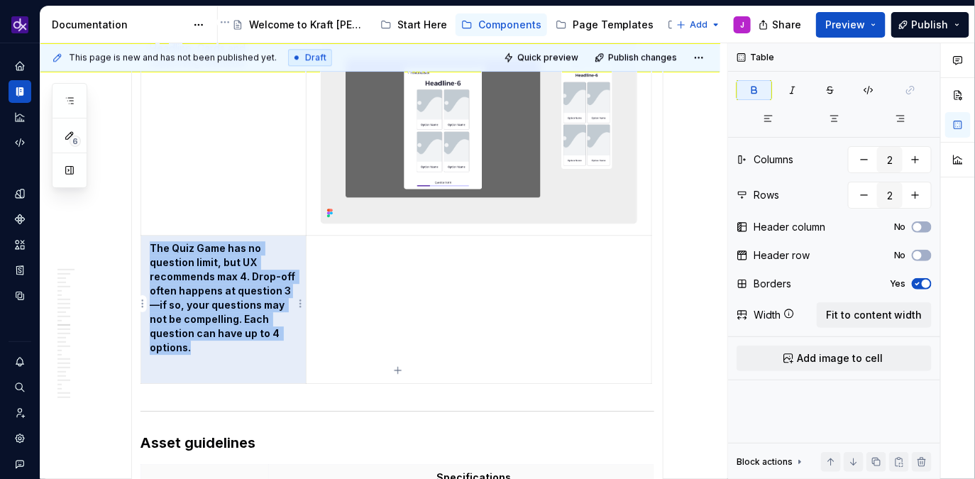
drag, startPoint x: 282, startPoint y: 339, endPoint x: 150, endPoint y: 254, distance: 156.2
click at [150, 254] on td "The Quiz Game has no question limit, but UX recommends max 4. Drop-off often ha…" at bounding box center [223, 309] width 165 height 148
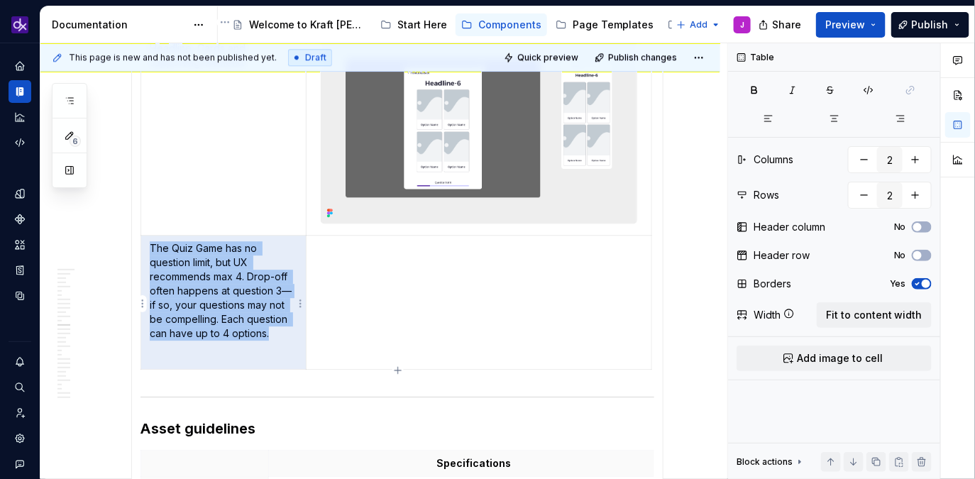
click at [265, 266] on p "The Quiz Game has no question limit, but UX recommends max 4. Drop-off often ha…" at bounding box center [224, 290] width 148 height 99
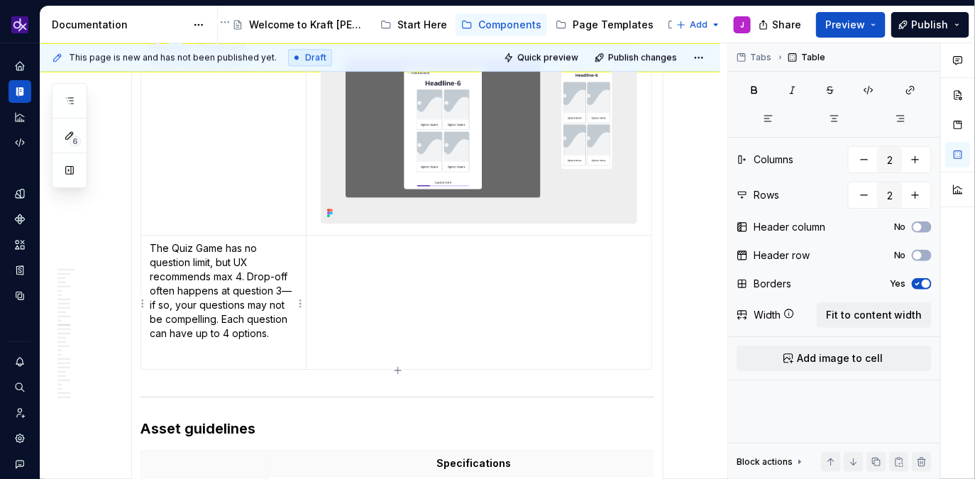
click at [238, 280] on p "The Quiz Game has no question limit, but UX recommends max 4. Drop-off often ha…" at bounding box center [224, 290] width 148 height 99
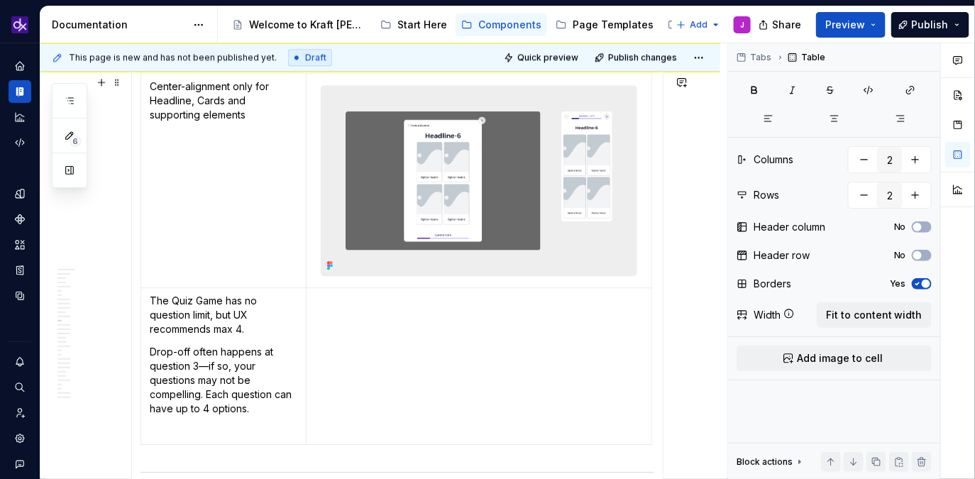
scroll to position [1230, 0]
click at [417, 259] on img at bounding box center [479, 180] width 315 height 190
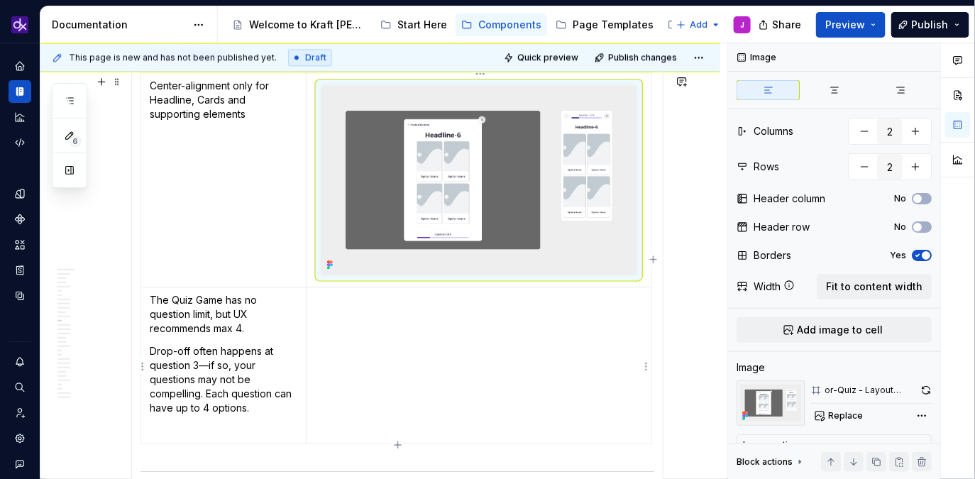
click at [405, 327] on td at bounding box center [479, 365] width 346 height 157
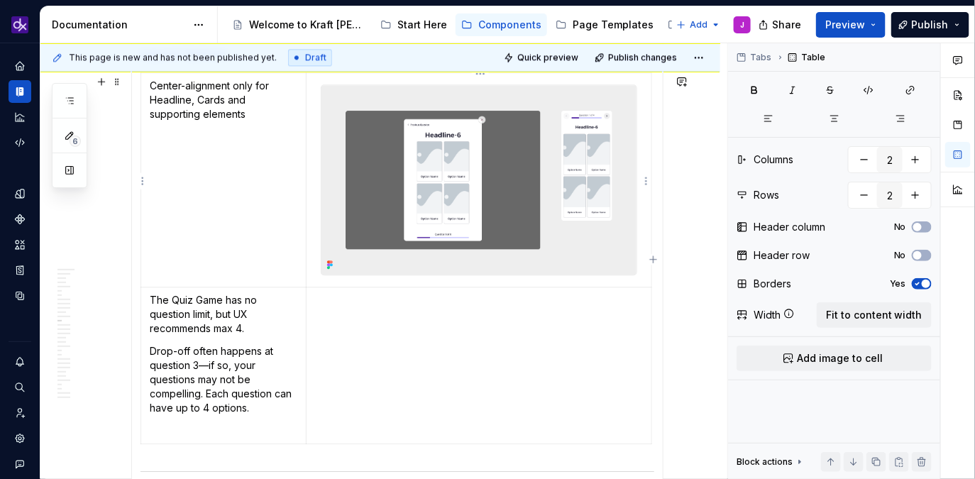
click at [429, 256] on img at bounding box center [479, 180] width 315 height 190
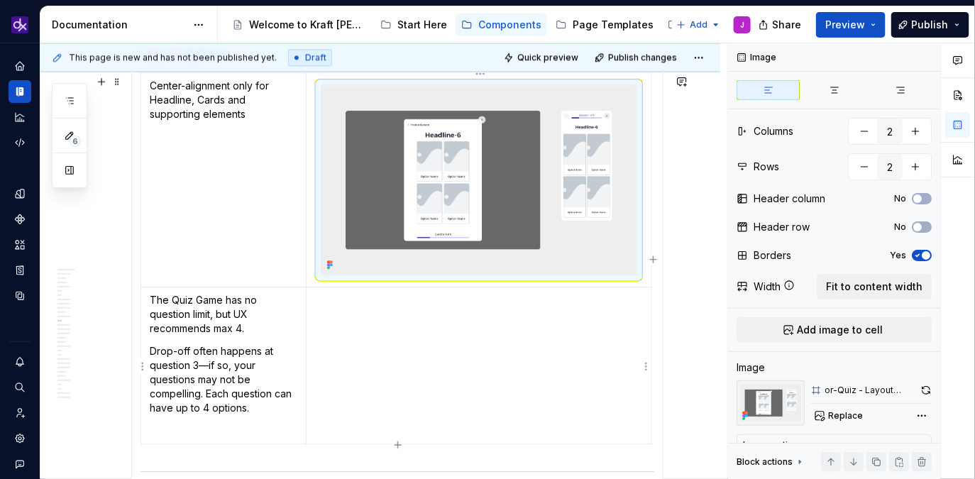
click at [420, 318] on td at bounding box center [479, 365] width 346 height 157
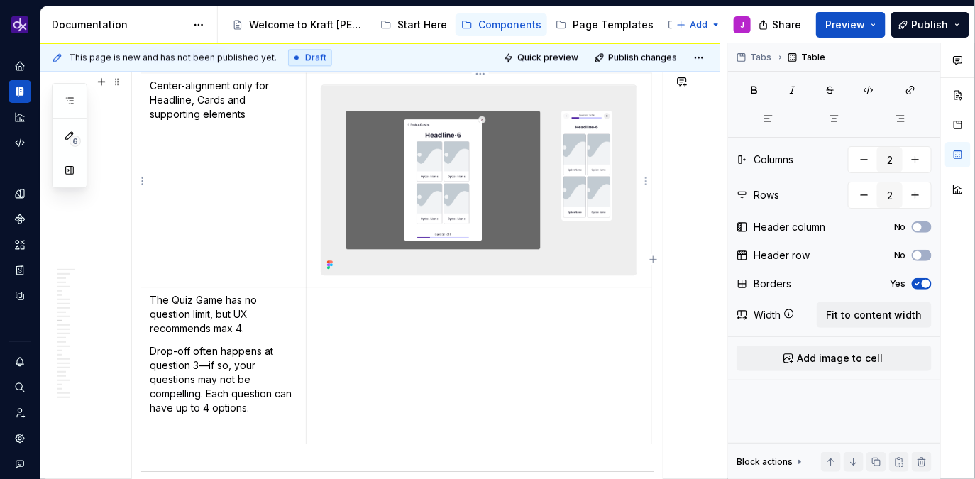
click at [444, 119] on img at bounding box center [479, 180] width 315 height 190
click at [404, 341] on td at bounding box center [479, 365] width 346 height 157
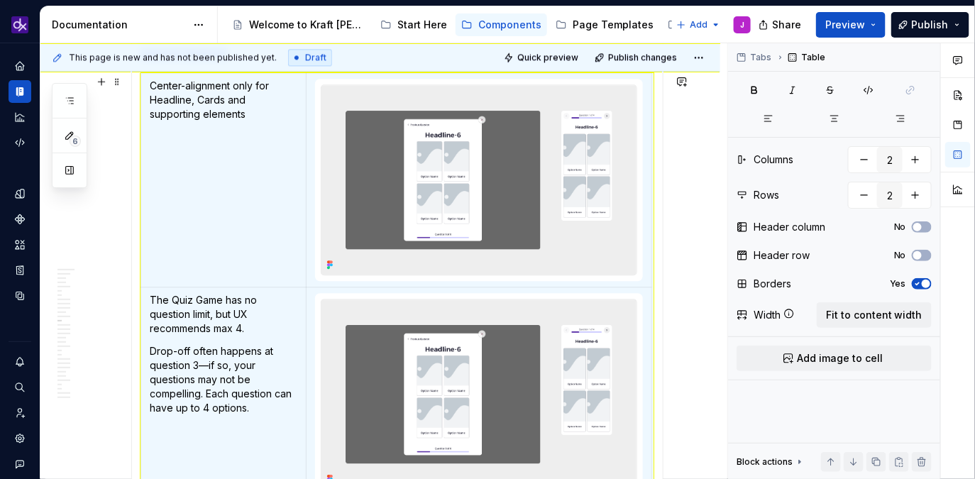
scroll to position [6, 0]
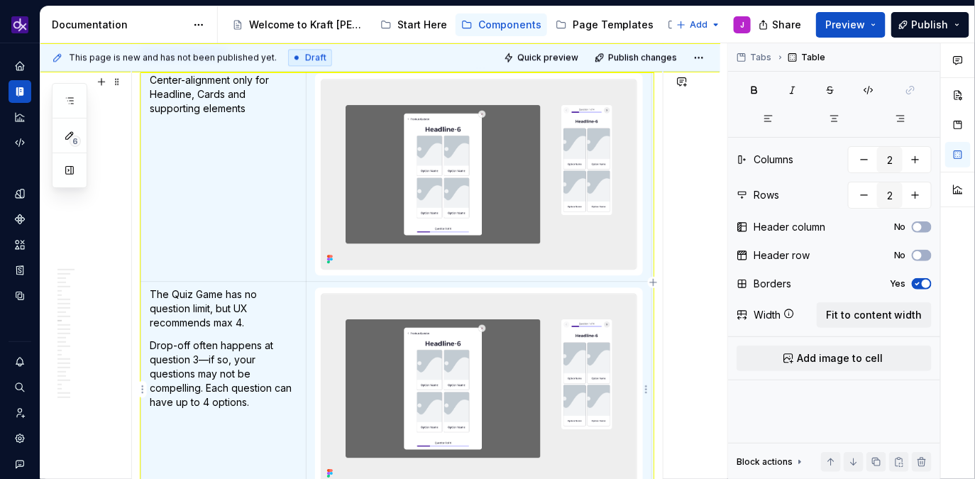
click at [398, 346] on img at bounding box center [479, 389] width 315 height 190
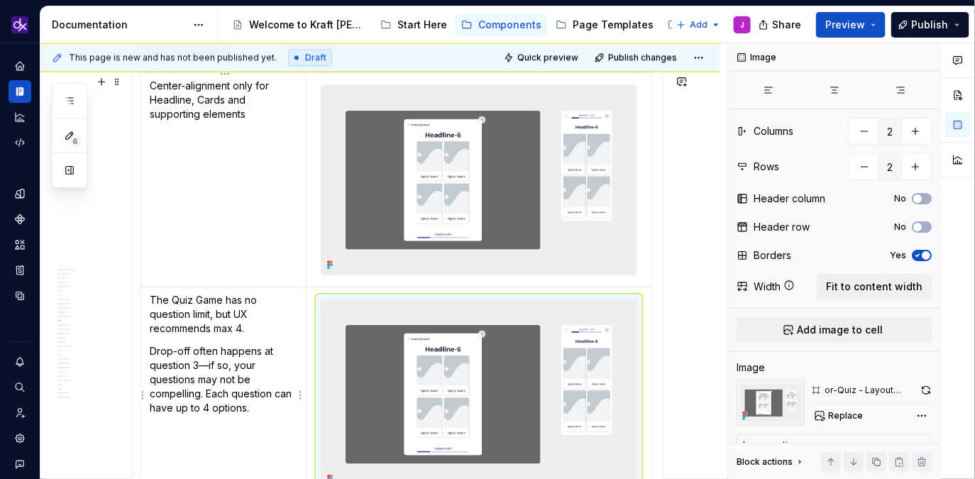
click at [221, 348] on p "Drop-off often happens at question 3—if so, your questions may not be compellin…" at bounding box center [224, 379] width 148 height 71
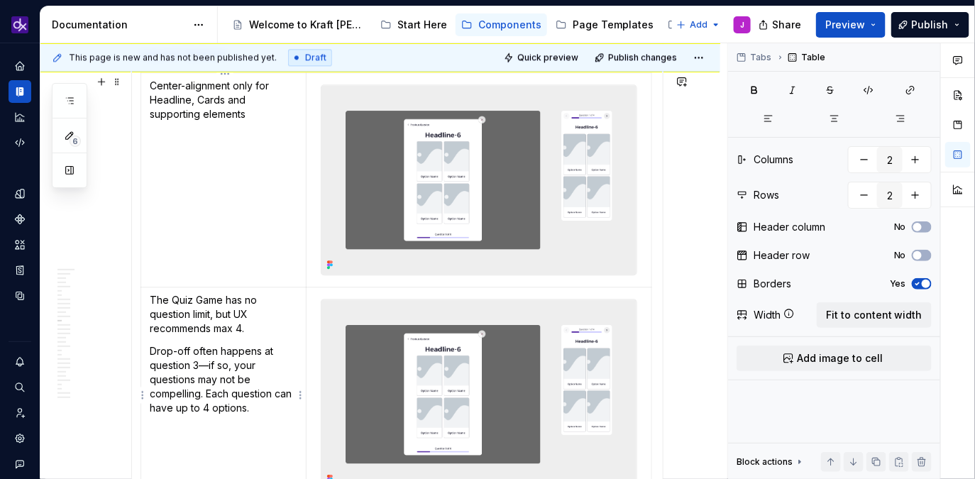
click at [221, 348] on p "Drop-off often happens at question 3—if so, your questions may not be compellin…" at bounding box center [224, 379] width 148 height 71
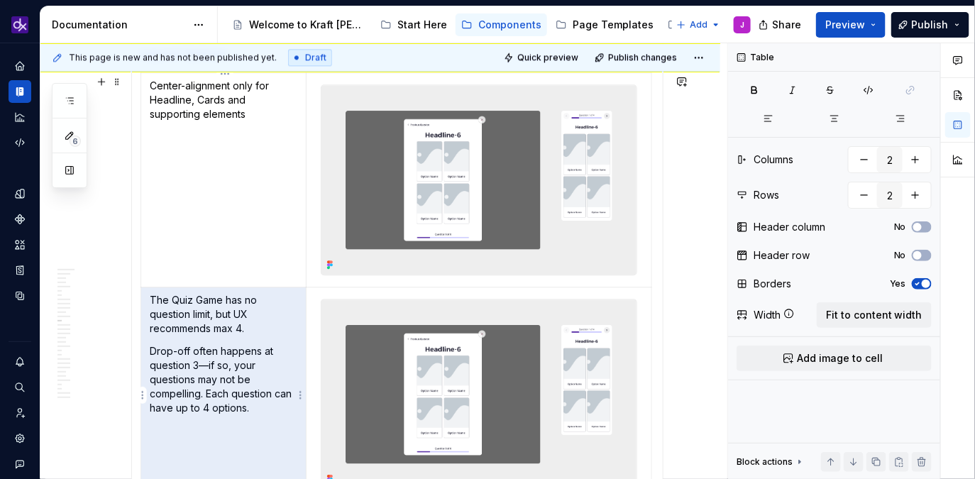
click at [254, 387] on p "Drop-off often happens at question 3—if so, your questions may not be compellin…" at bounding box center [224, 379] width 148 height 71
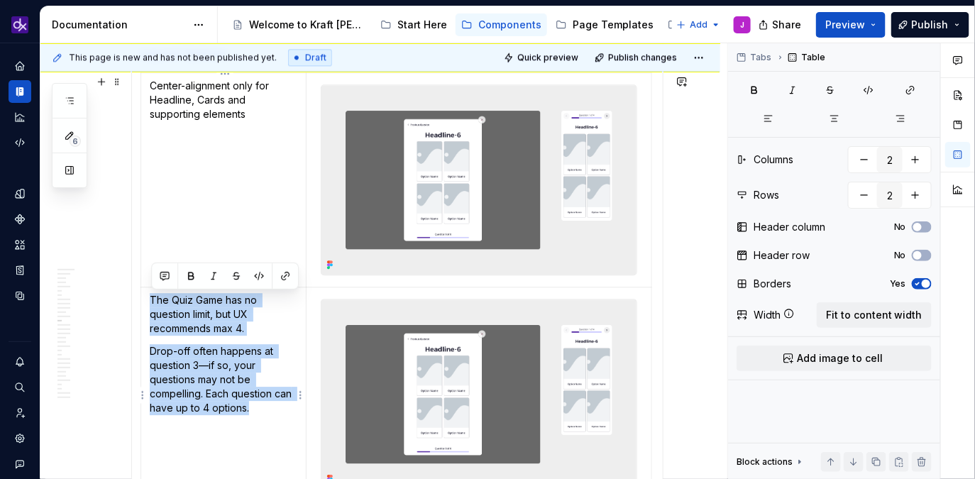
drag, startPoint x: 258, startPoint y: 408, endPoint x: 146, endPoint y: 297, distance: 158.1
click at [146, 297] on td "The Quiz Game has no question limit, but UX recommends max 4. Drop-off often ha…" at bounding box center [223, 394] width 165 height 214
copy td "The Quiz Game has no question limit, but UX recommends max 4. Drop-off often ha…"
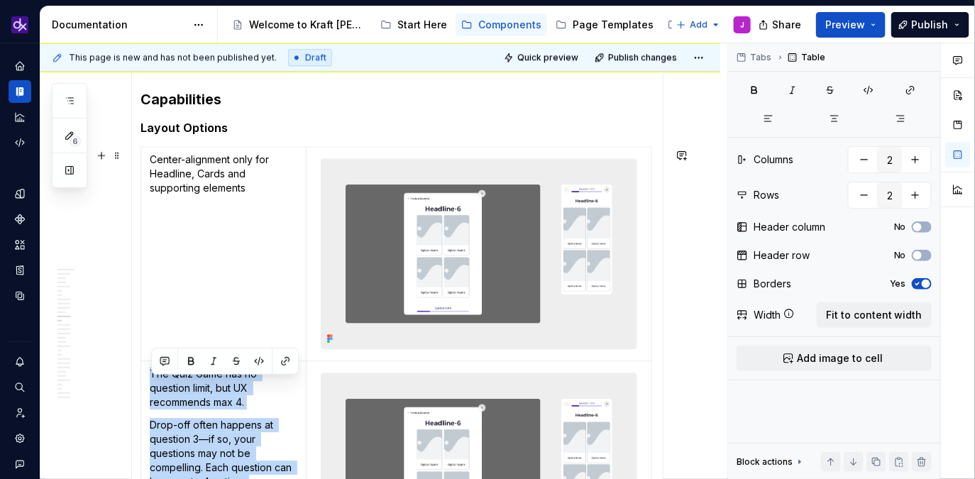
scroll to position [1144, 0]
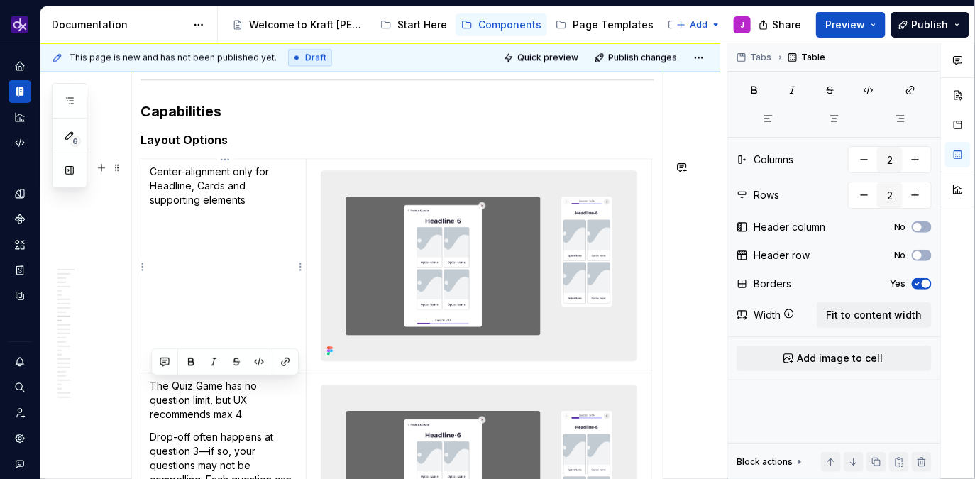
click at [283, 204] on p "Center-alignment only for Headline, Cards and supporting elements" at bounding box center [224, 186] width 148 height 43
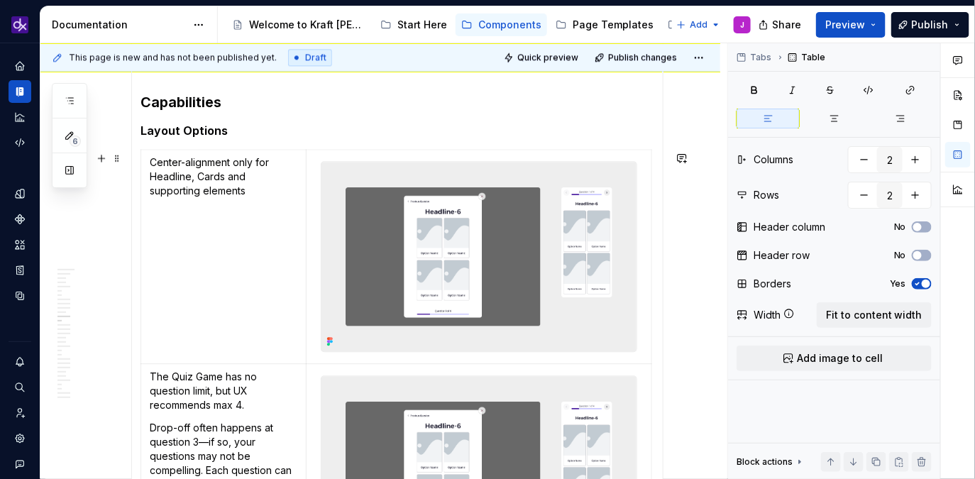
scroll to position [1147, 0]
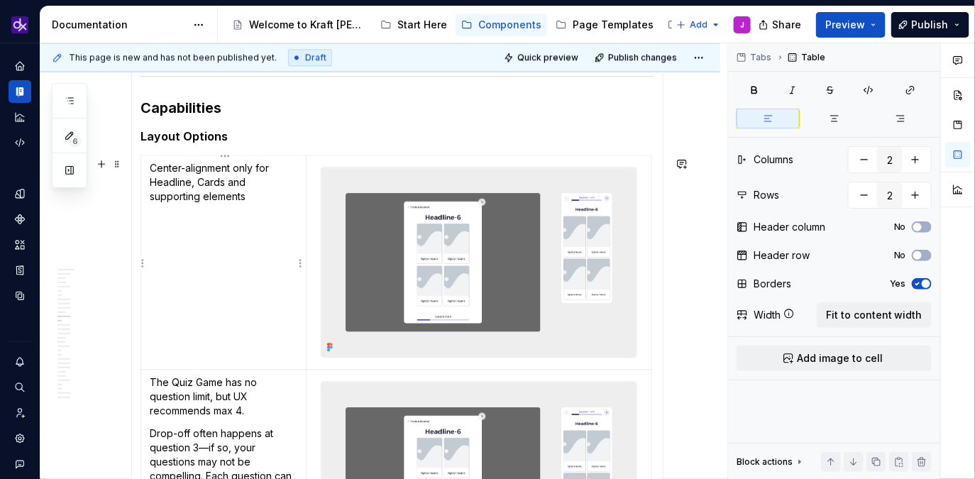
click at [285, 190] on p "Center-alignment only for Headline, Cards and supporting elements" at bounding box center [224, 182] width 148 height 43
click at [275, 200] on p "Center-alignment only for Headline, Cards and supporting elements" at bounding box center [224, 182] width 148 height 43
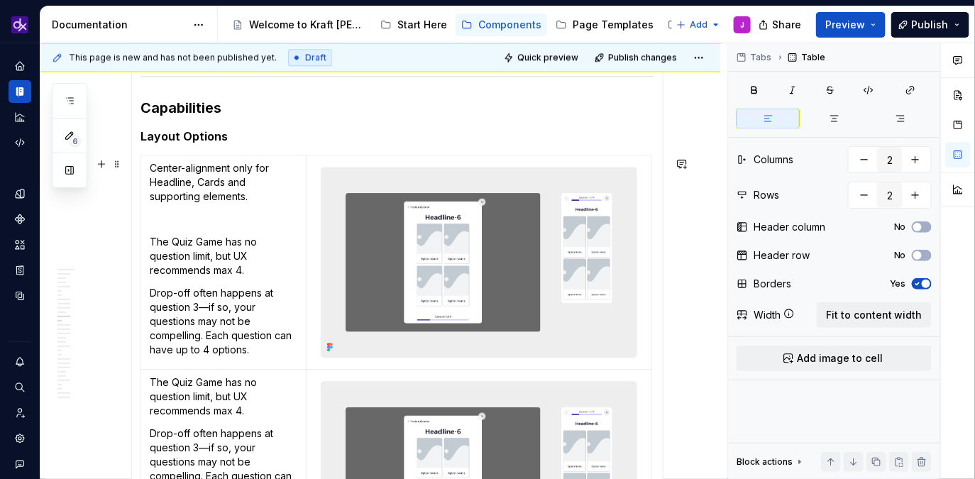
scroll to position [1269, 0]
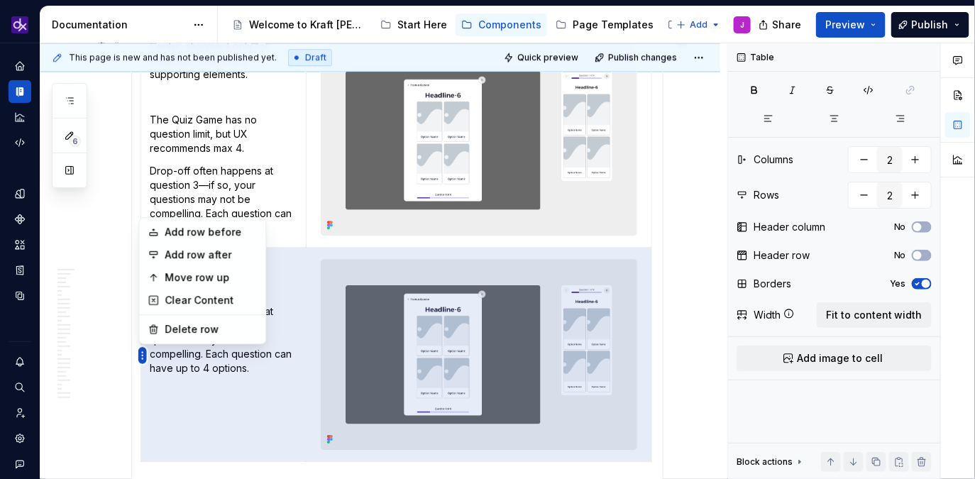
click at [140, 356] on html "KH DXP J Design system data Documentation Accessibility guide for tree Page tre…" at bounding box center [487, 239] width 975 height 479
click at [180, 330] on div "Delete row" at bounding box center [211, 329] width 92 height 14
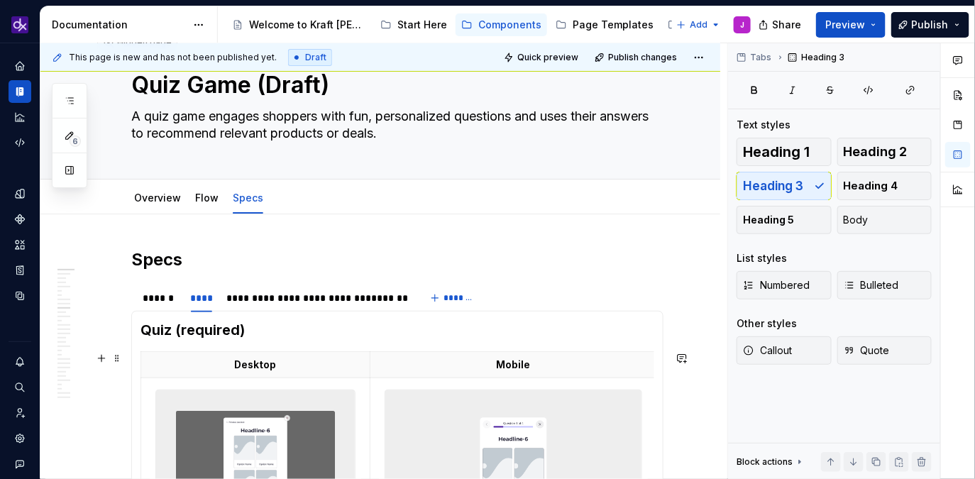
scroll to position [0, 0]
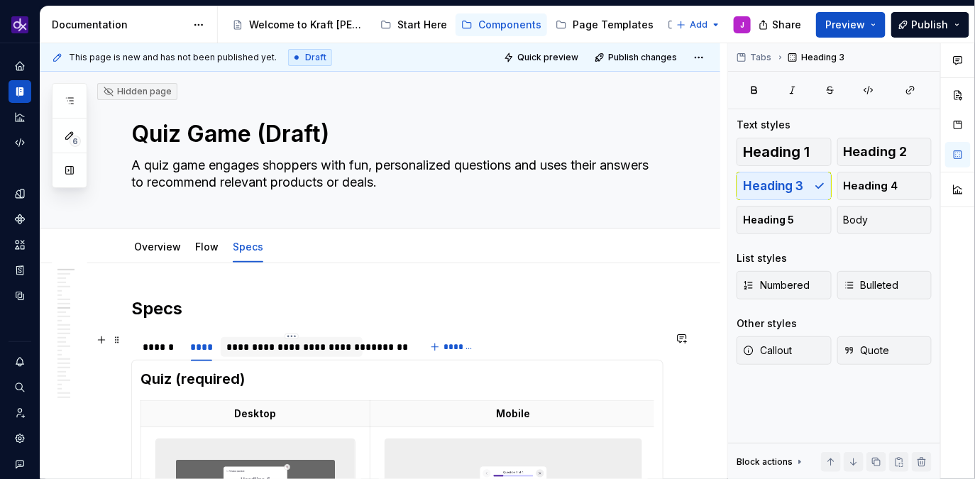
click at [297, 349] on div "**********" at bounding box center [291, 347] width 131 height 14
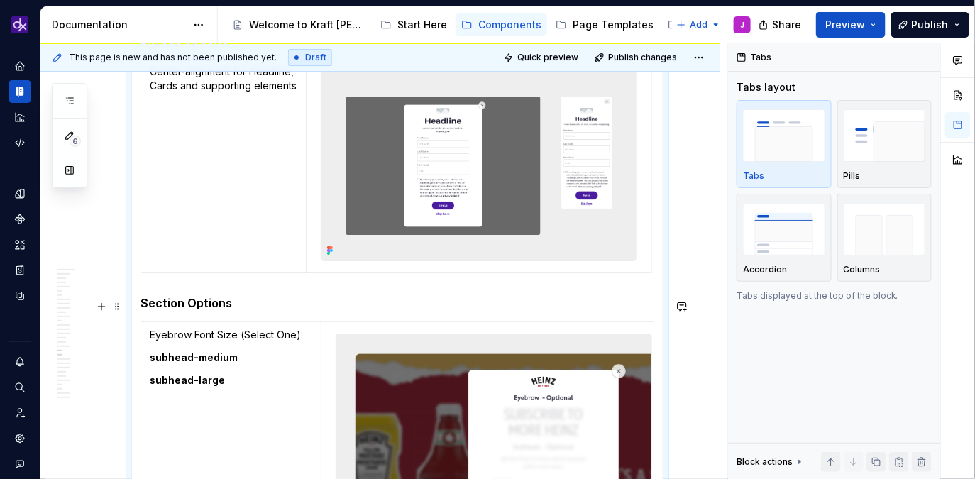
scroll to position [1729, 0]
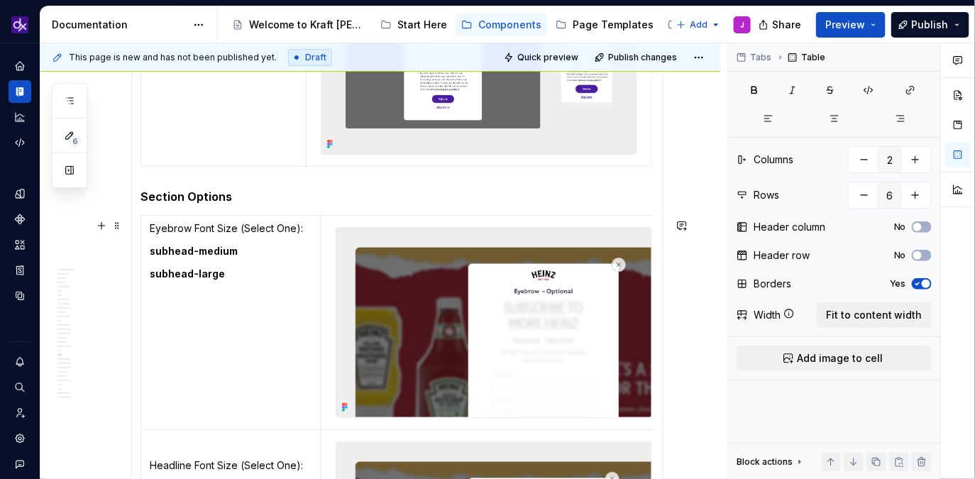
scroll to position [1829, 0]
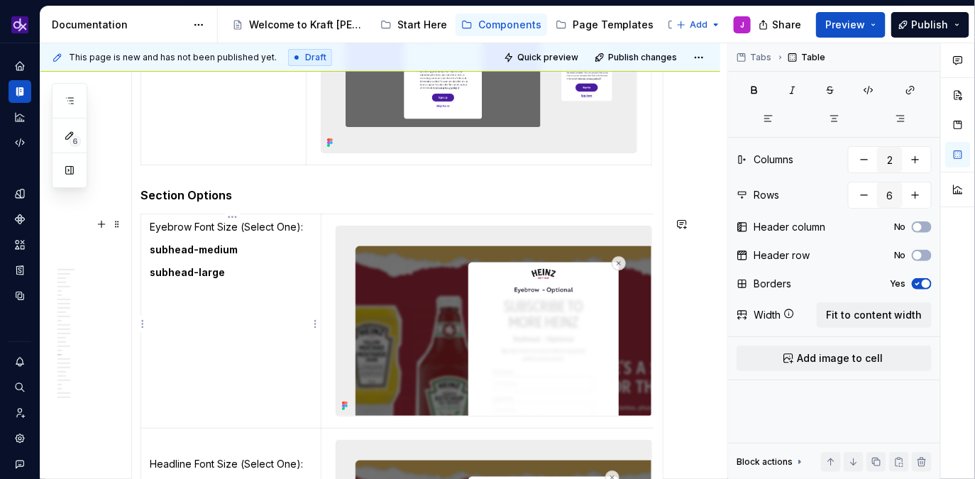
click at [149, 230] on td "Eyebrow Font Size (Select One): subhead-medium subhead-large" at bounding box center [231, 321] width 180 height 214
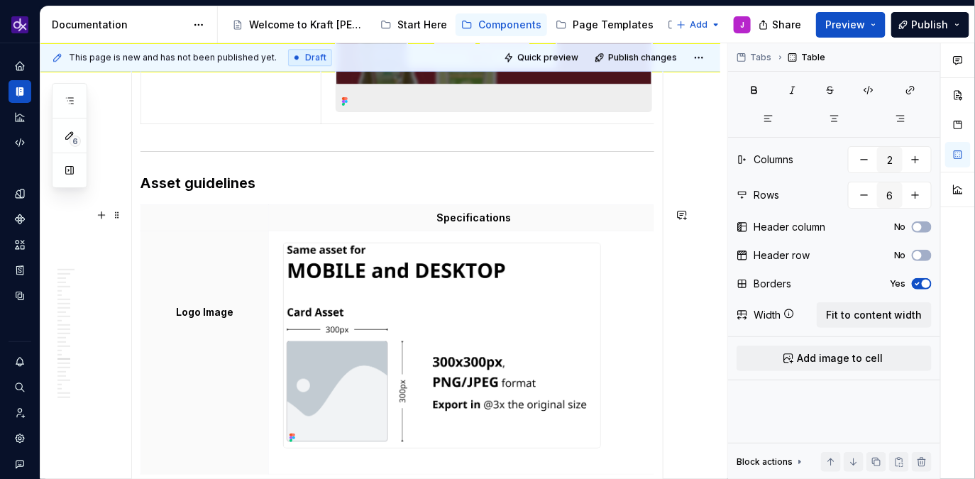
scroll to position [3223, 0]
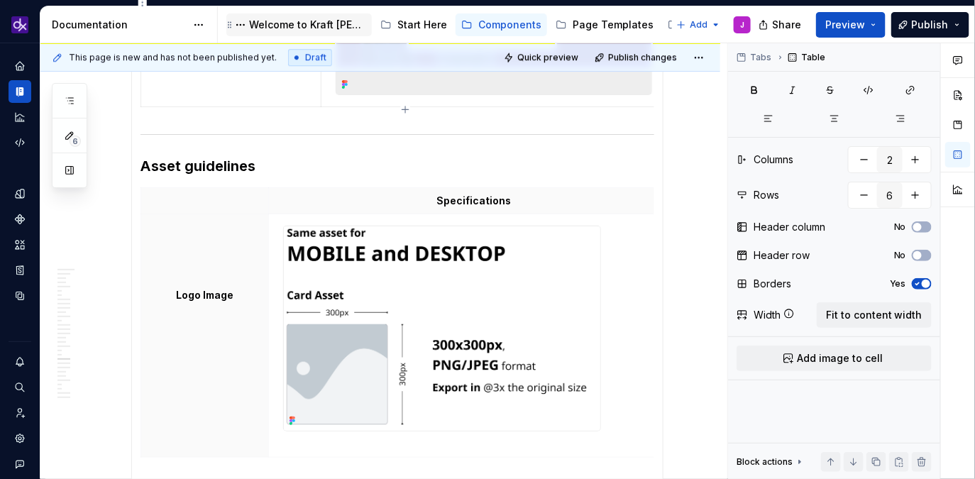
type textarea "*"
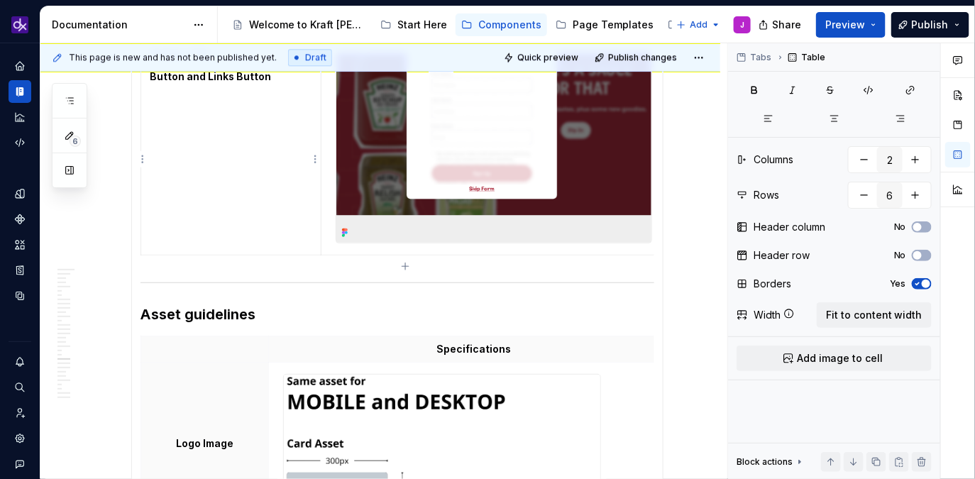
scroll to position [3066, 0]
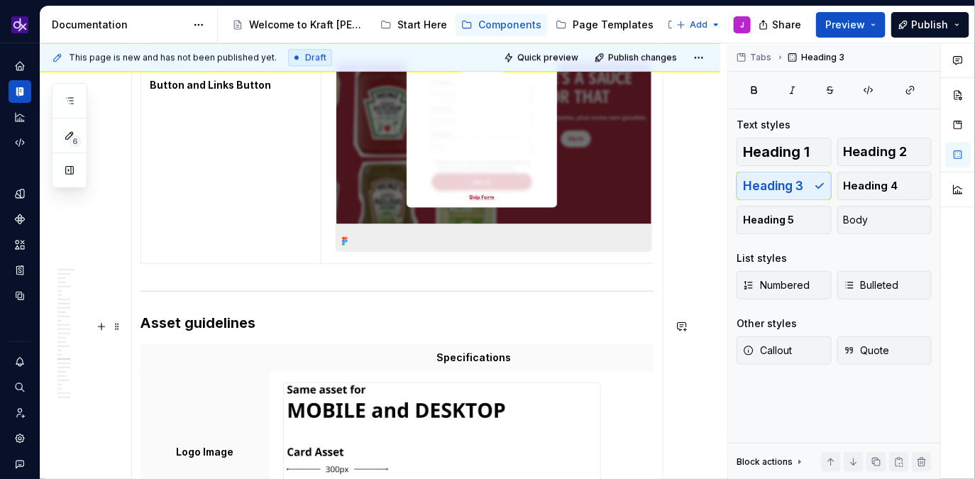
click at [267, 333] on h3 "Asset guidelines" at bounding box center [398, 323] width 514 height 20
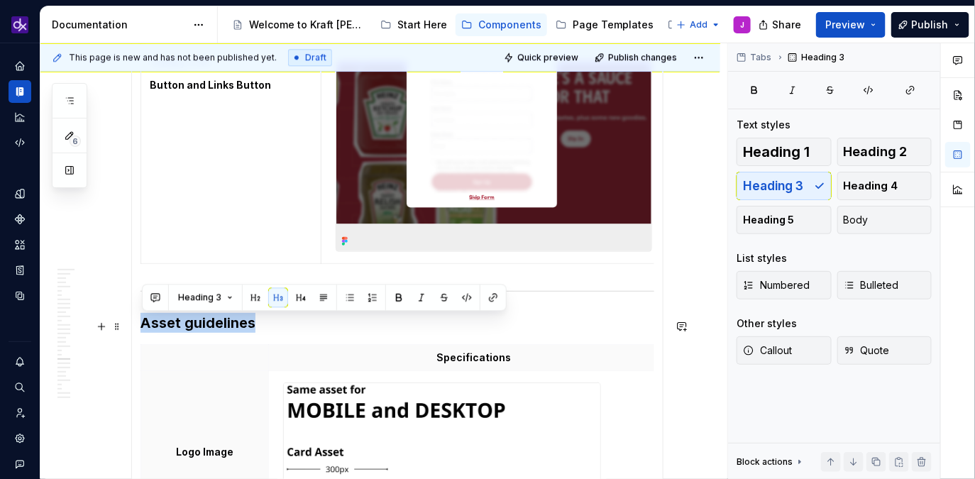
drag, startPoint x: 274, startPoint y: 322, endPoint x: 152, endPoint y: 302, distance: 123.7
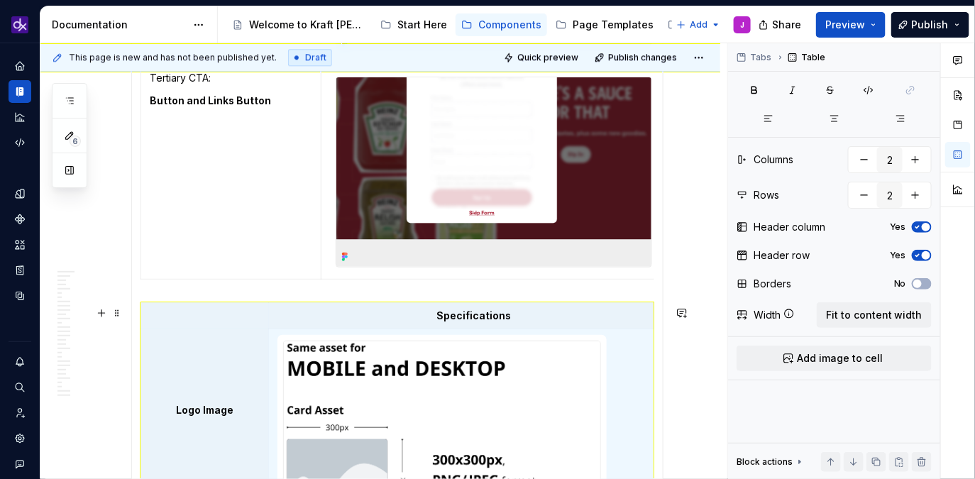
scroll to position [3026, 0]
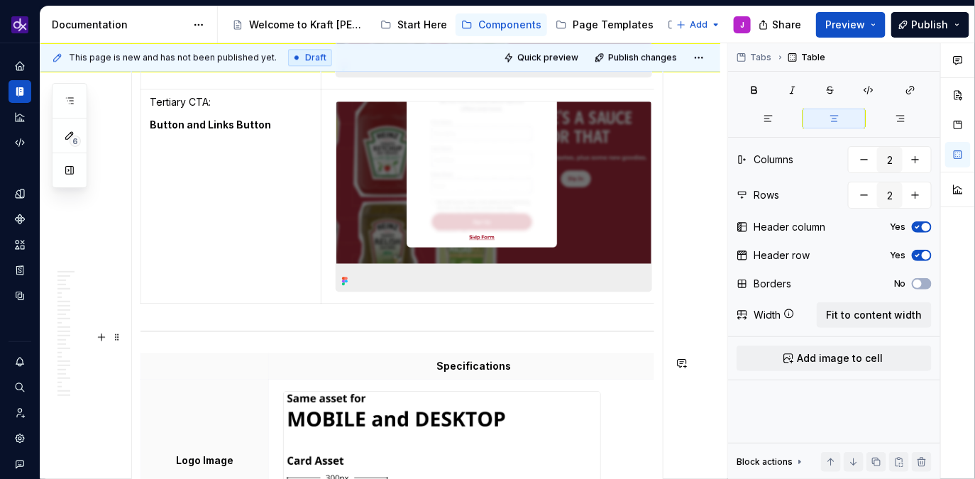
type input "6"
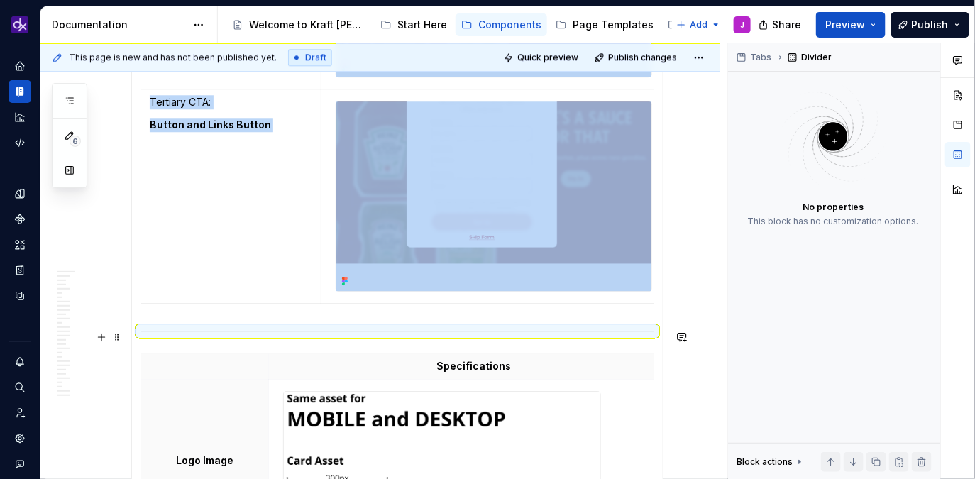
click at [285, 332] on div at bounding box center [398, 331] width 514 height 9
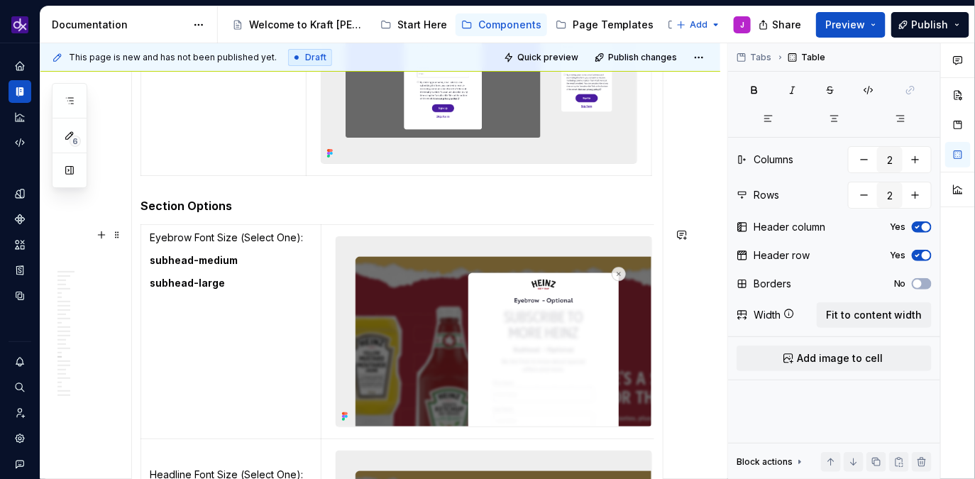
scroll to position [1809, 0]
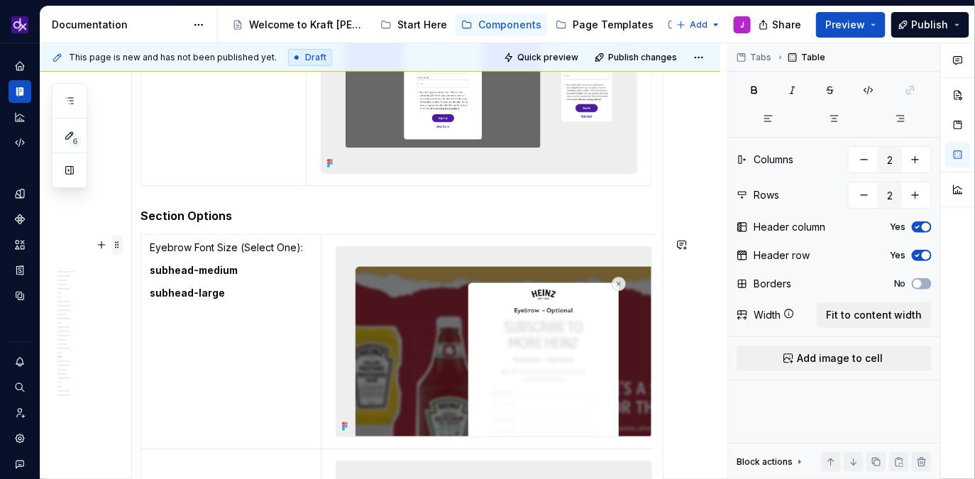
click at [119, 249] on span at bounding box center [116, 245] width 11 height 20
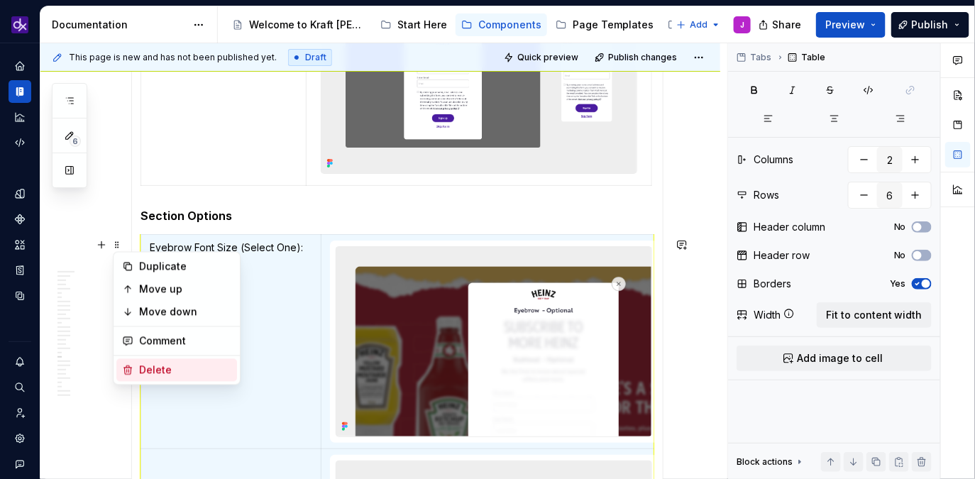
click at [171, 373] on div "Delete" at bounding box center [185, 370] width 92 height 14
type input "2"
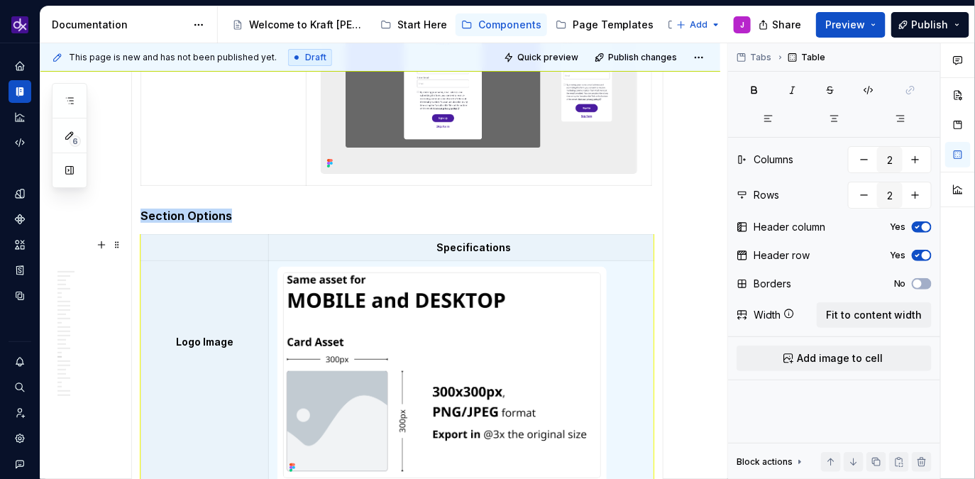
scroll to position [1842, 0]
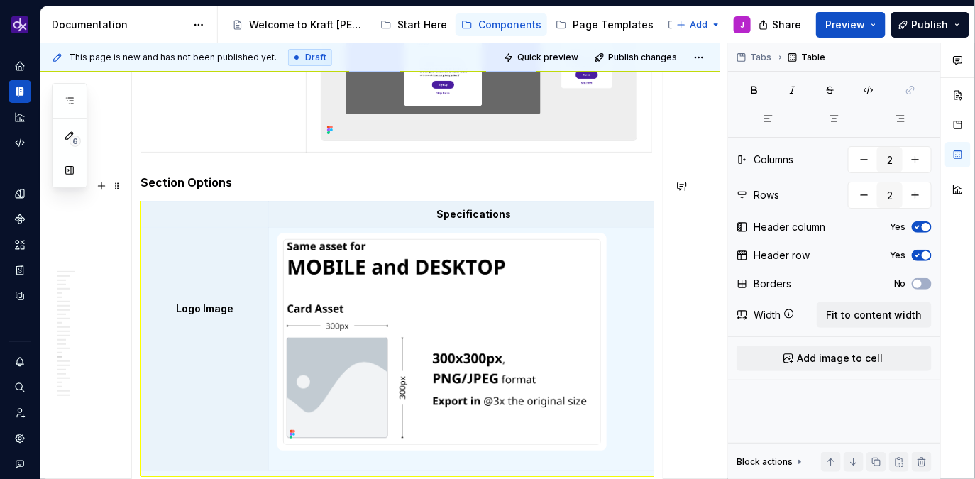
click at [292, 186] on h5 "Section Options" at bounding box center [398, 182] width 514 height 14
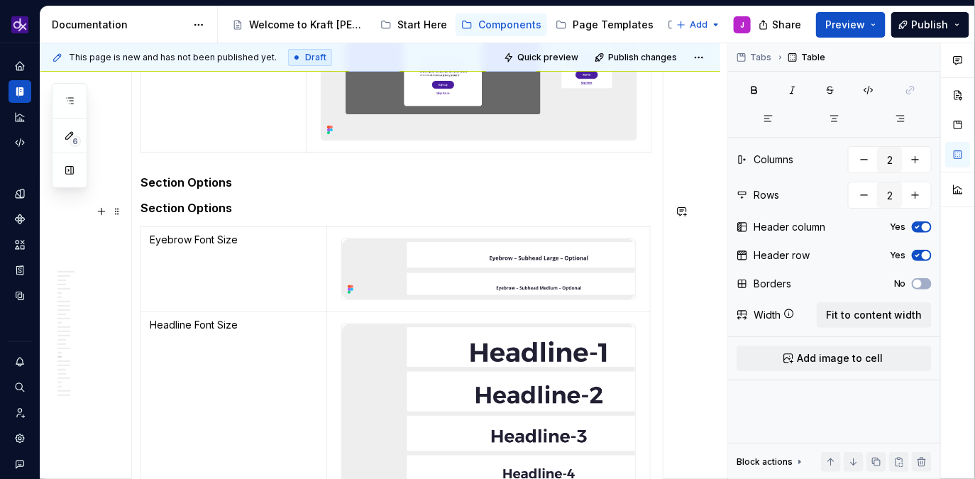
click at [234, 190] on h5 "Section Options" at bounding box center [398, 182] width 514 height 14
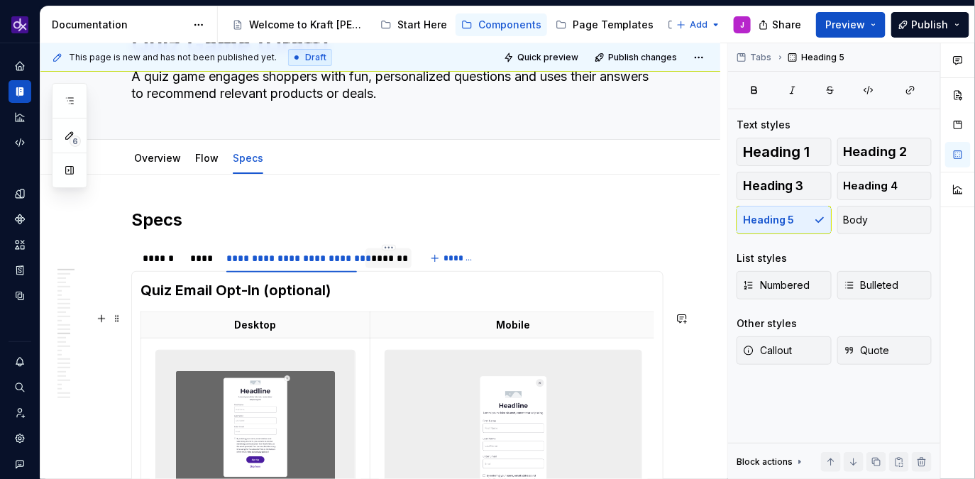
scroll to position [90, 0]
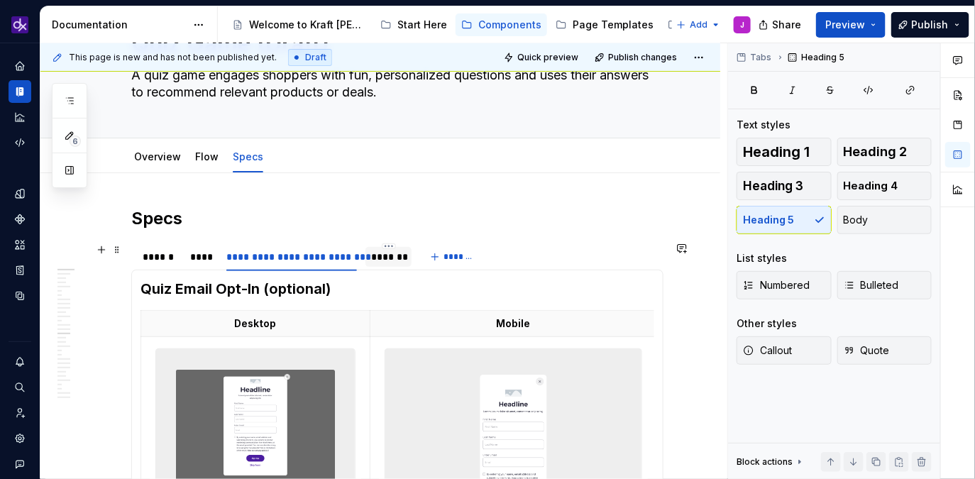
click at [390, 256] on div "*******" at bounding box center [388, 257] width 35 height 14
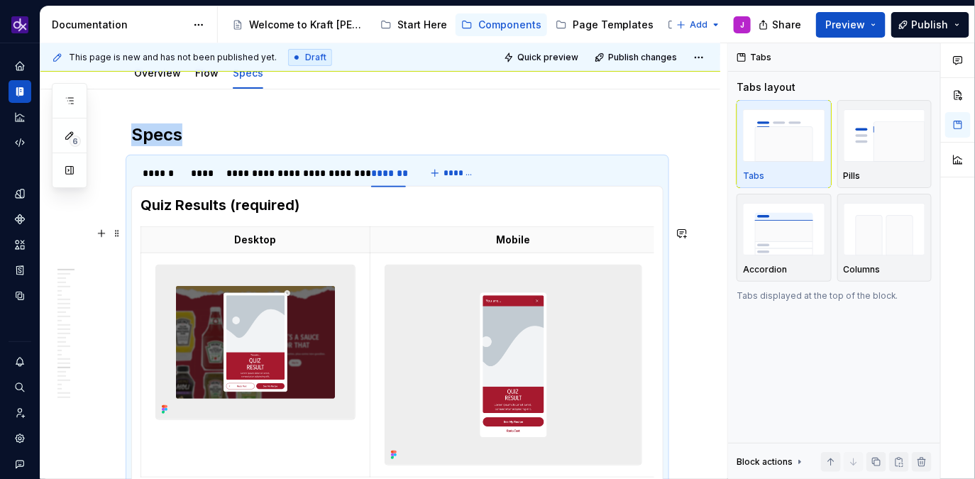
scroll to position [231, 0]
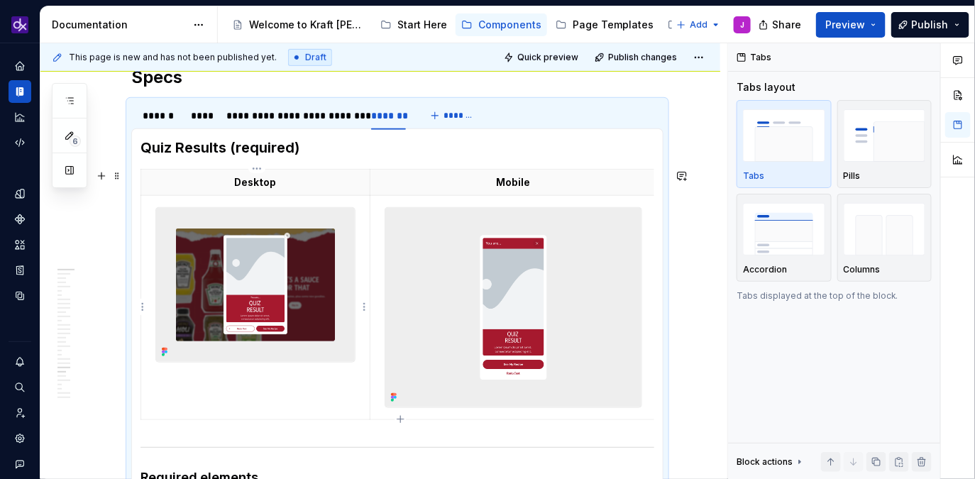
type textarea "*"
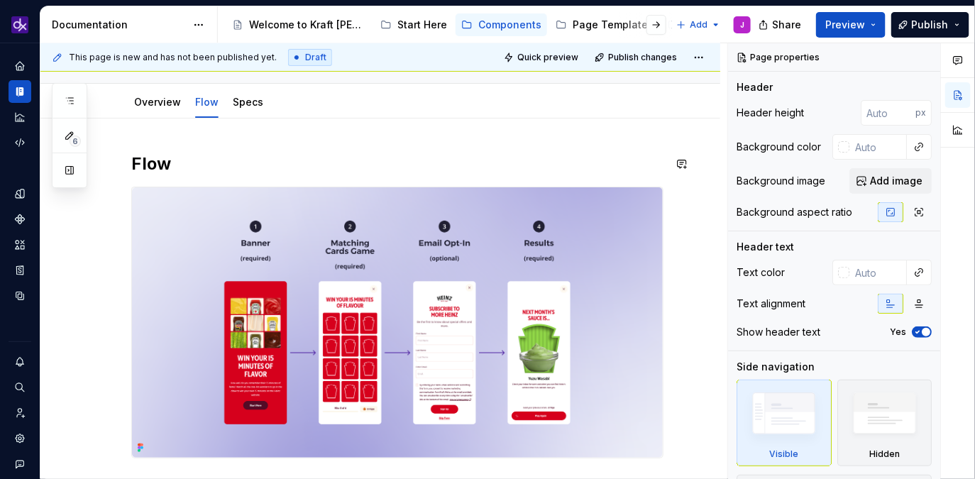
scroll to position [106, 0]
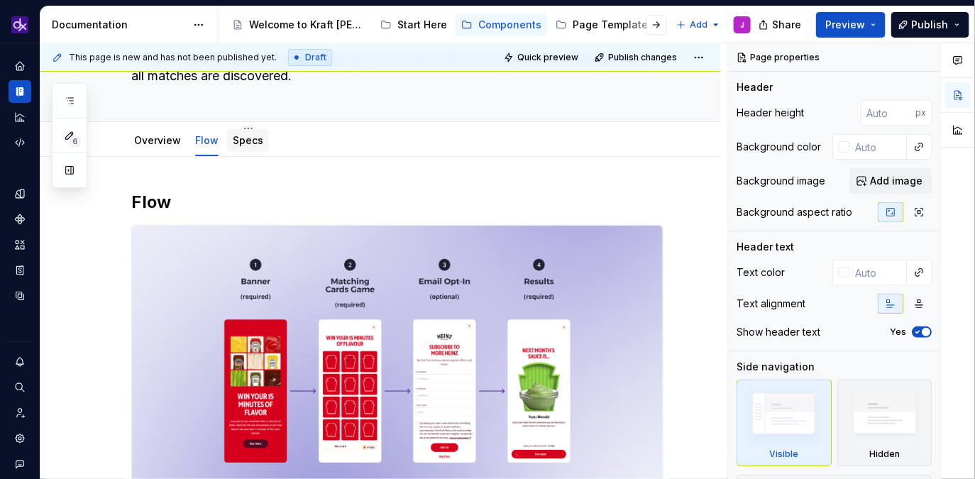
click at [233, 146] on div "Specs" at bounding box center [248, 140] width 31 height 14
type textarea "*"
click at [243, 143] on link "Specs" at bounding box center [248, 140] width 31 height 12
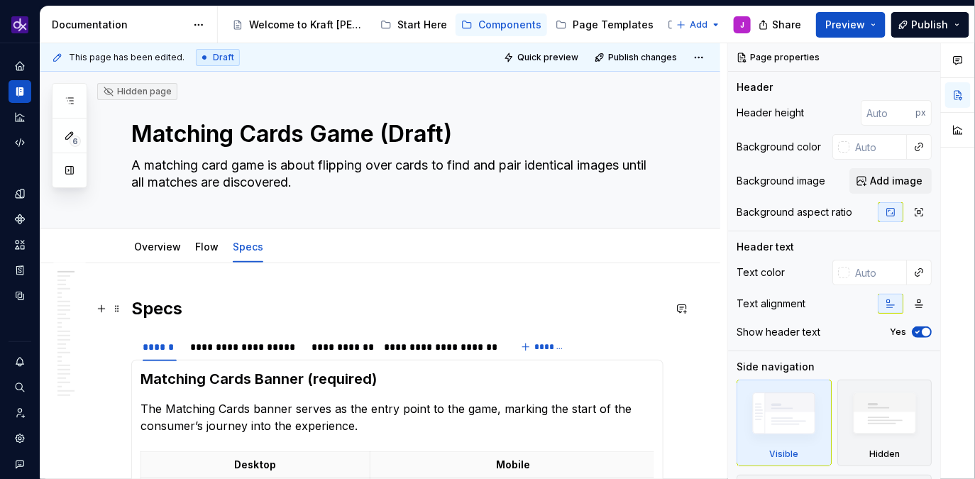
click at [181, 314] on h2 "Specs" at bounding box center [397, 308] width 532 height 23
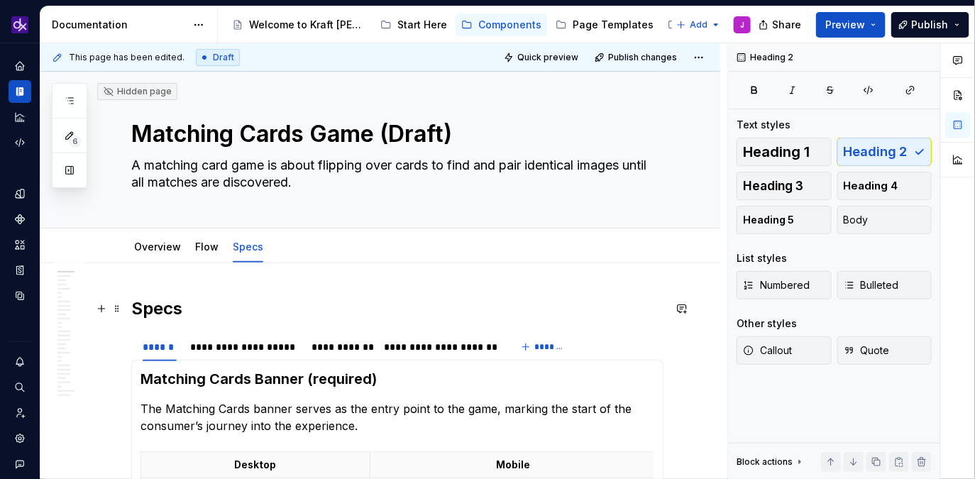
click at [181, 314] on h2 "Specs" at bounding box center [397, 308] width 532 height 23
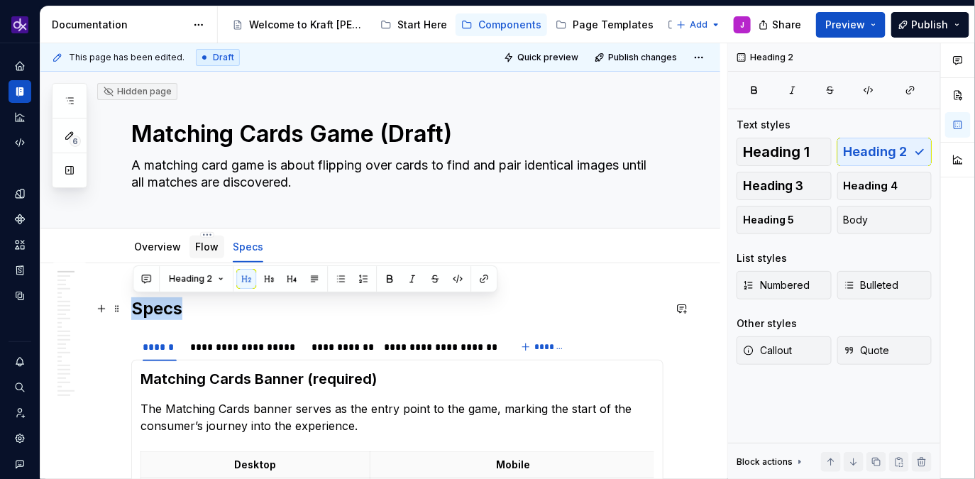
copy h2 "Specs"
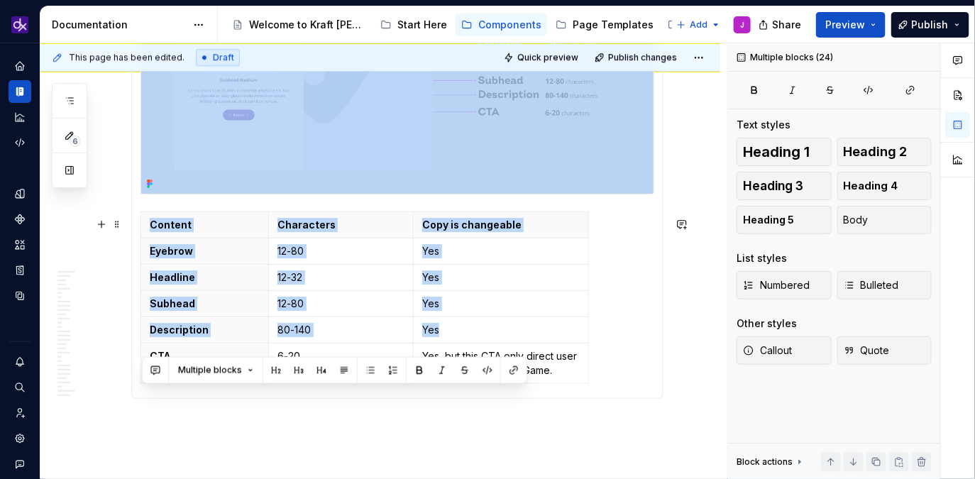
scroll to position [3251, 0]
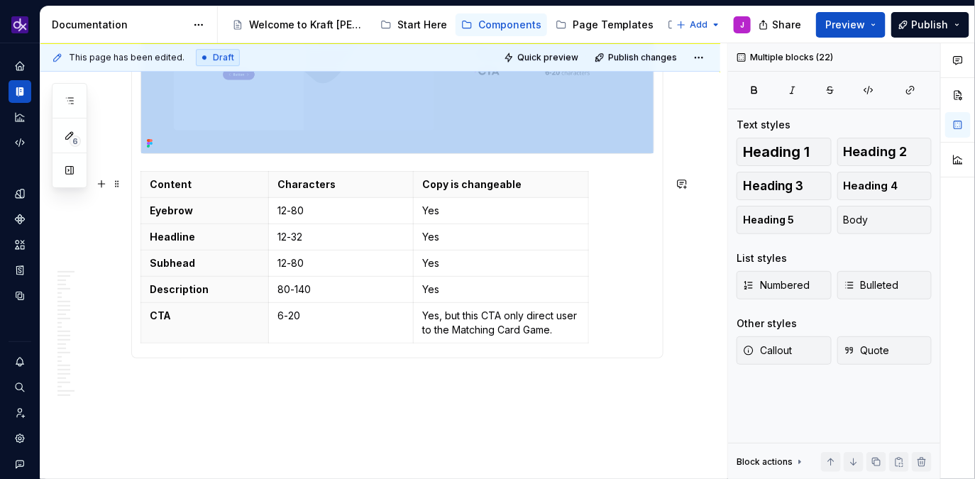
drag, startPoint x: 142, startPoint y: 236, endPoint x: 645, endPoint y: 346, distance: 514.4
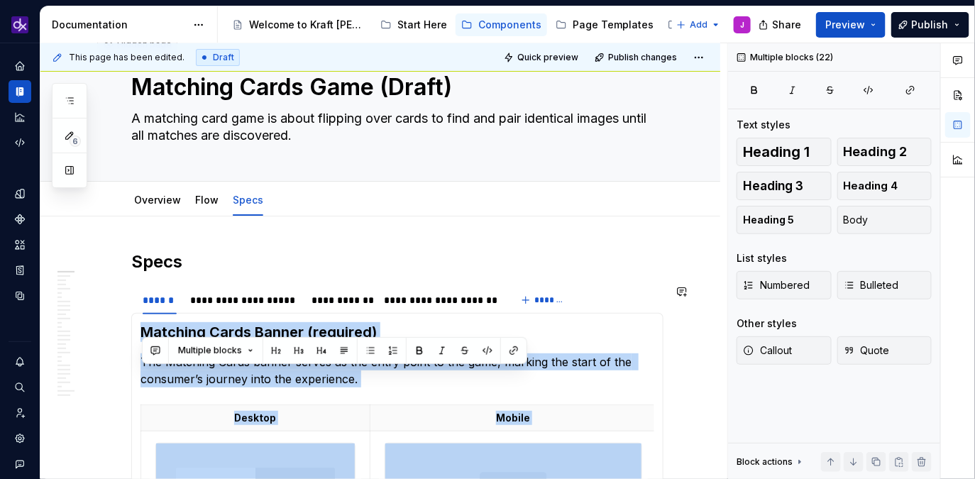
scroll to position [0, 0]
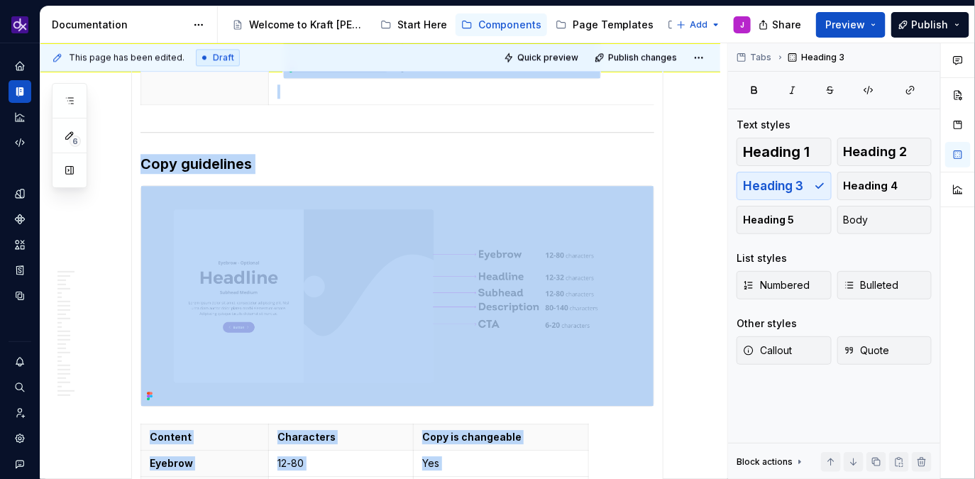
scroll to position [3329, 0]
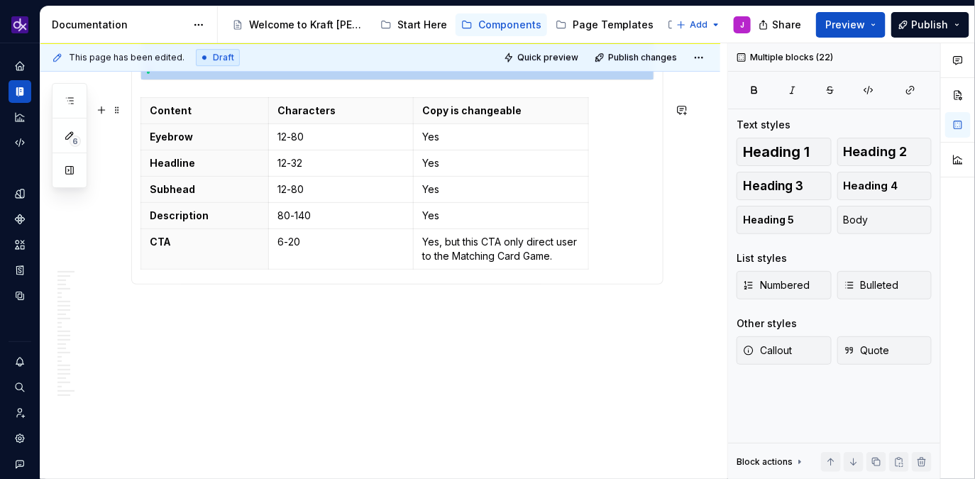
drag, startPoint x: 143, startPoint y: 378, endPoint x: 620, endPoint y: 256, distance: 492.6
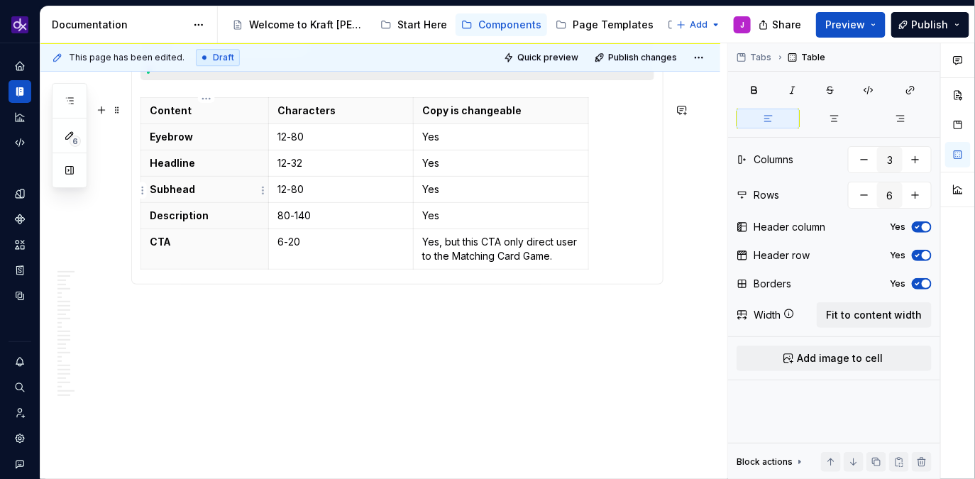
drag, startPoint x: 612, startPoint y: 264, endPoint x: 349, endPoint y: 190, distance: 272.8
click at [317, 187] on div "Content Characters Copy is changeable Eyebrow 12-80 Yes Headline 12-32 Yes Subh…" at bounding box center [398, 186] width 514 height 178
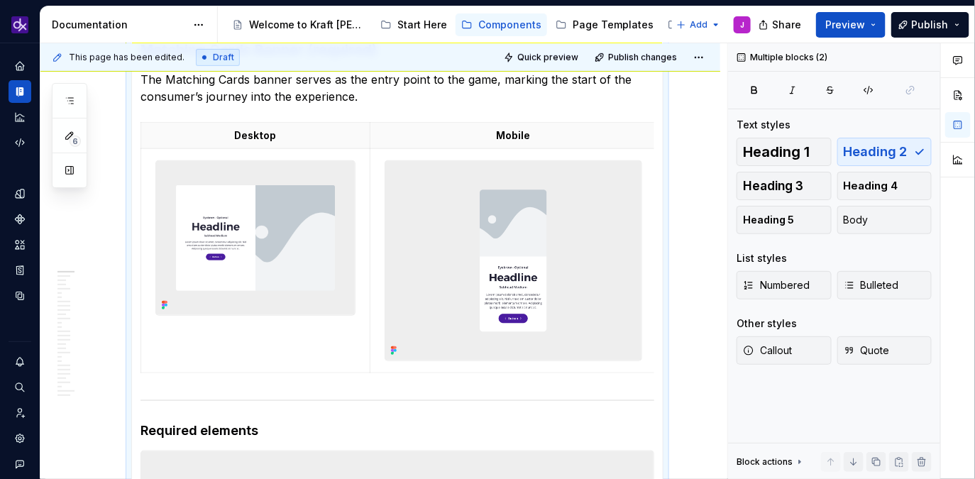
scroll to position [0, 0]
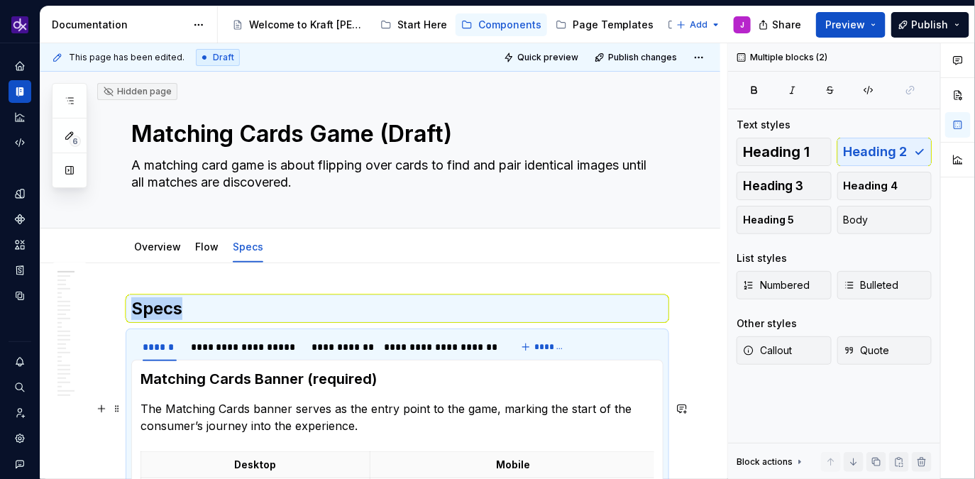
drag, startPoint x: 566, startPoint y: 257, endPoint x: 154, endPoint y: 379, distance: 430.1
click at [156, 379] on h3 "Matching Cards Banner (required)" at bounding box center [398, 379] width 514 height 20
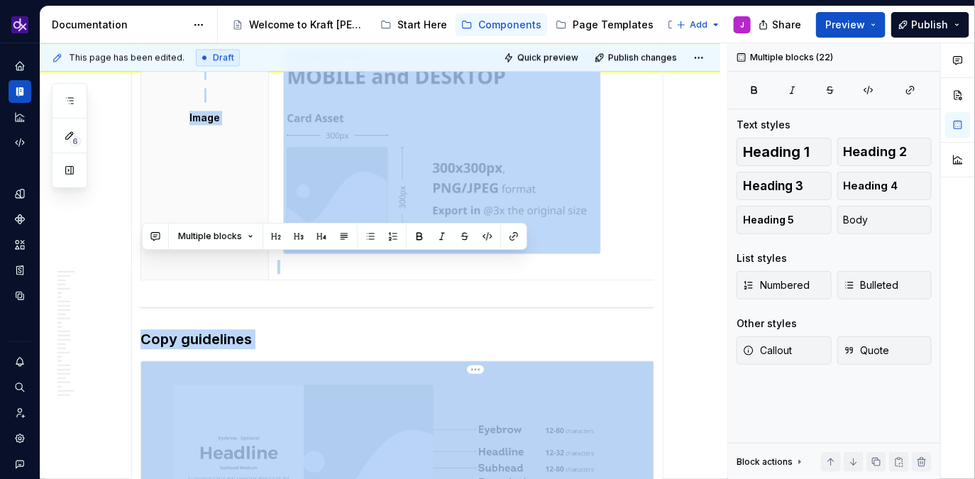
scroll to position [3329, 0]
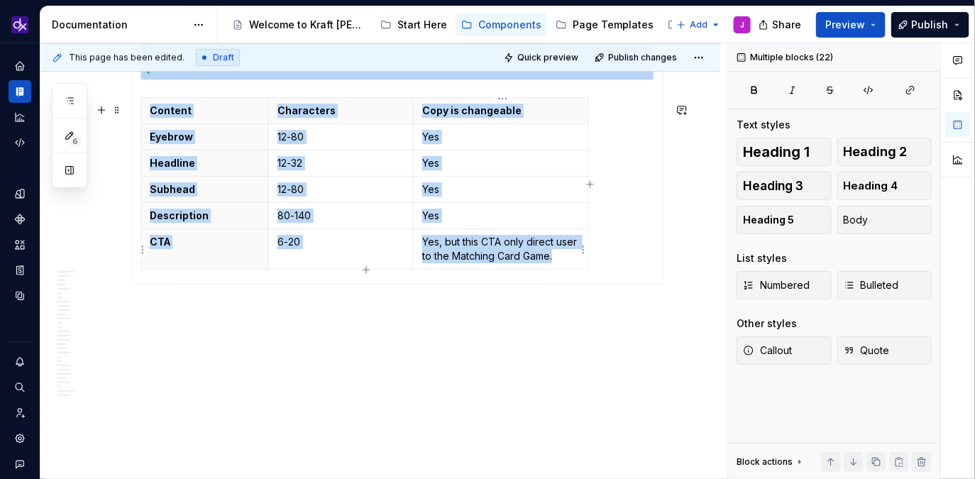
drag, startPoint x: 144, startPoint y: 378, endPoint x: 559, endPoint y: 260, distance: 431.9
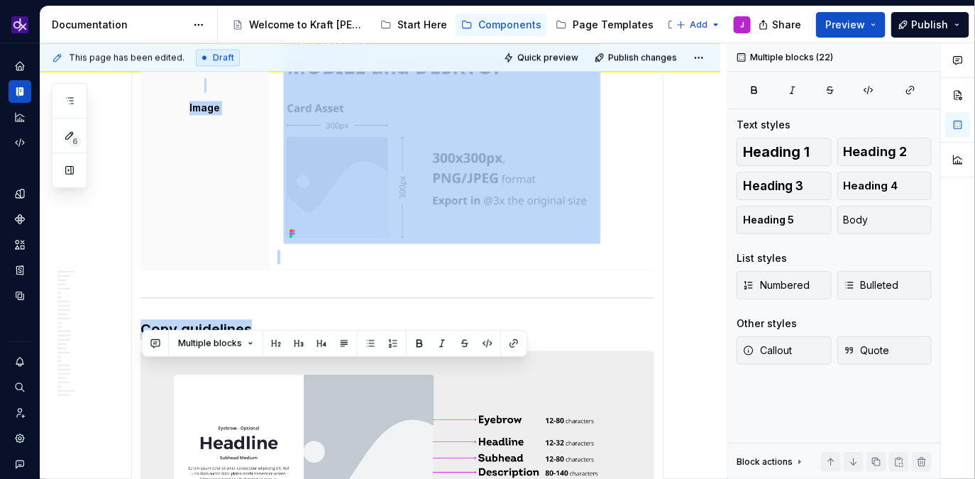
scroll to position [2835, 0]
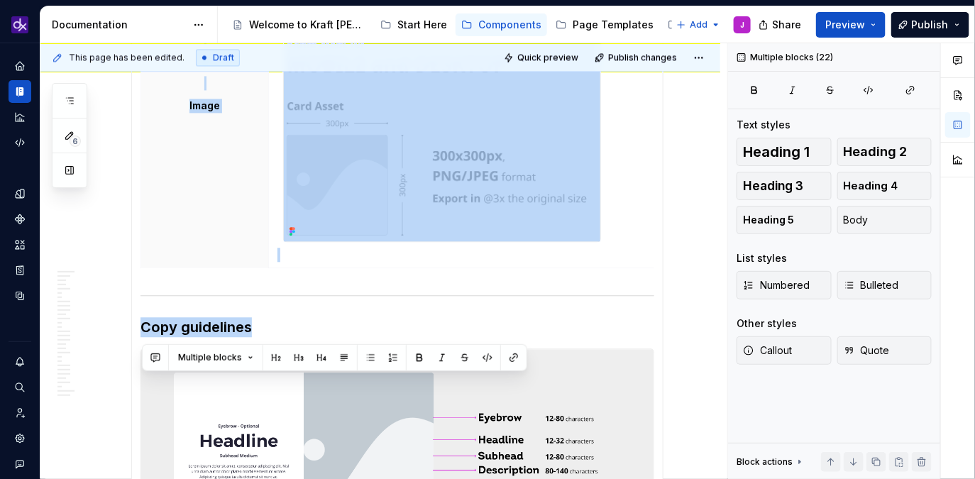
copy section-item-column "Matching Cards Banner (required) The Matching Cards banner serves as the entry …"
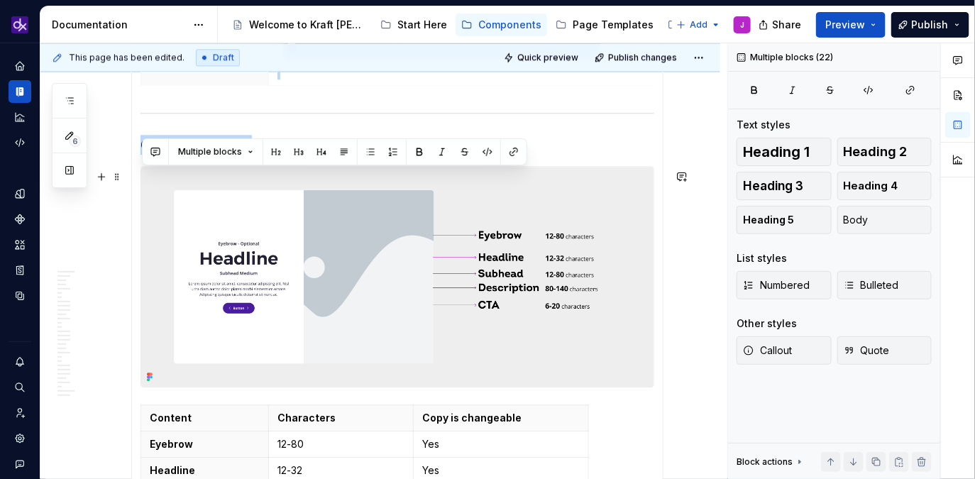
scroll to position [3045, 0]
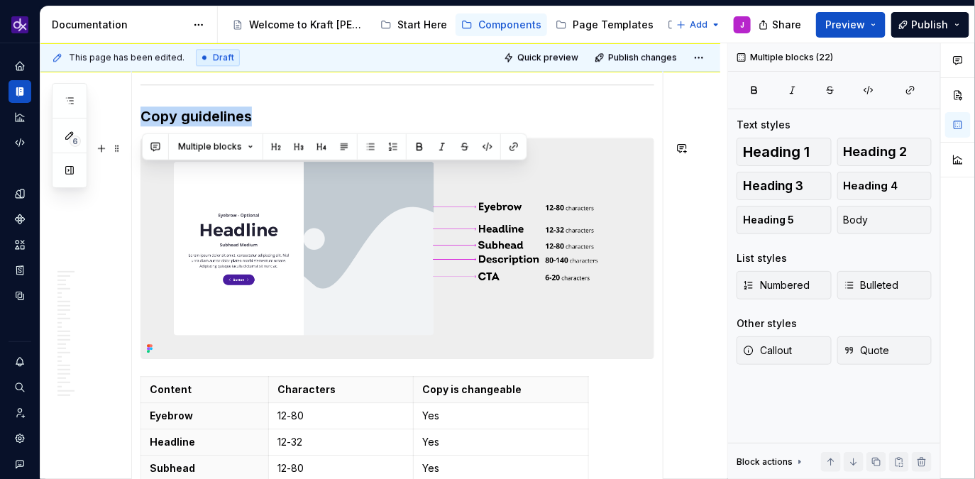
click at [278, 266] on img at bounding box center [397, 248] width 513 height 220
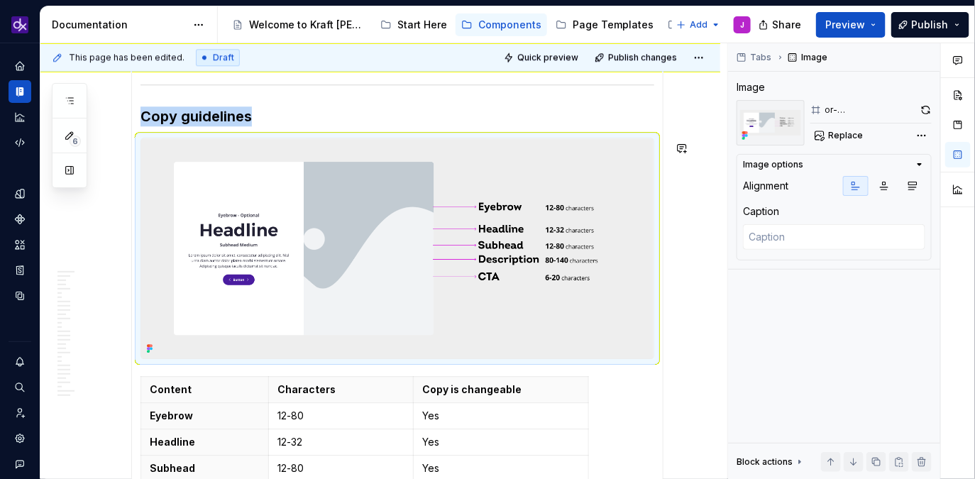
copy h3 "Copy guidelines"
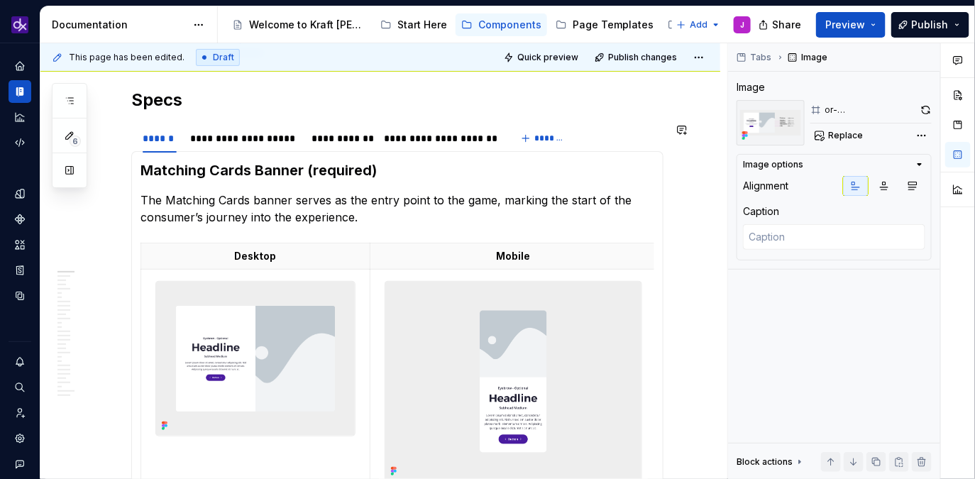
scroll to position [0, 0]
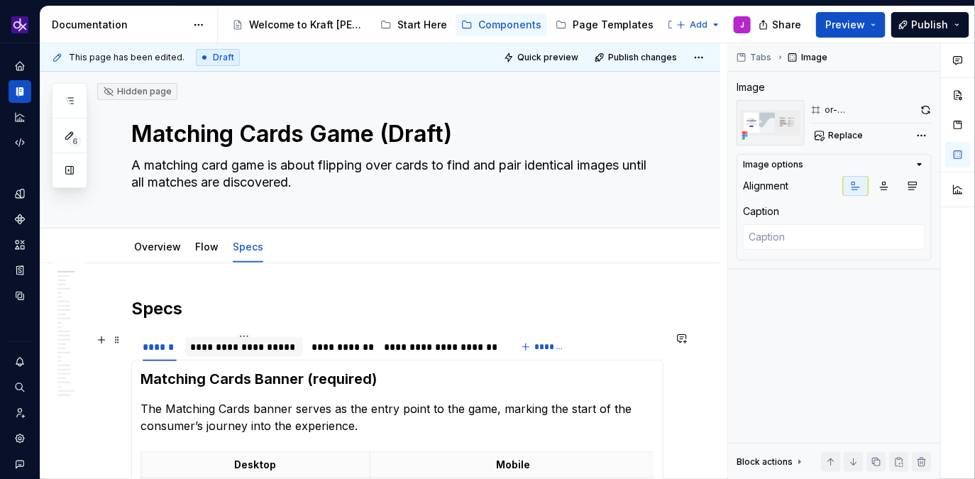
click at [266, 349] on div "**********" at bounding box center [244, 347] width 107 height 14
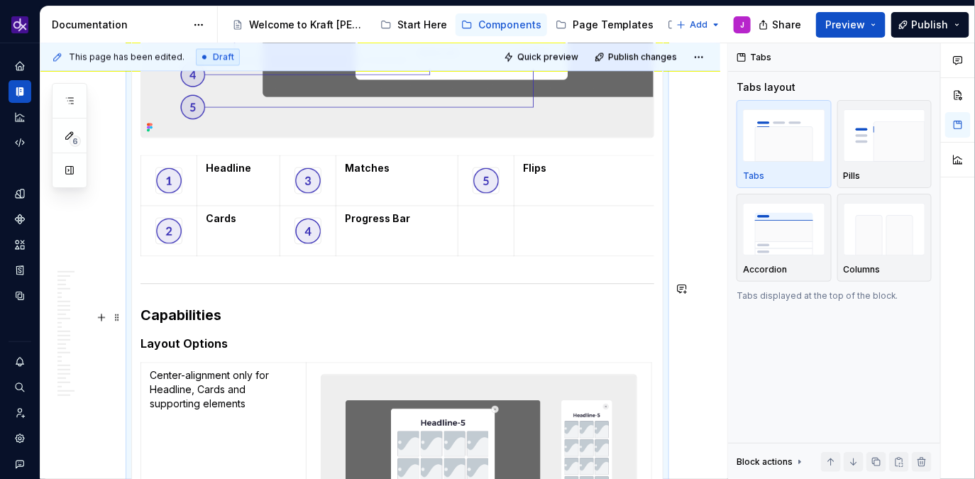
scroll to position [931, 0]
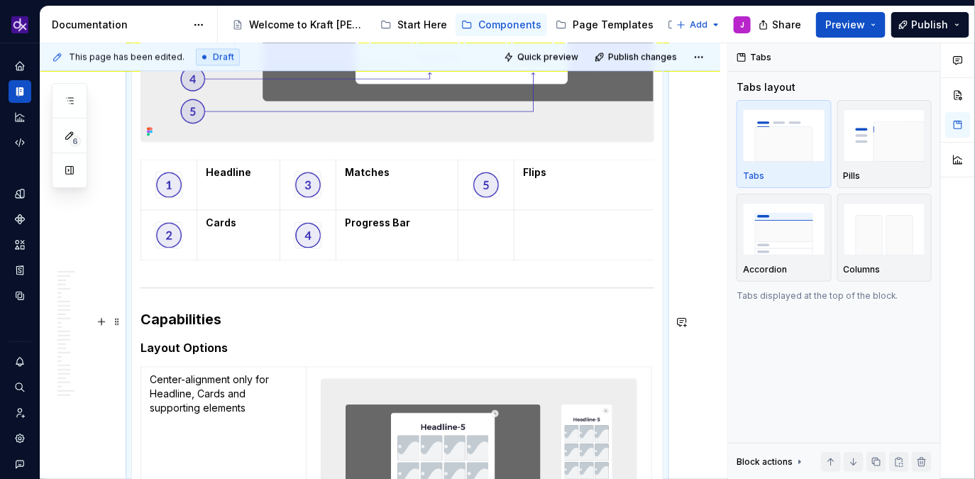
click at [198, 324] on h3 "Capabilities" at bounding box center [398, 320] width 514 height 20
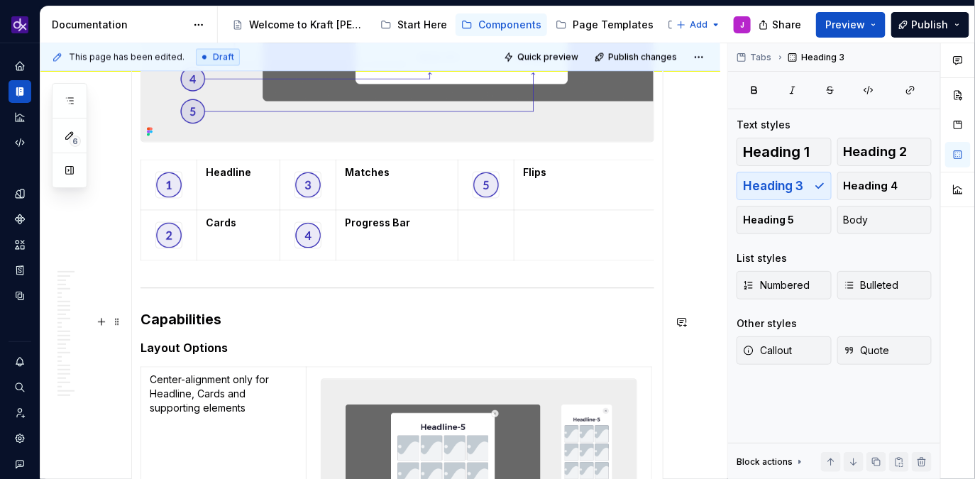
click at [198, 324] on h3 "Capabilities" at bounding box center [398, 320] width 514 height 20
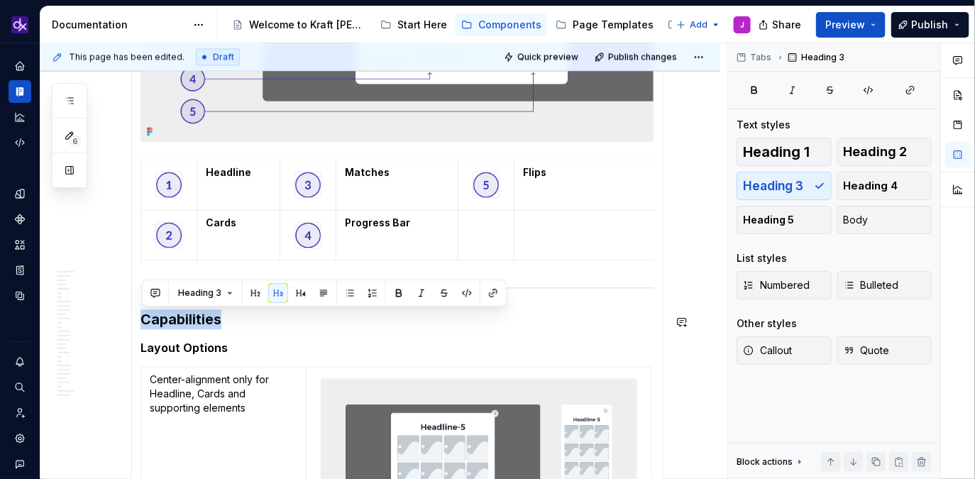
copy h3 "Capabilities"
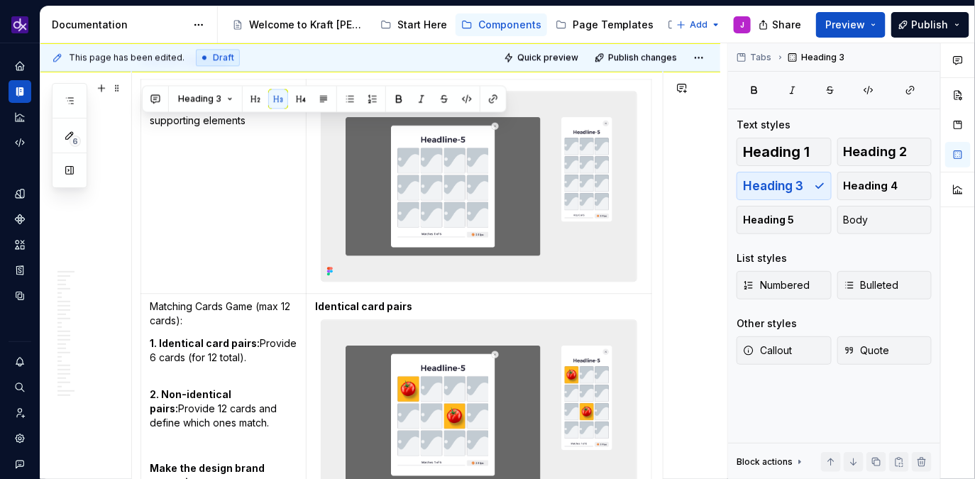
scroll to position [1181, 0]
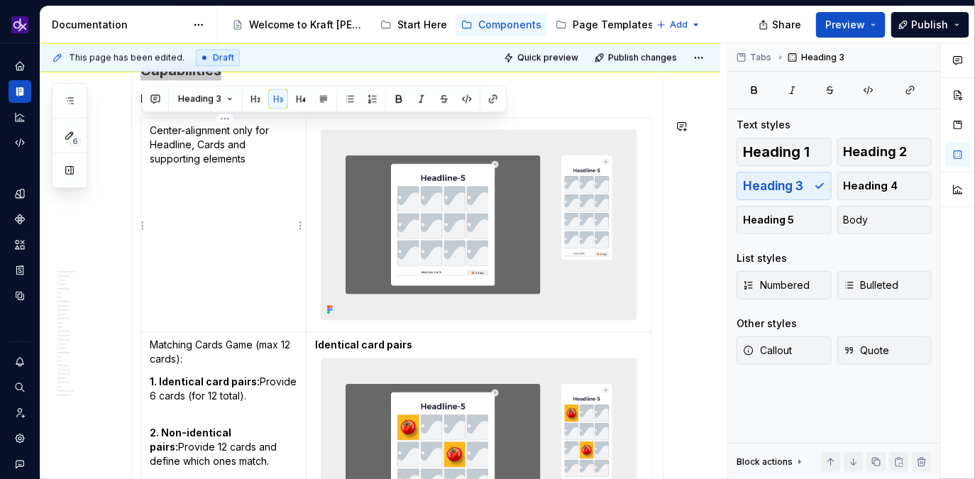
type textarea "*"
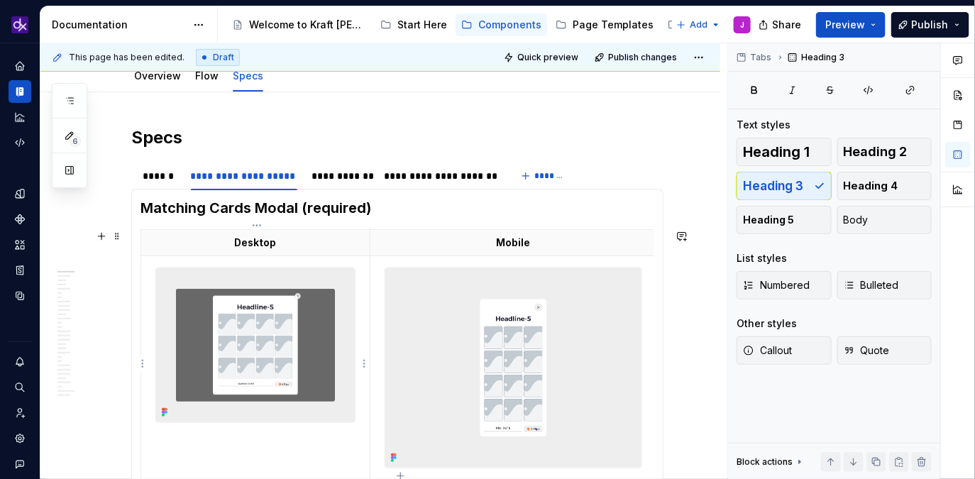
scroll to position [175, 0]
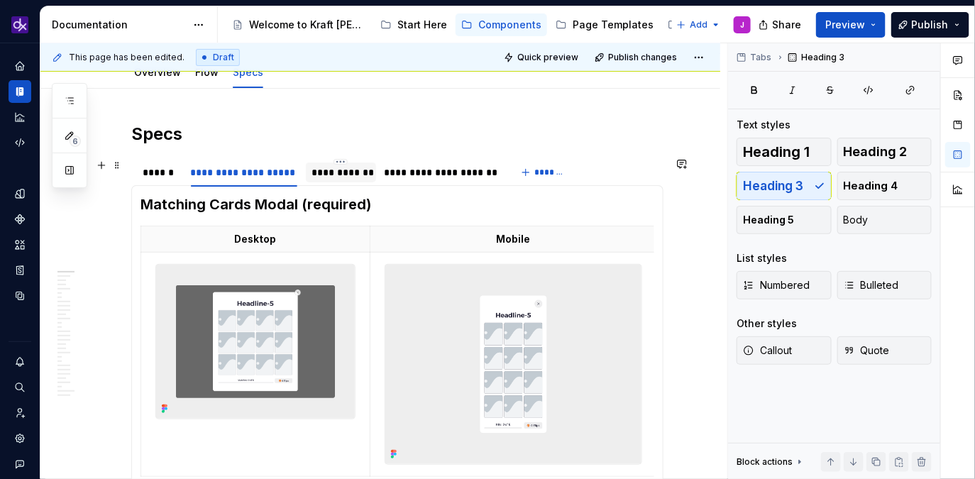
click at [349, 175] on div "**********" at bounding box center [341, 172] width 58 height 14
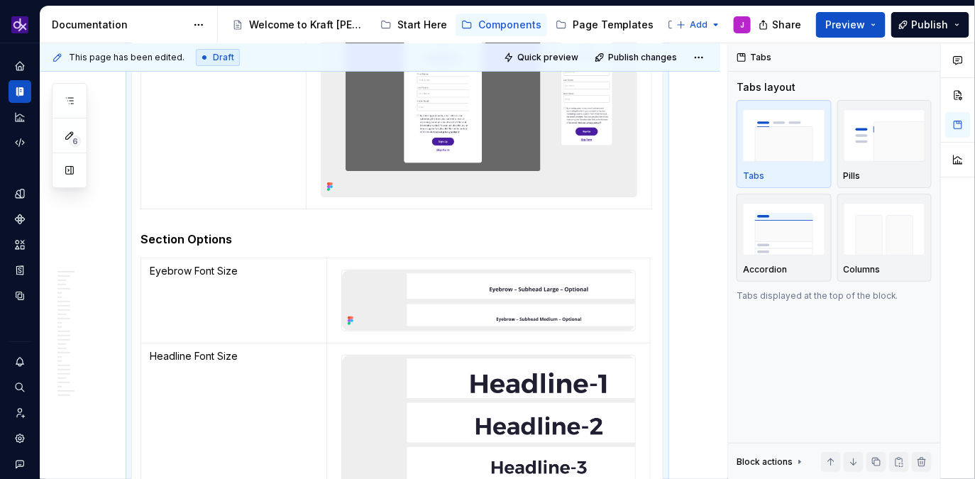
scroll to position [1764, 0]
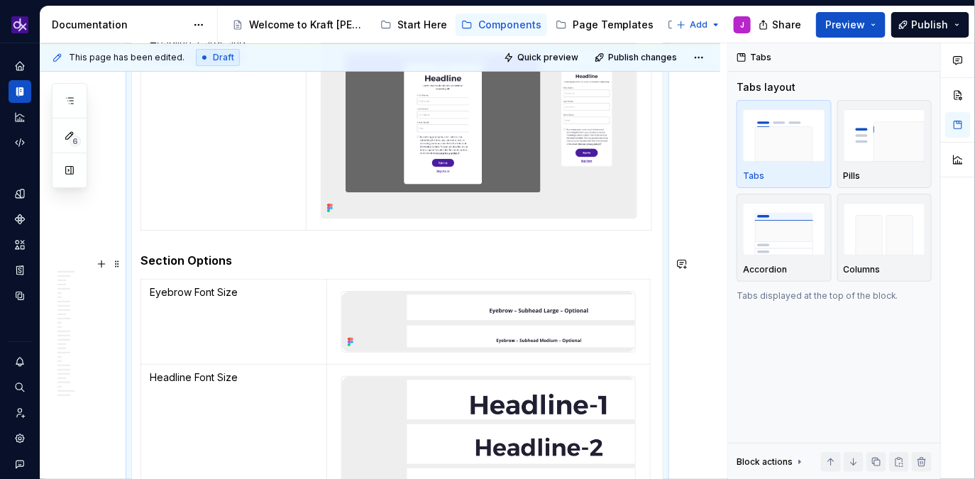
click at [167, 264] on h5 "Section Options" at bounding box center [398, 260] width 514 height 14
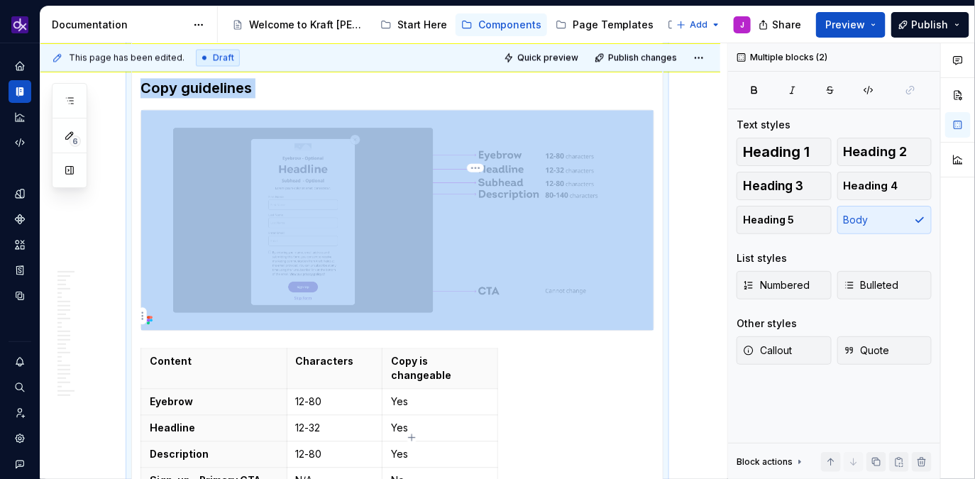
scroll to position [3031, 0]
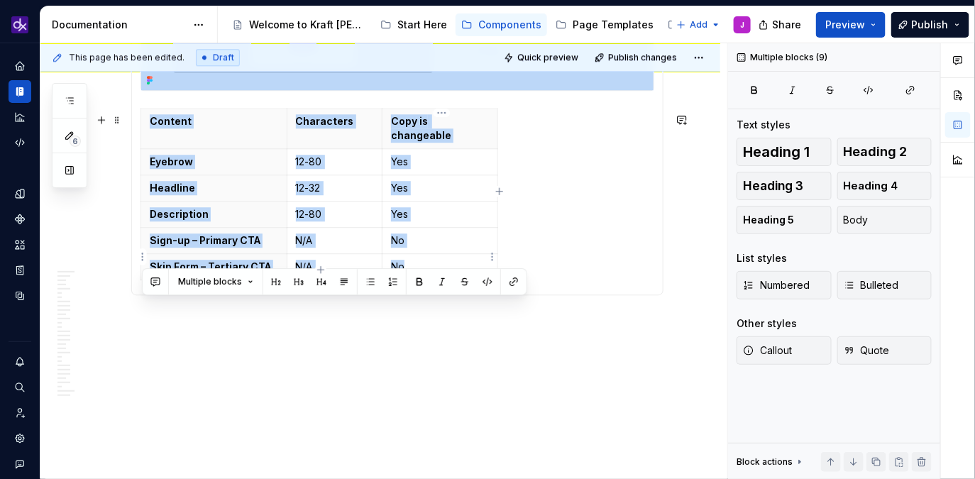
drag, startPoint x: 143, startPoint y: 263, endPoint x: 469, endPoint y: 262, distance: 325.8
copy section-item-column "Section Options Eyebrow Font Size Headline Font Size Subhead Font Size Asset gu…"
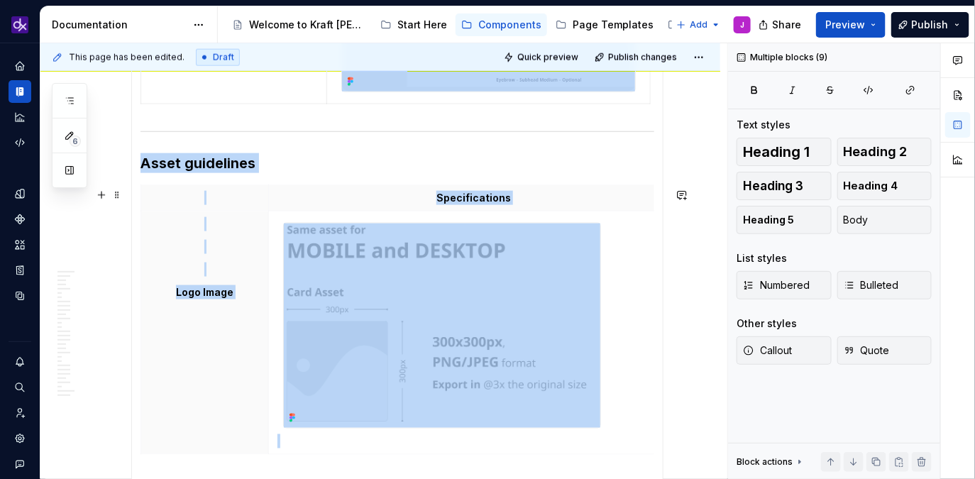
scroll to position [2325, 0]
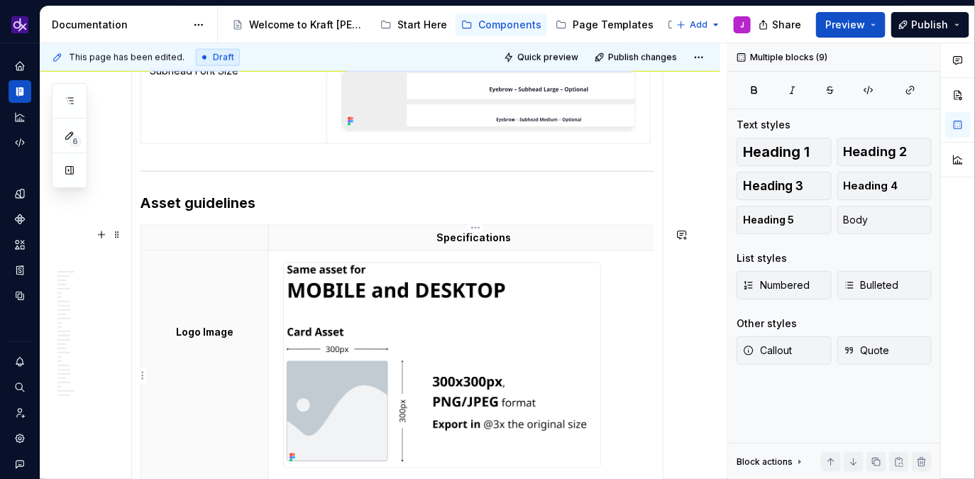
click at [382, 329] on img at bounding box center [442, 365] width 317 height 204
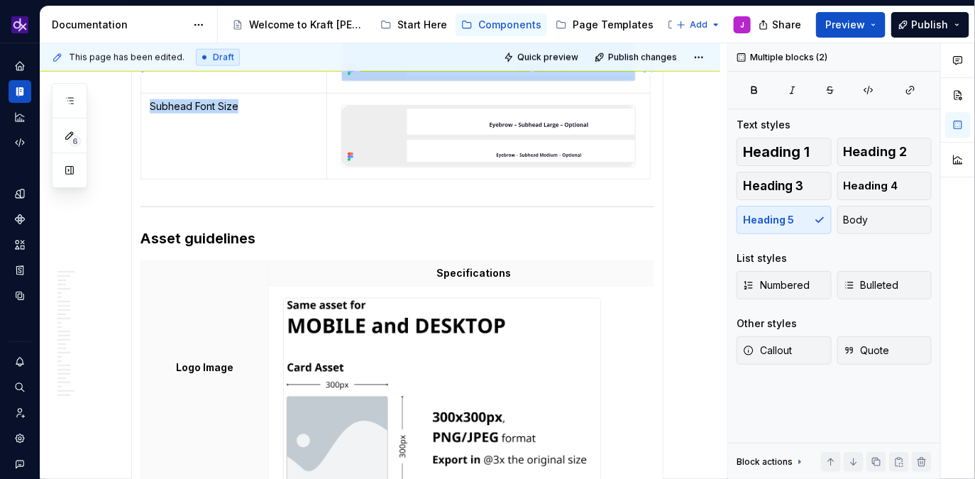
scroll to position [2190, 0]
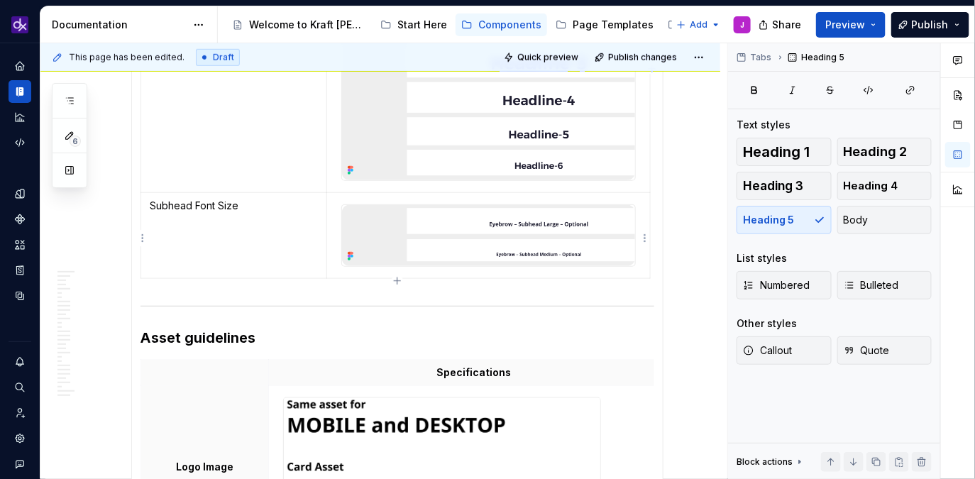
drag, startPoint x: 143, startPoint y: 336, endPoint x: 641, endPoint y: 280, distance: 500.7
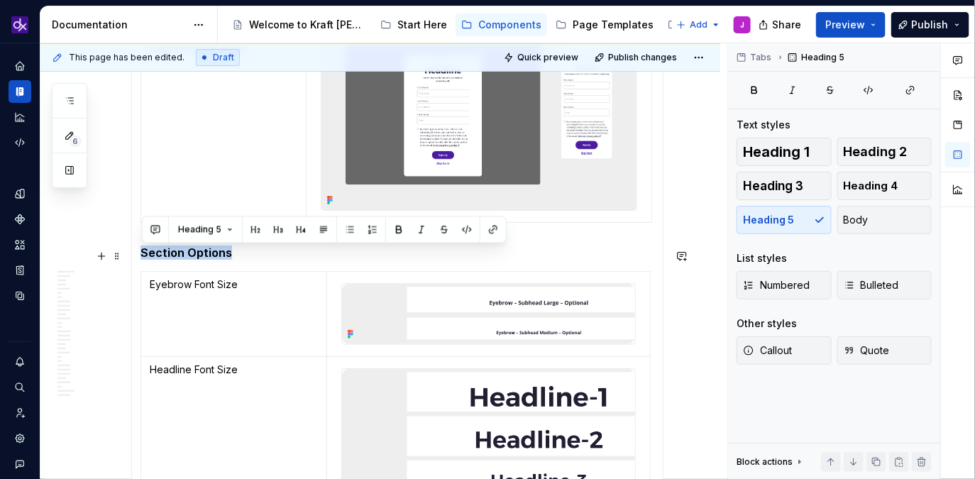
scroll to position [1743, 0]
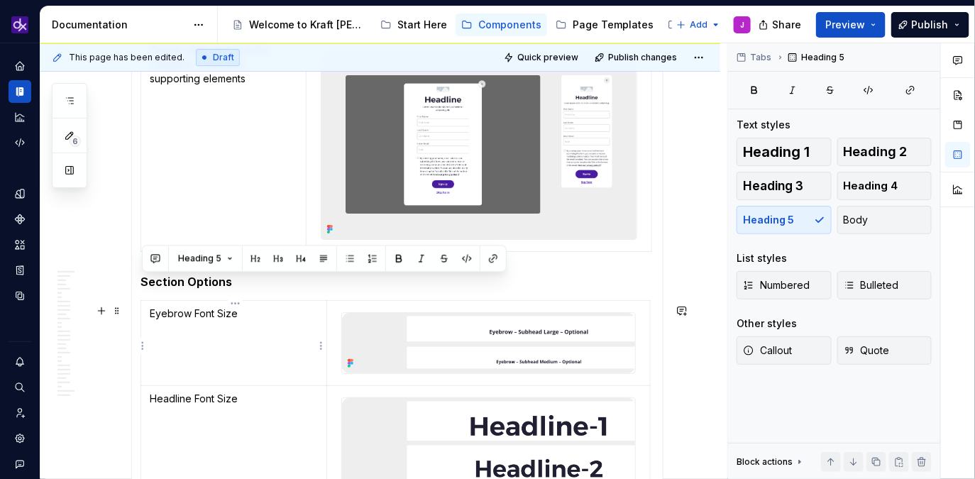
click at [294, 294] on section-item-column "Matching Cards Email Opt-In (optional) Desktop Mobile Required elements Form Fi…" at bounding box center [398, 99] width 514 height 2947
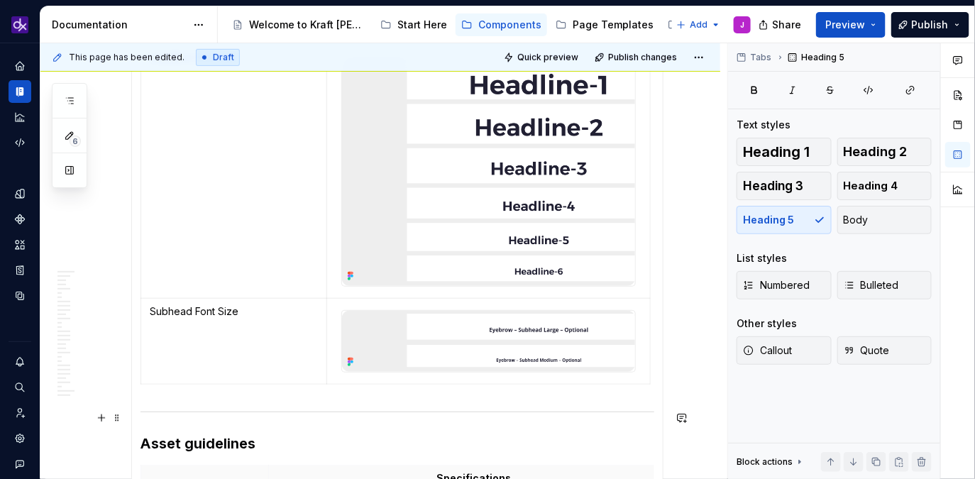
scroll to position [2127, 0]
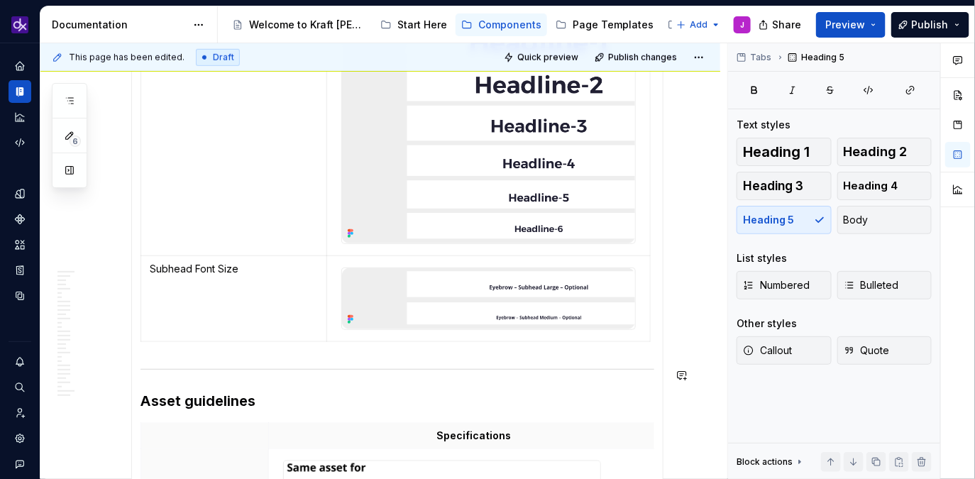
drag, startPoint x: 142, startPoint y: 283, endPoint x: 229, endPoint y: 348, distance: 109.0
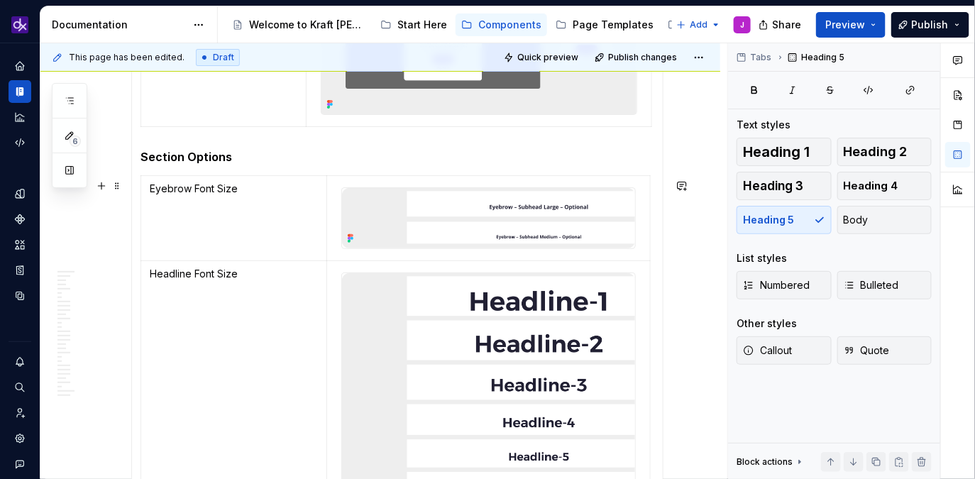
scroll to position [1878, 0]
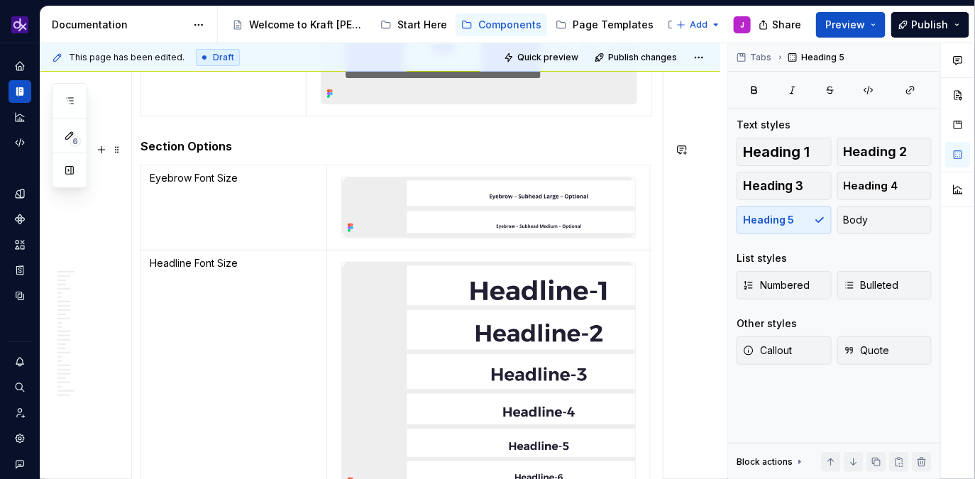
click at [151, 146] on h5 "Section Options" at bounding box center [398, 146] width 514 height 14
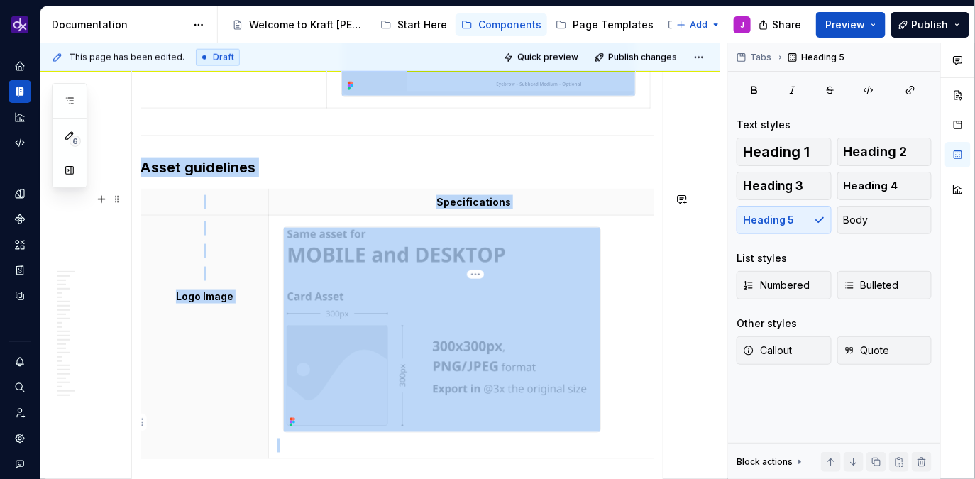
scroll to position [2361, 0]
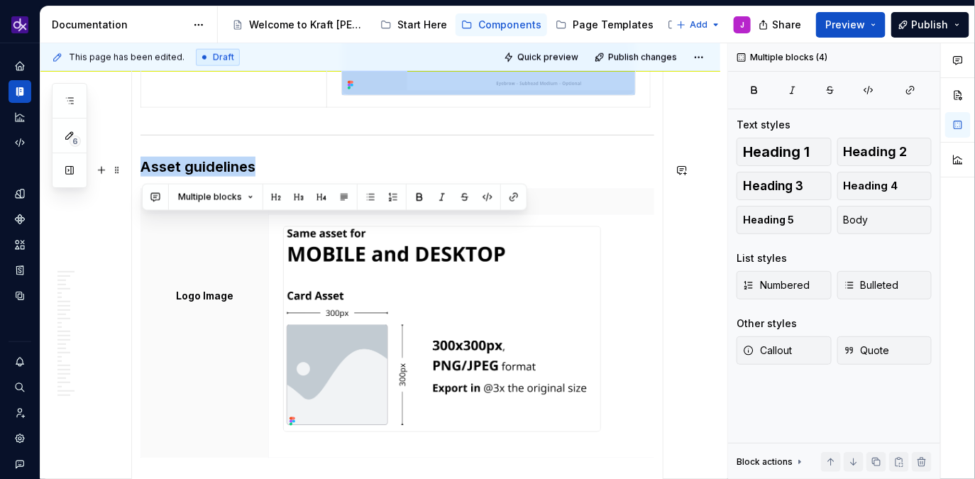
drag, startPoint x: 143, startPoint y: 148, endPoint x: 557, endPoint y: 173, distance: 414.7
copy section-item-column "Section Options Eyebrow Font Size Headline Font Size Subhead Font Size Asset gu…"
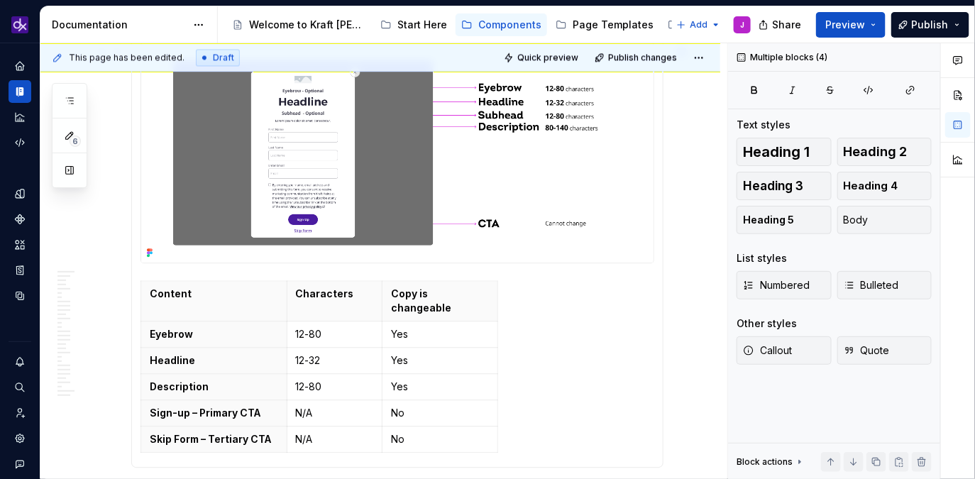
scroll to position [2856, 0]
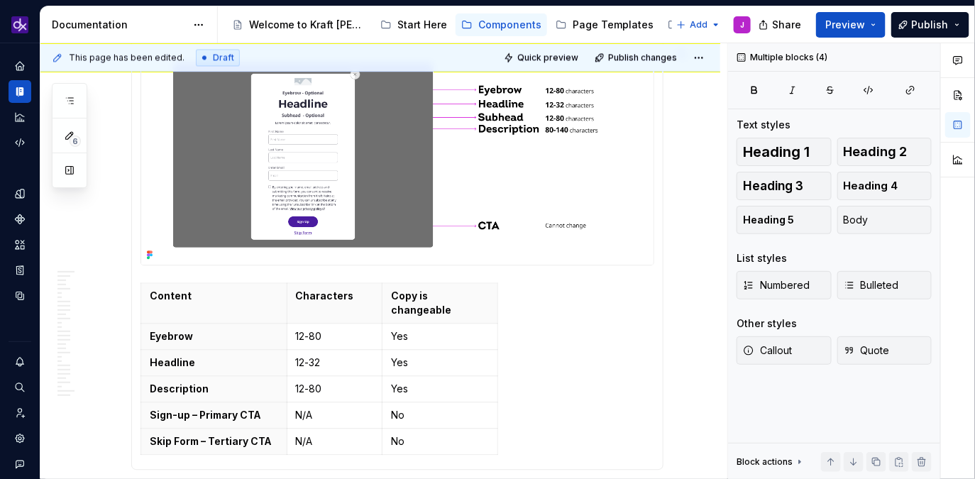
type textarea "*"
